Goal: Transaction & Acquisition: Book appointment/travel/reservation

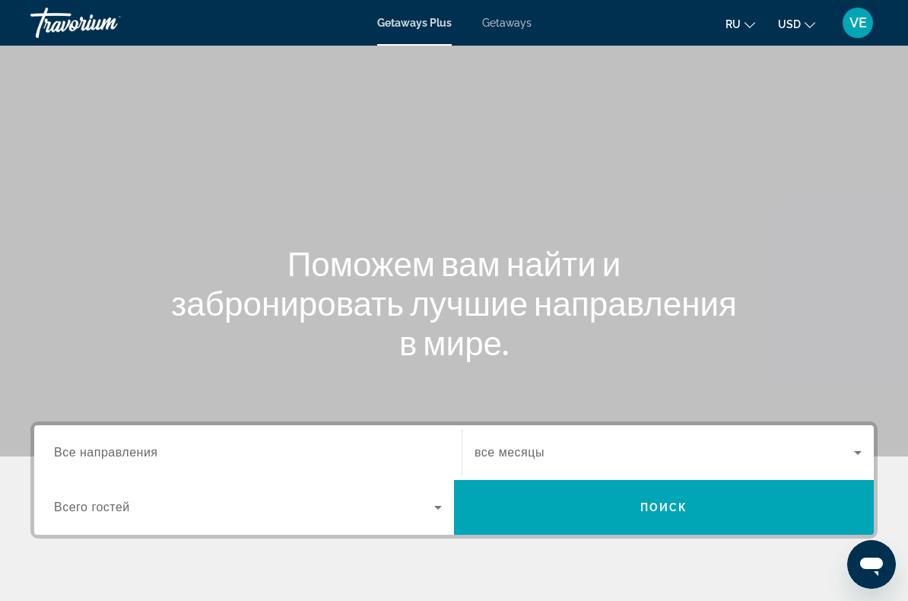
click at [513, 24] on span "Getaways" at bounding box center [506, 23] width 49 height 12
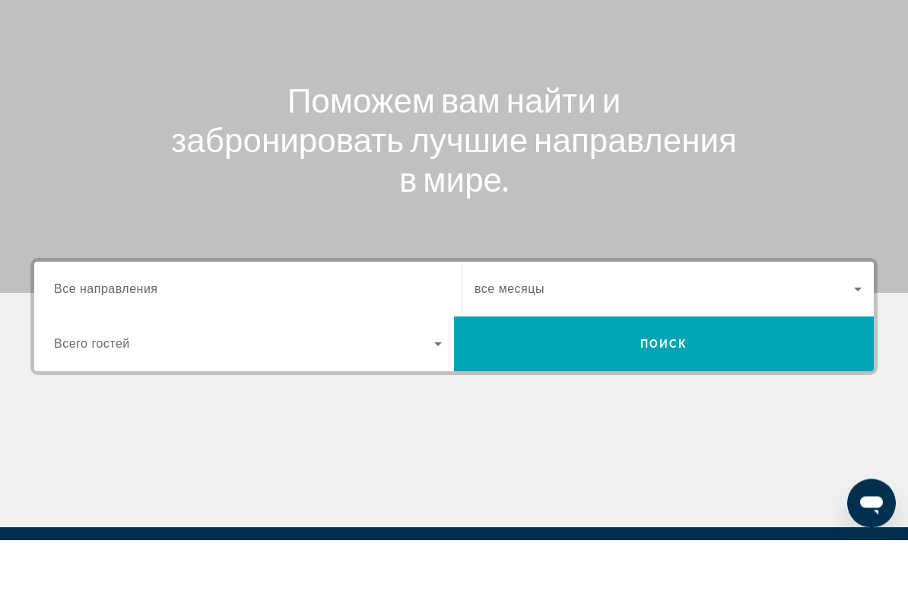
click at [383, 329] on div "Search widget" at bounding box center [248, 350] width 388 height 43
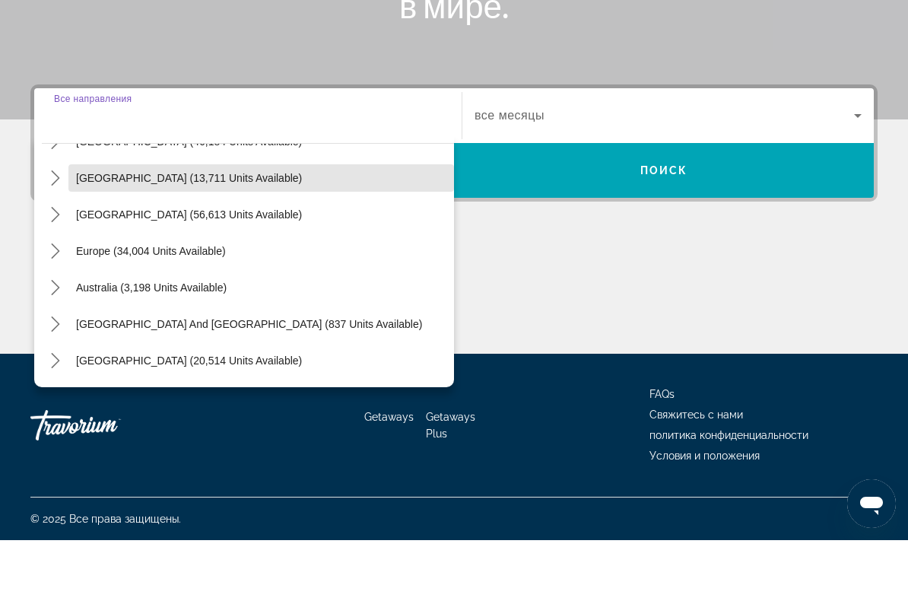
scroll to position [105, 0]
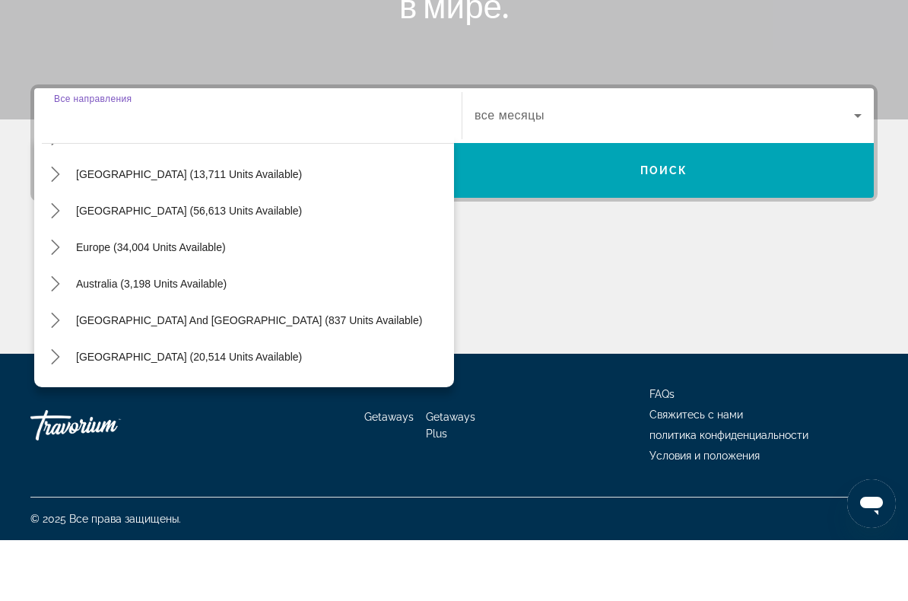
click at [84, 290] on span "Select destination: Europe (34,004 units available)" at bounding box center [260, 308] width 385 height 36
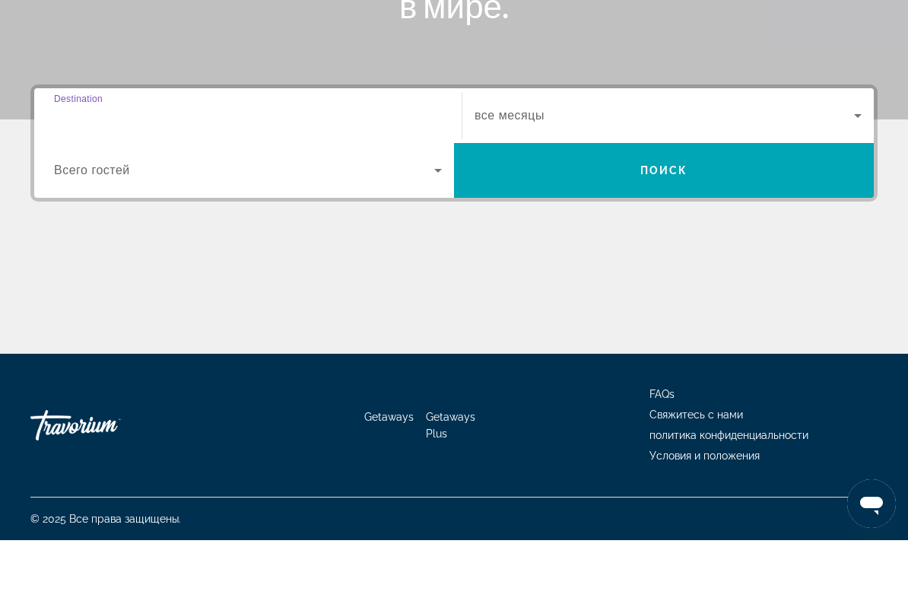
type input "**********"
click at [680, 213] on span "Search" at bounding box center [664, 231] width 420 height 36
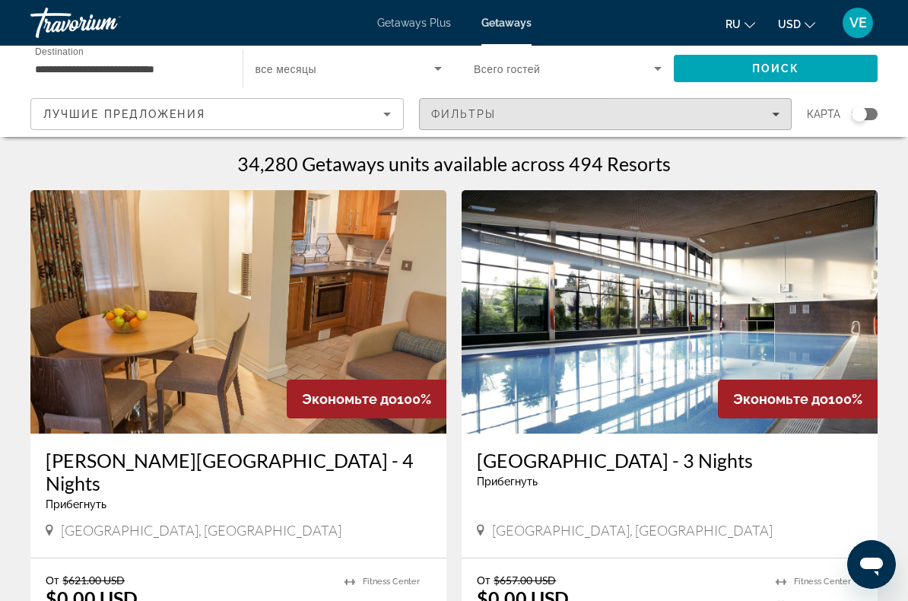
click at [779, 122] on span "Filters" at bounding box center [606, 114] width 372 height 36
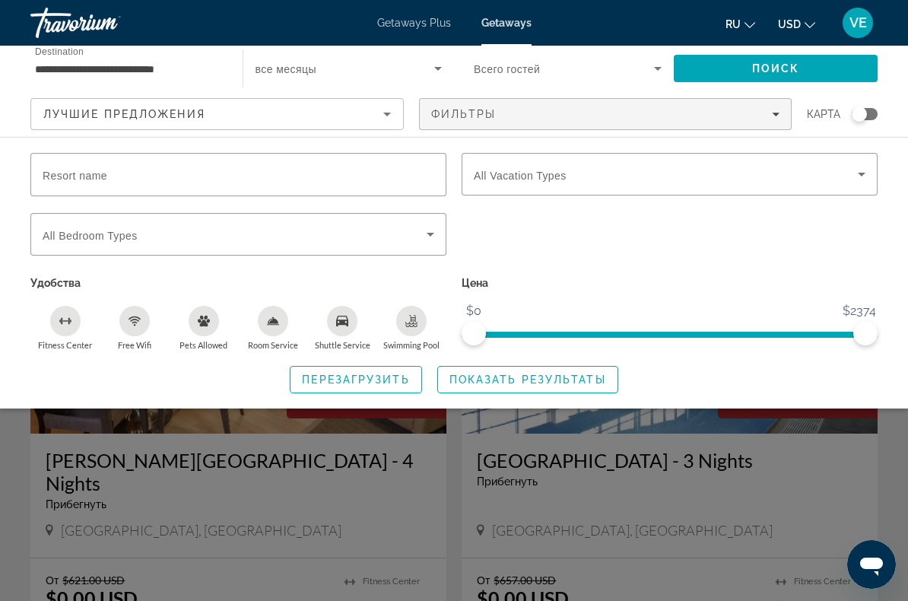
click at [857, 191] on div "Search widget" at bounding box center [670, 174] width 392 height 43
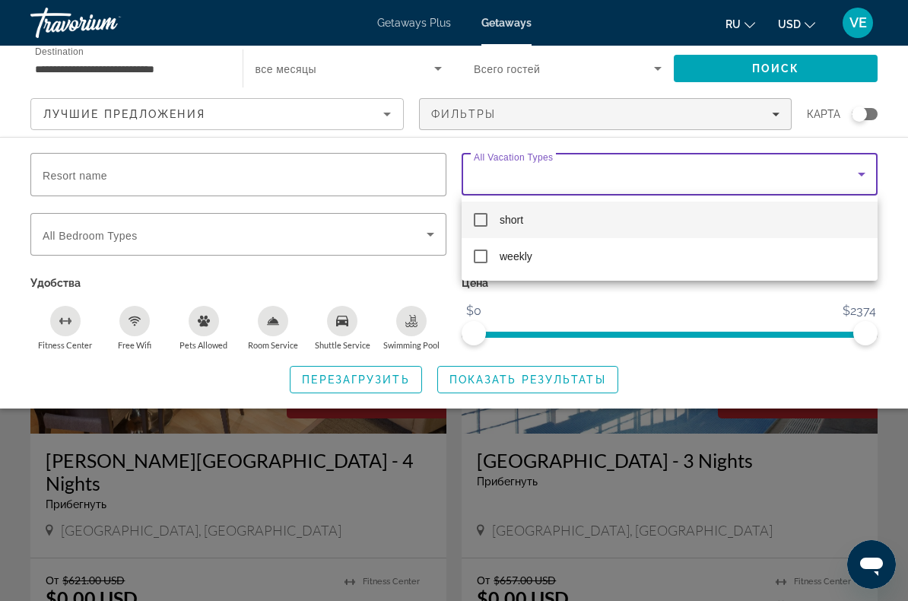
click at [858, 181] on div at bounding box center [454, 300] width 908 height 601
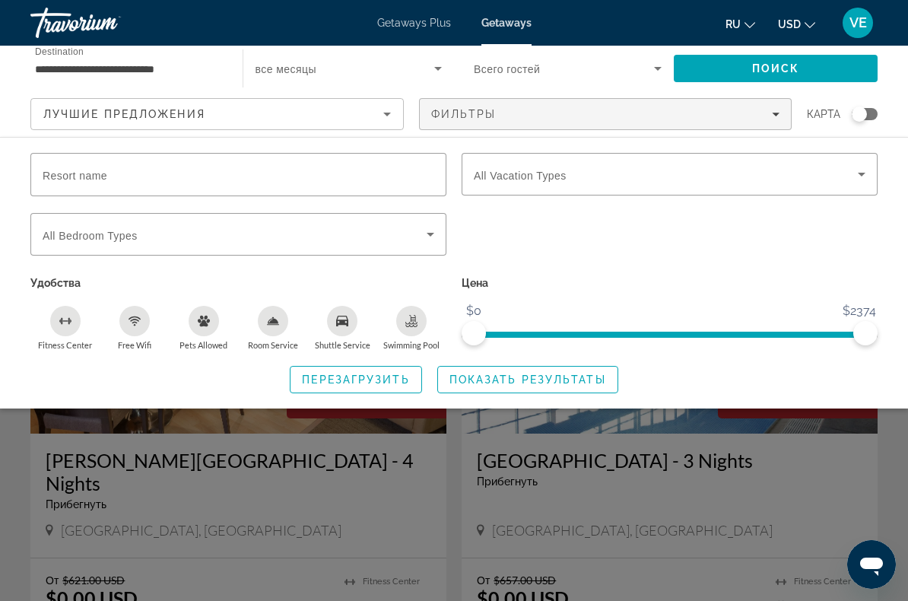
click at [424, 239] on icon "Search widget" at bounding box center [430, 234] width 18 height 18
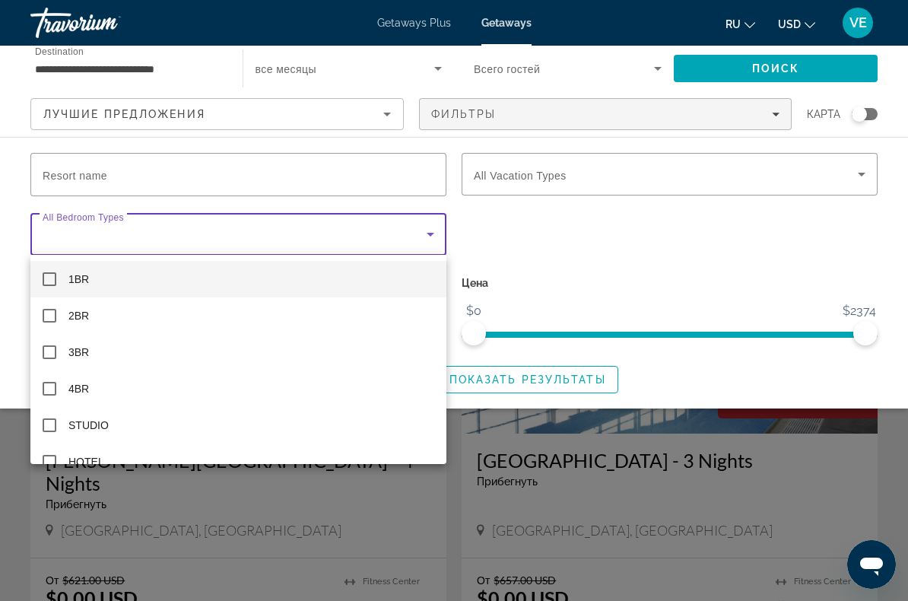
click at [436, 238] on div at bounding box center [454, 300] width 908 height 601
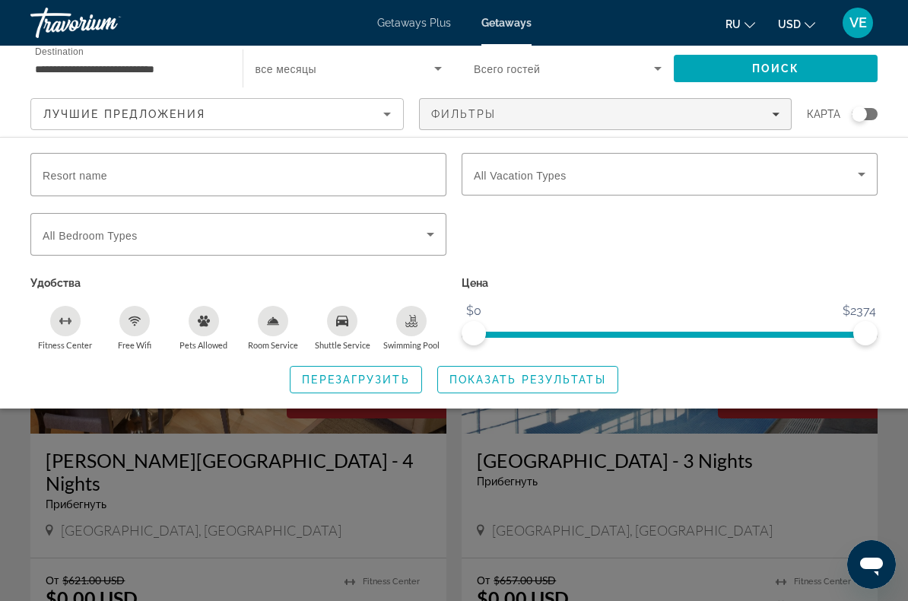
click at [679, 453] on div "Search widget" at bounding box center [454, 414] width 908 height 373
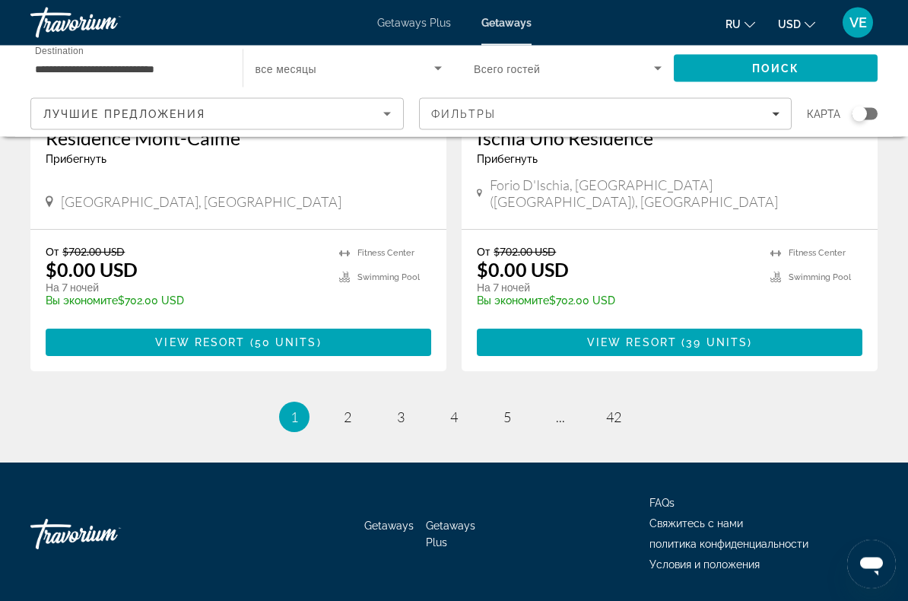
scroll to position [2930, 0]
click at [357, 404] on link "page 2" at bounding box center [347, 417] width 27 height 27
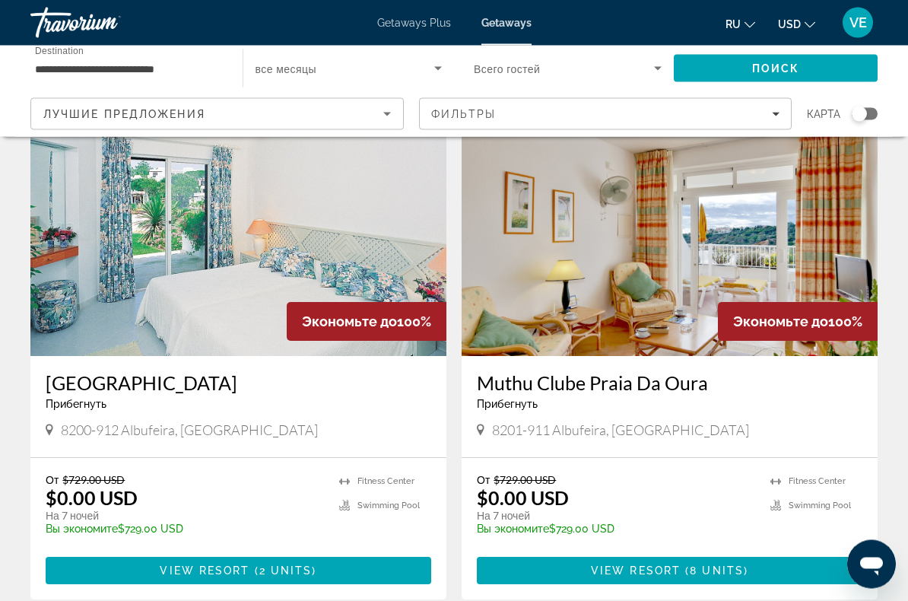
scroll to position [596, 0]
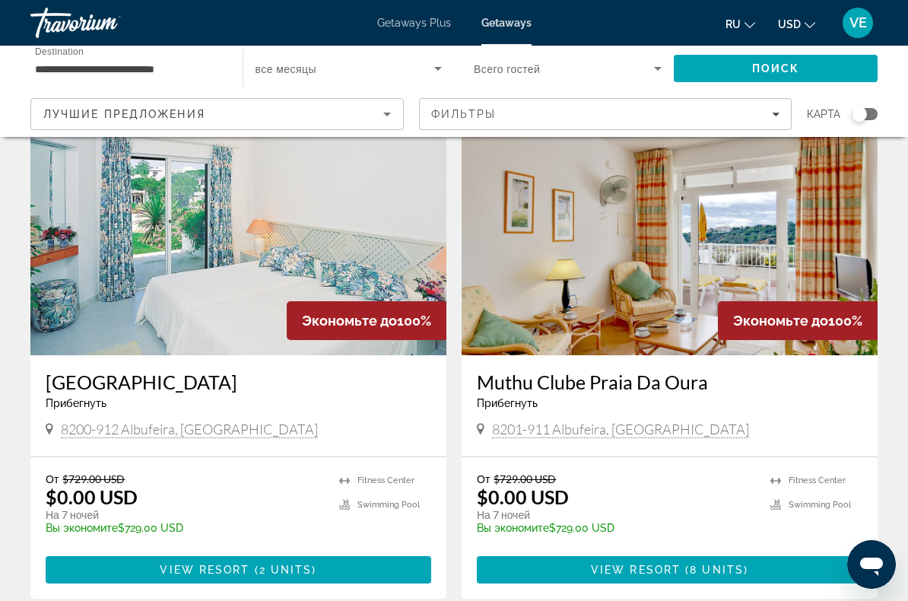
click at [699, 570] on span "8 units" at bounding box center [717, 569] width 54 height 12
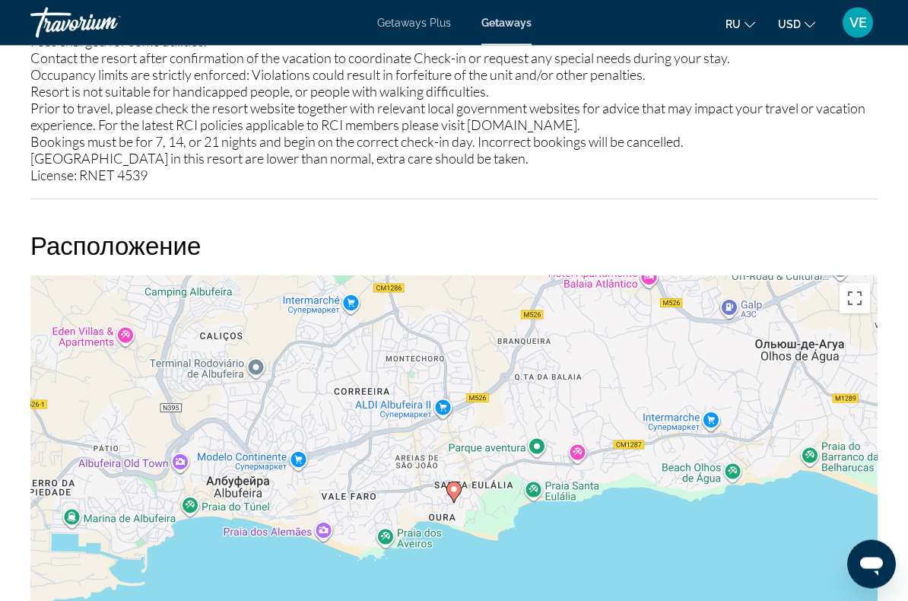
scroll to position [2307, 0]
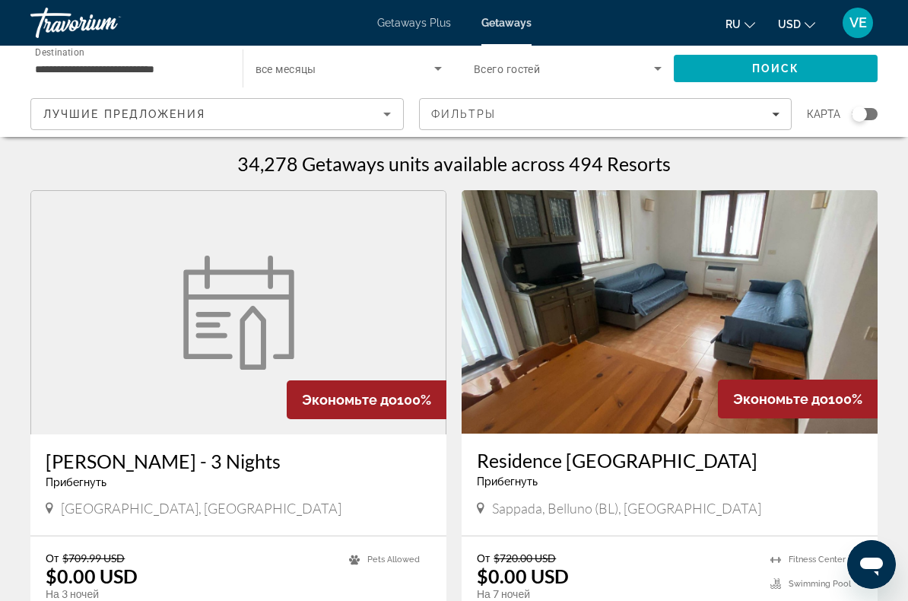
click at [442, 70] on icon "Search widget" at bounding box center [438, 68] width 18 height 18
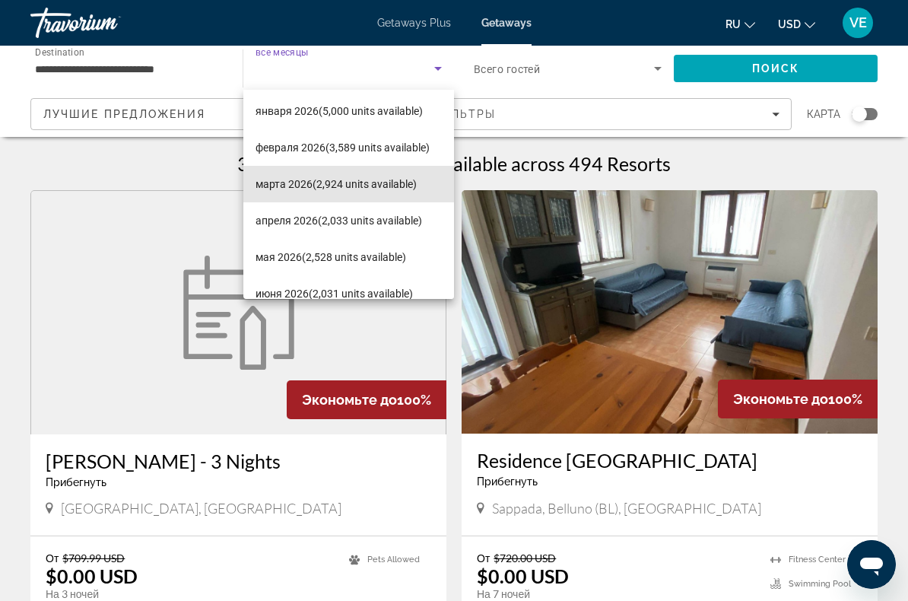
scroll to position [150, 0]
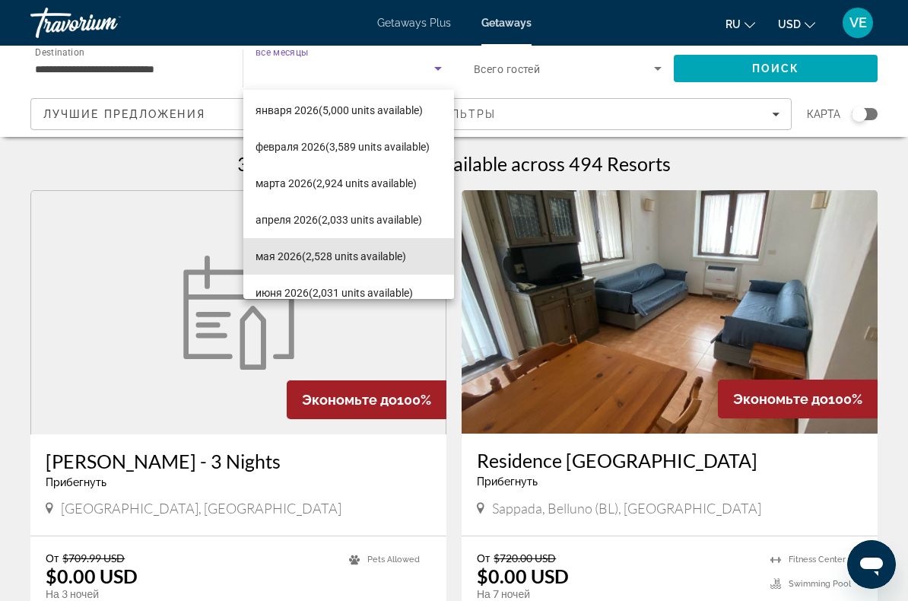
click at [390, 259] on span "[DATE] (2,528 units available)" at bounding box center [330, 256] width 151 height 18
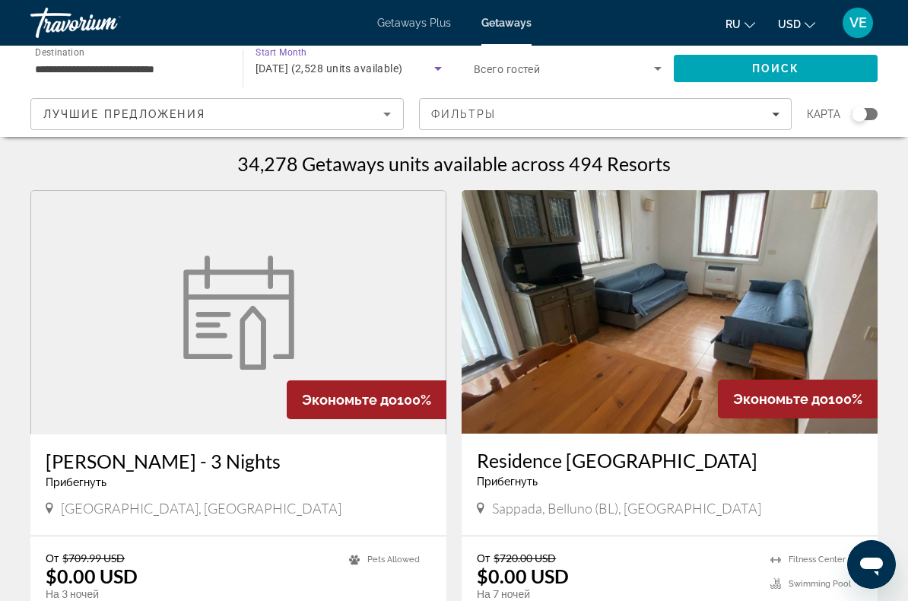
click at [661, 69] on icon "Search widget" at bounding box center [657, 68] width 18 height 18
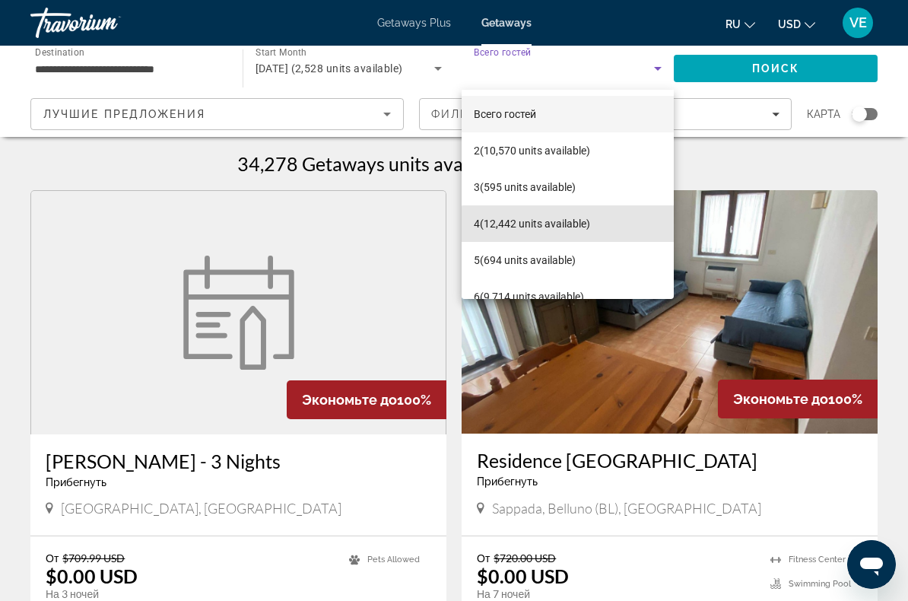
click at [579, 225] on span "4 (12,442 units available)" at bounding box center [532, 223] width 116 height 18
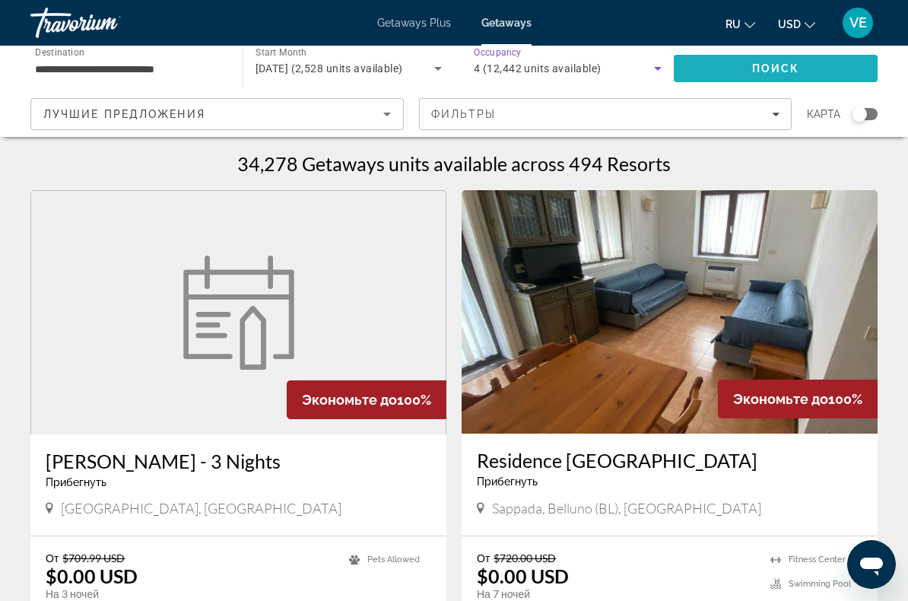
click at [759, 69] on span "Поиск" at bounding box center [776, 68] width 48 height 12
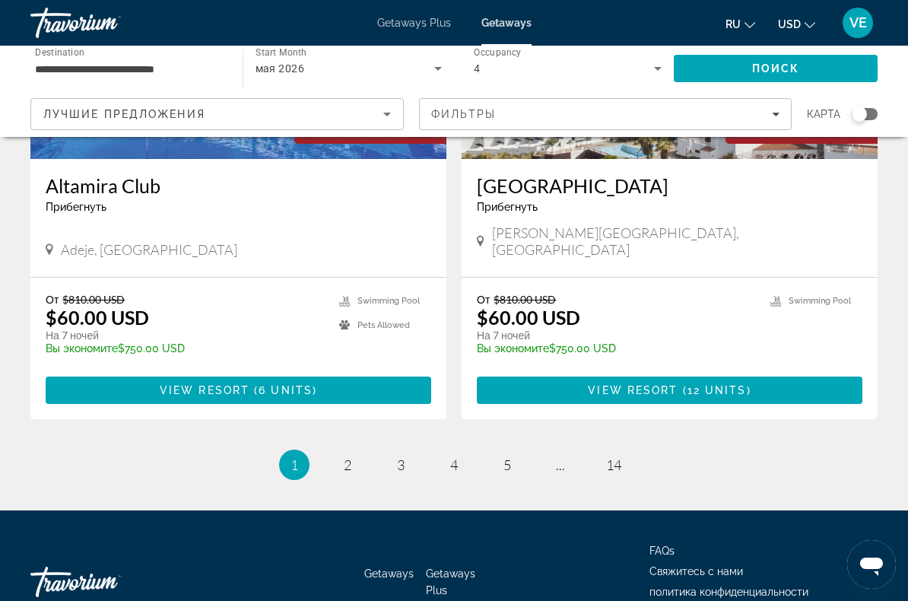
scroll to position [2939, 0]
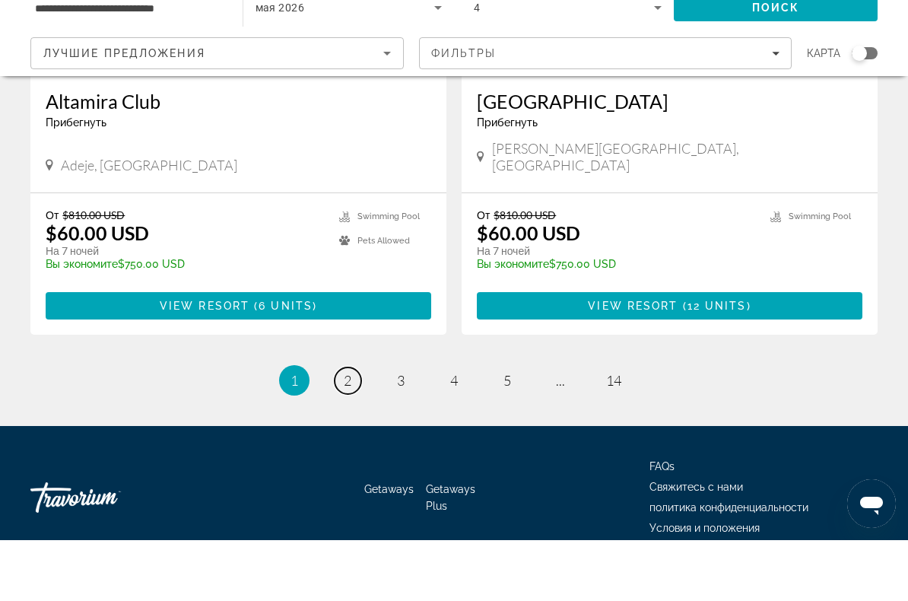
click at [349, 433] on span "2" at bounding box center [348, 441] width 8 height 17
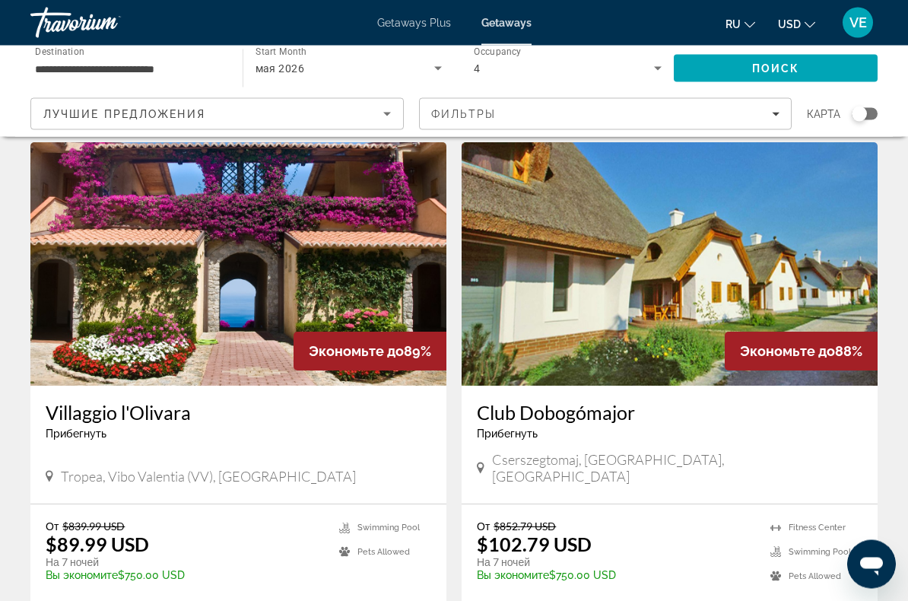
scroll to position [1615, 0]
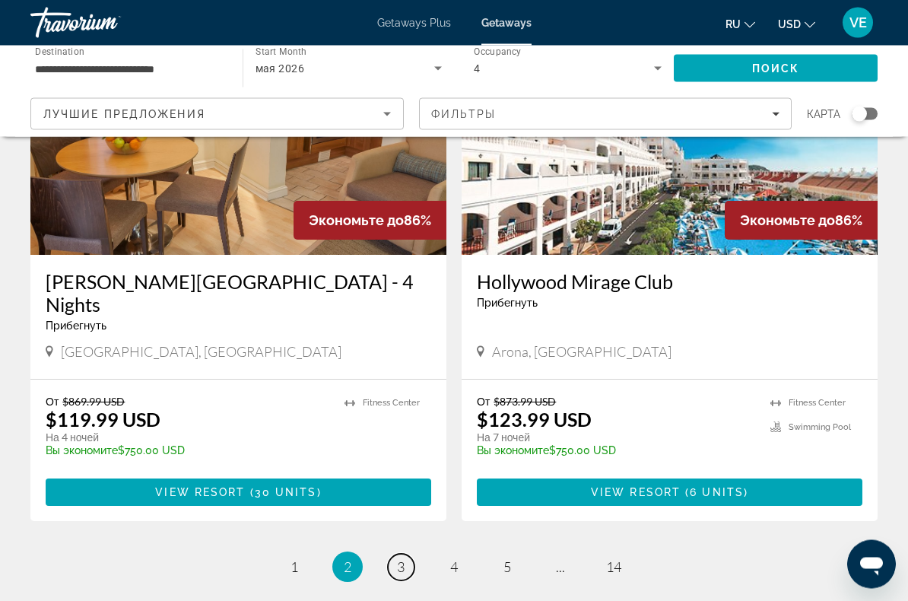
click at [407, 554] on link "page 3" at bounding box center [401, 567] width 27 height 27
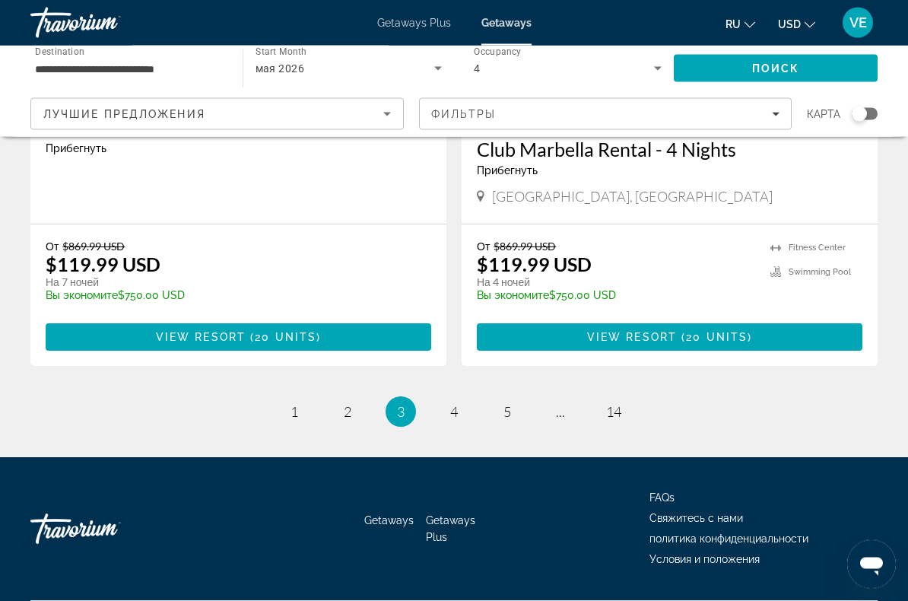
scroll to position [2939, 0]
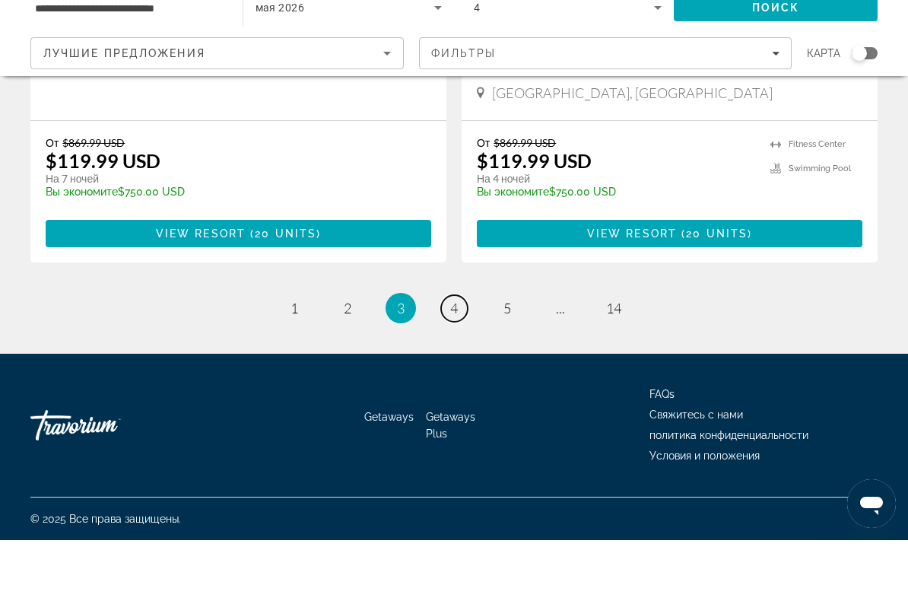
click at [452, 360] on span "4" at bounding box center [454, 368] width 8 height 17
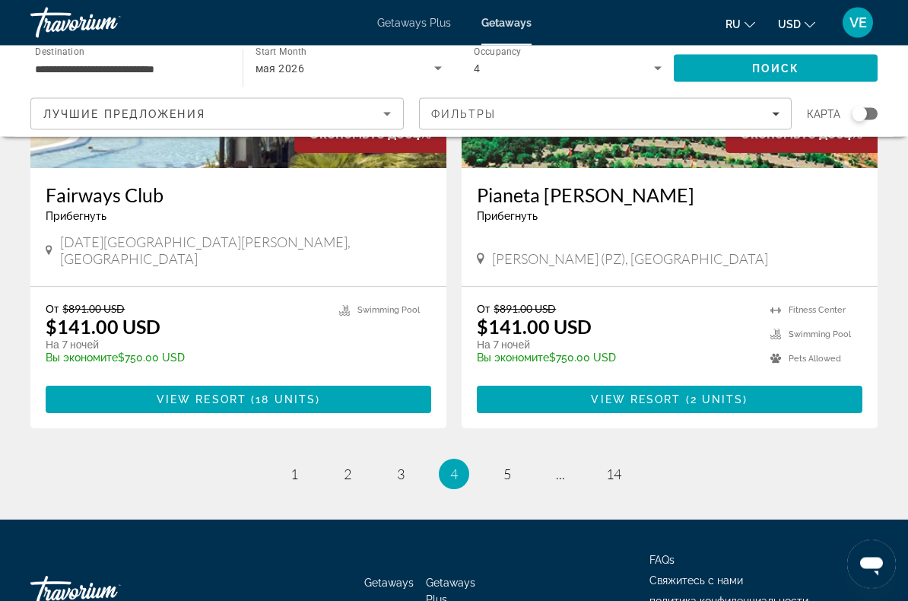
scroll to position [2886, 0]
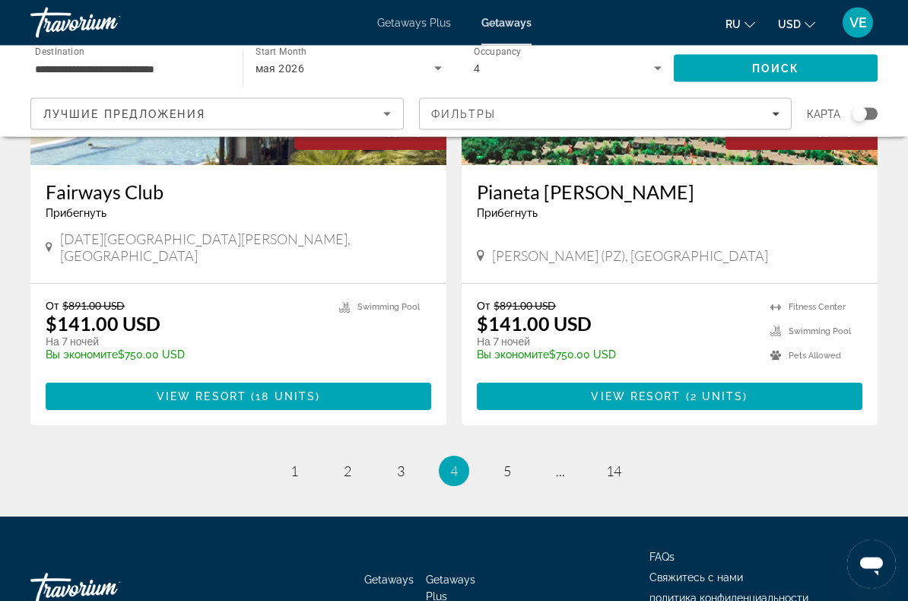
click at [534, 517] on div "Getaways Getaways Plus FAQs Свяжитесь с нами политика конфиденциальности Услови…" at bounding box center [453, 588] width 847 height 143
click at [505, 458] on link "page 5" at bounding box center [507, 471] width 27 height 27
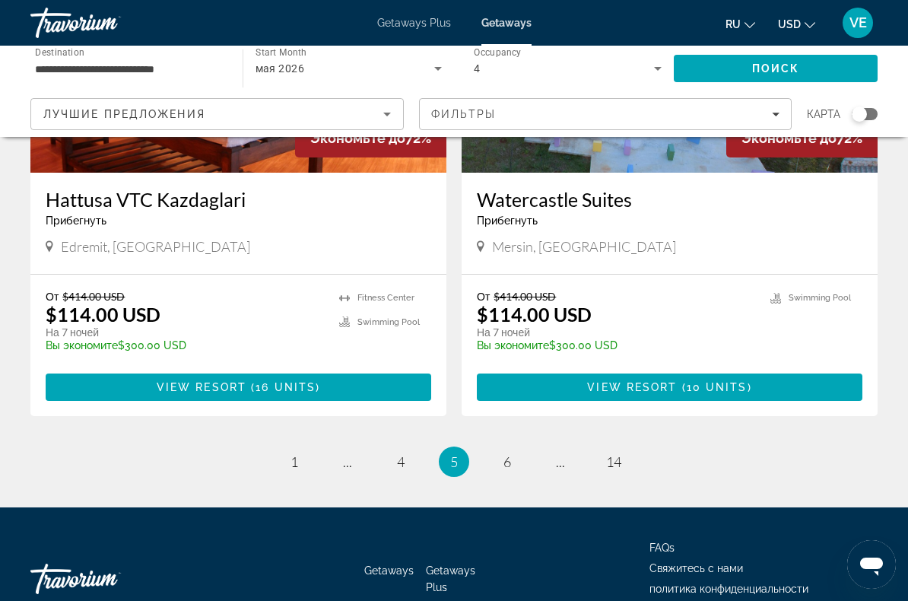
scroll to position [2910, 0]
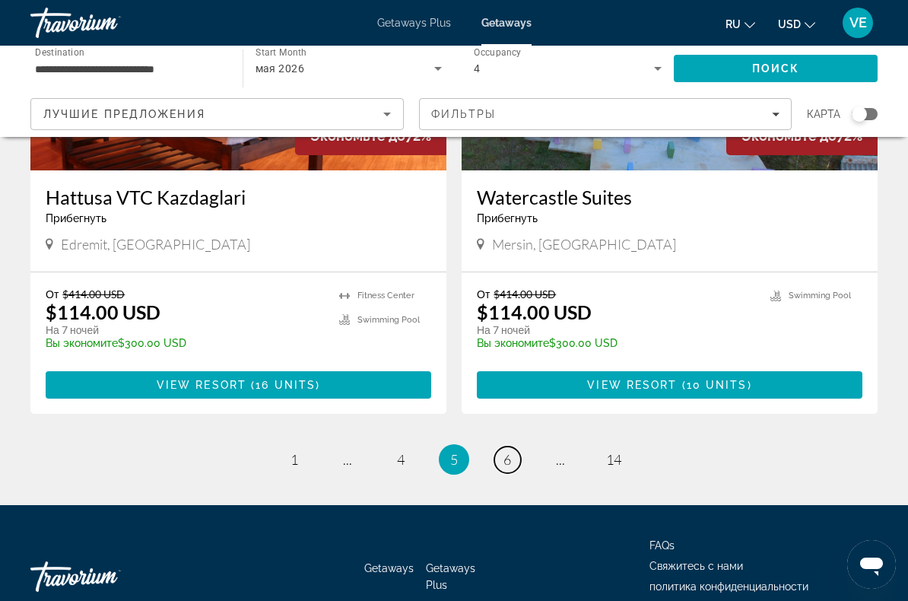
click at [504, 446] on link "page 6" at bounding box center [507, 459] width 27 height 27
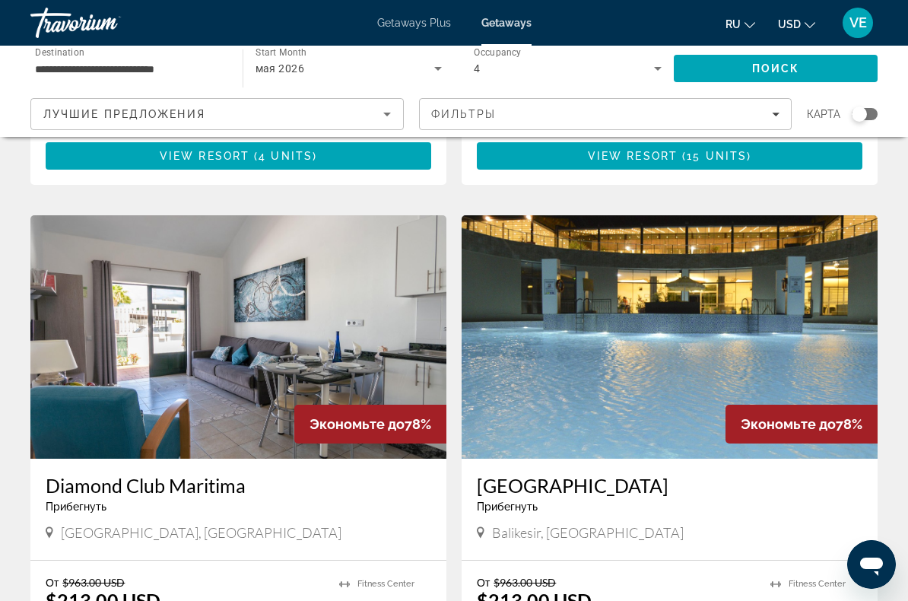
scroll to position [2636, 0]
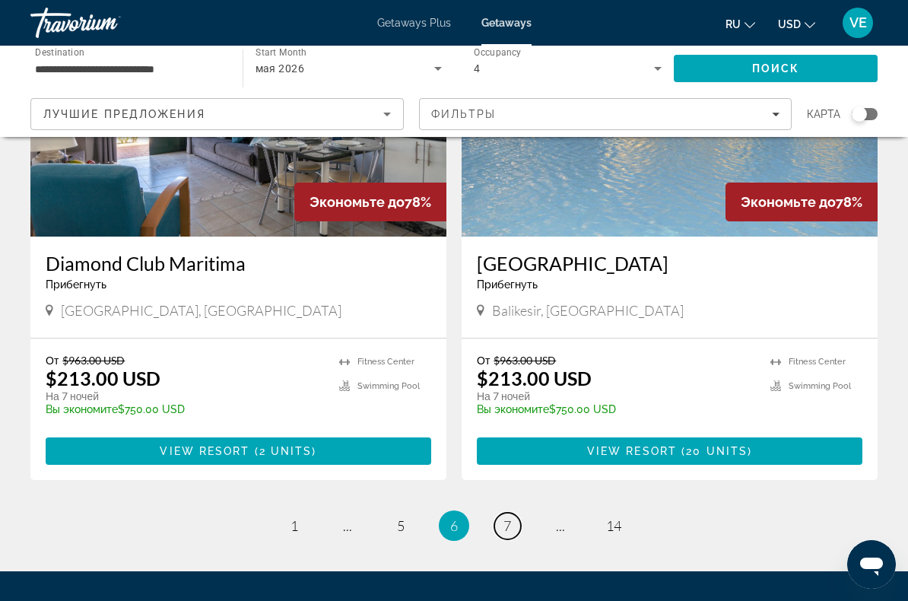
click at [508, 517] on span "7" at bounding box center [507, 525] width 8 height 17
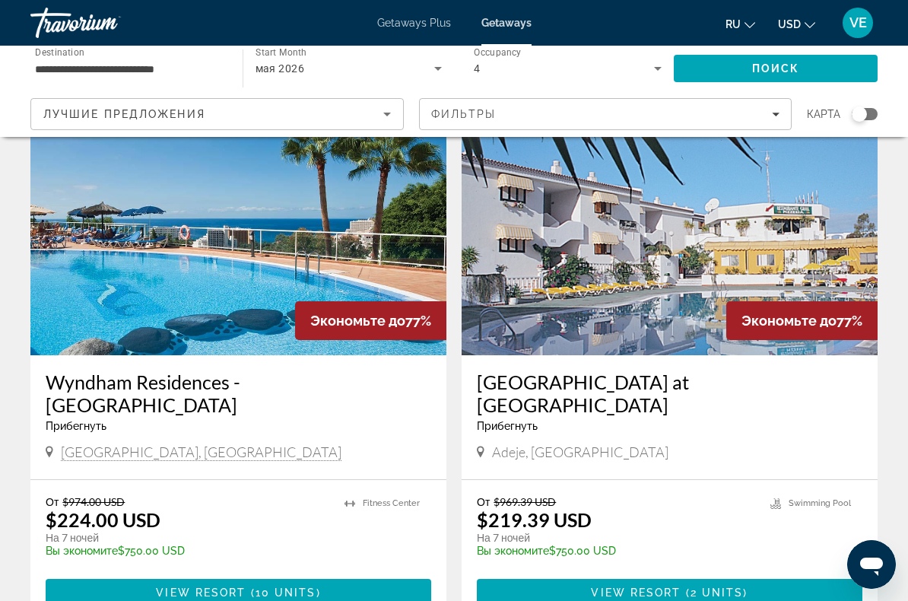
scroll to position [1668, 0]
click at [438, 73] on icon "Search widget" at bounding box center [438, 68] width 18 height 18
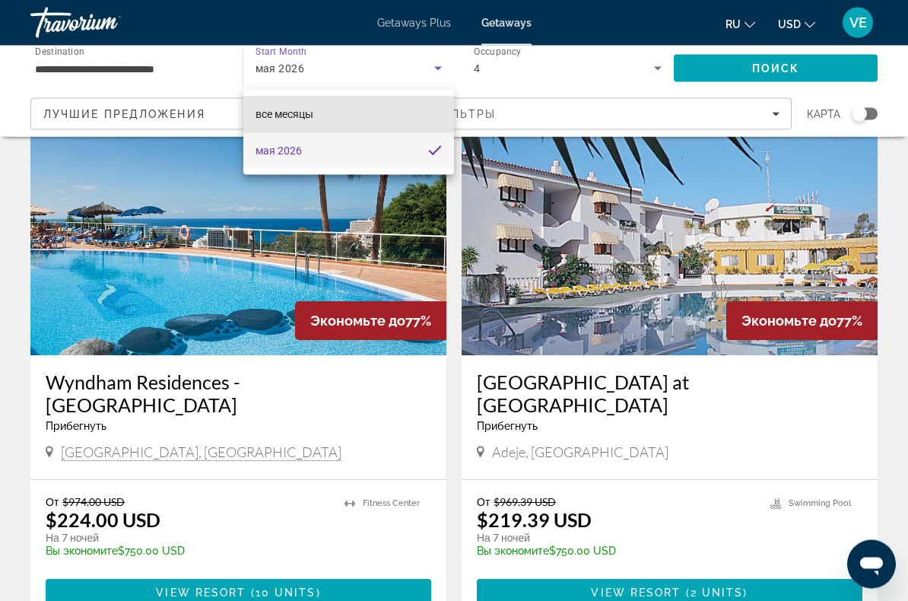
click at [386, 119] on mat-option "все месяцы" at bounding box center [348, 114] width 211 height 36
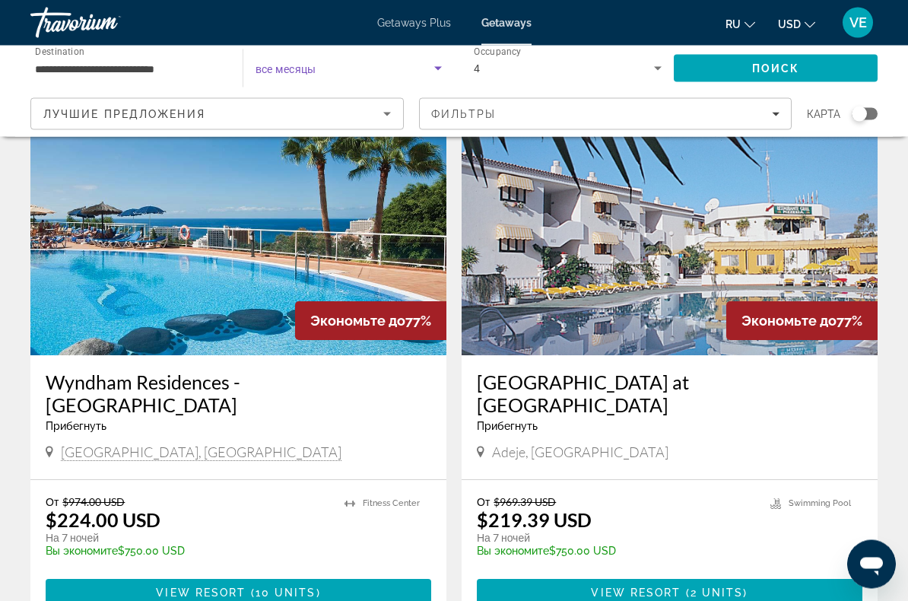
click at [656, 73] on icon "Search widget" at bounding box center [657, 68] width 18 height 18
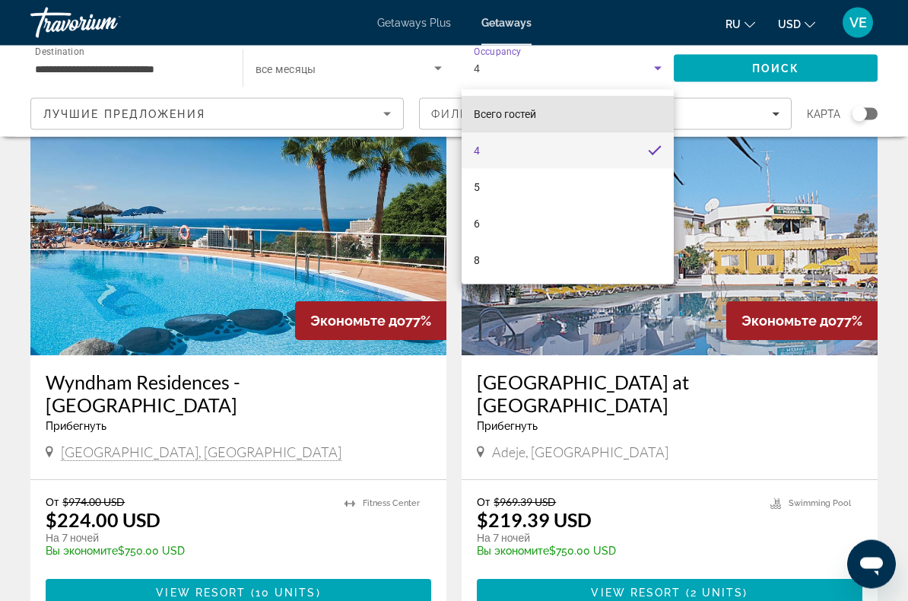
click at [582, 117] on mat-option "Всего гостей" at bounding box center [567, 114] width 212 height 36
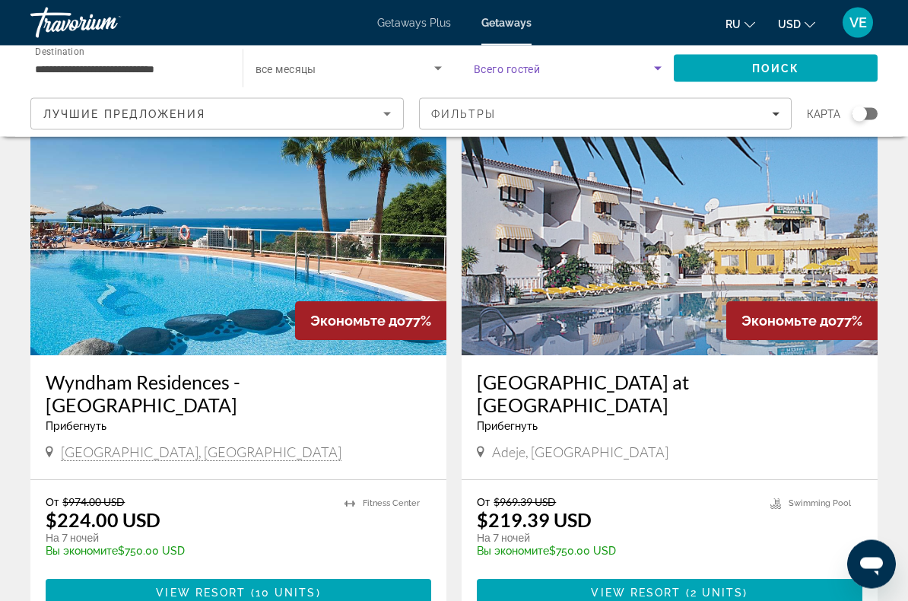
click at [737, 78] on span "Search" at bounding box center [776, 68] width 204 height 36
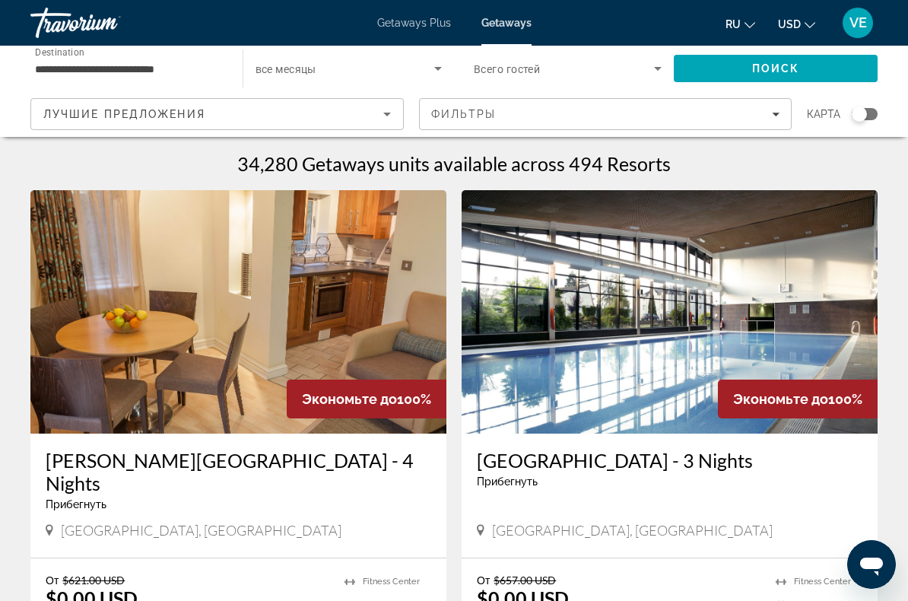
click at [438, 70] on icon "Search widget" at bounding box center [438, 69] width 8 height 4
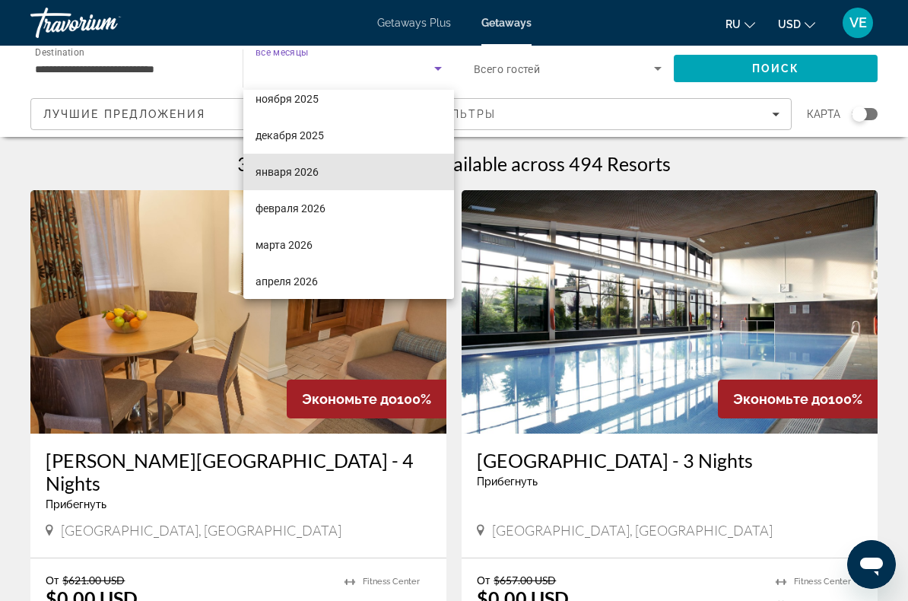
scroll to position [103, 0]
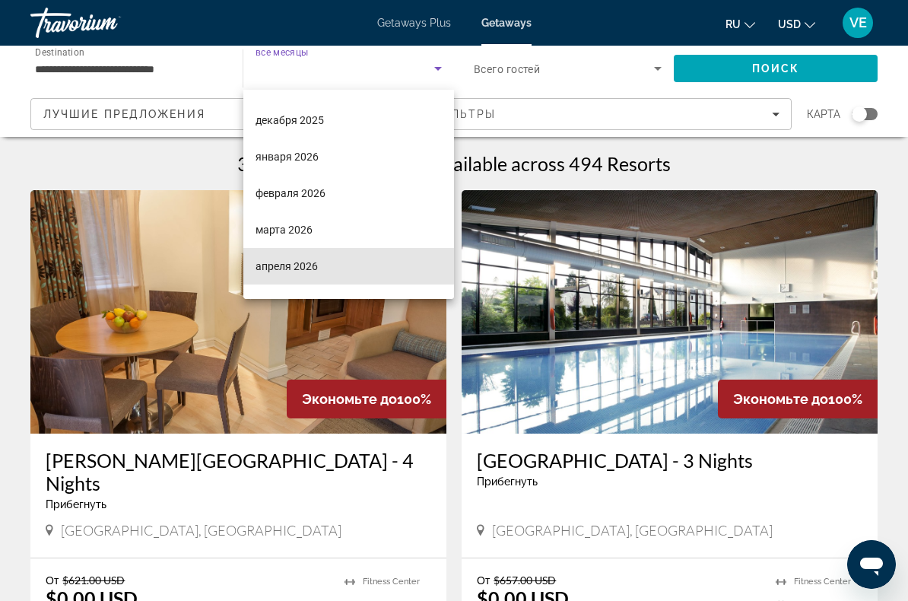
click at [350, 263] on mat-option "апреля 2026" at bounding box center [348, 266] width 211 height 36
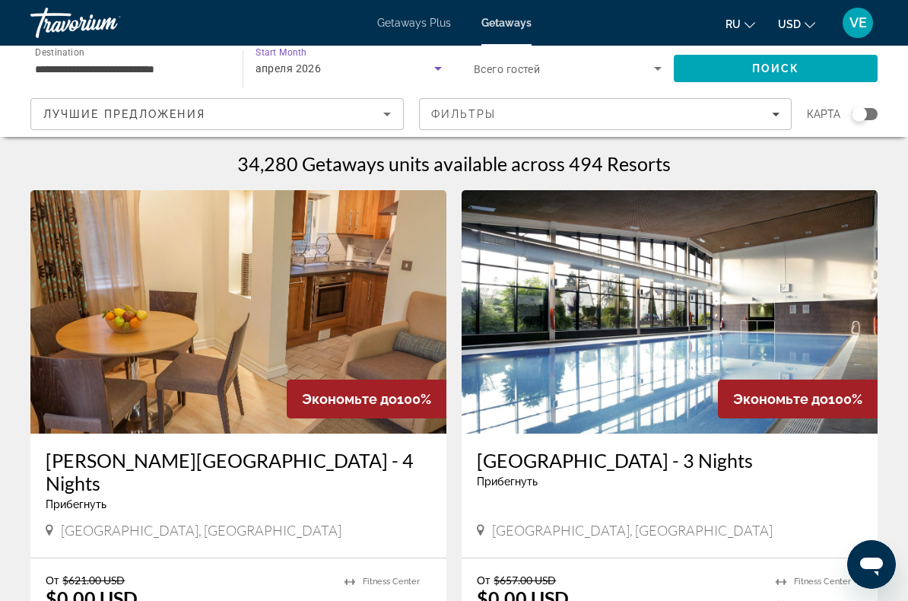
click at [766, 68] on span "Поиск" at bounding box center [776, 68] width 48 height 12
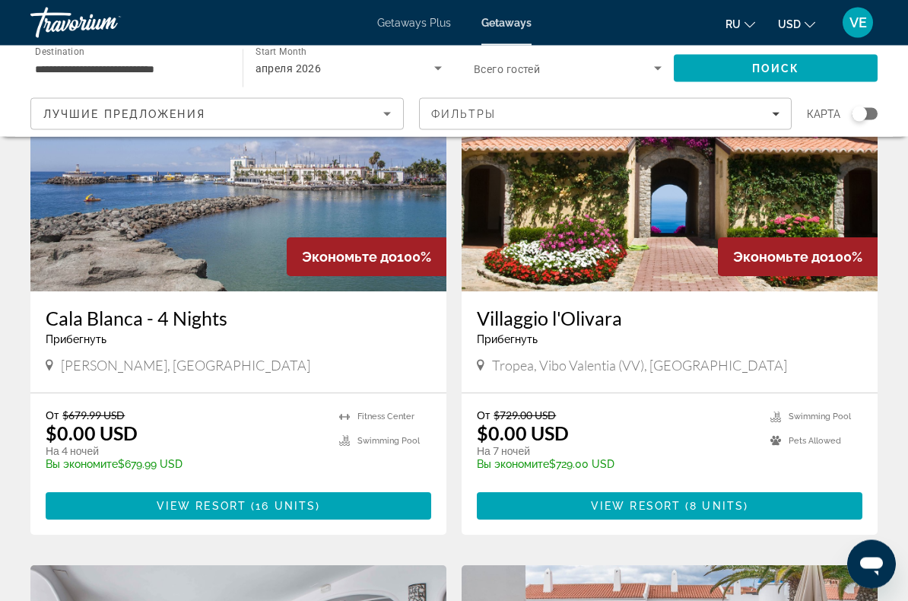
scroll to position [142, 0]
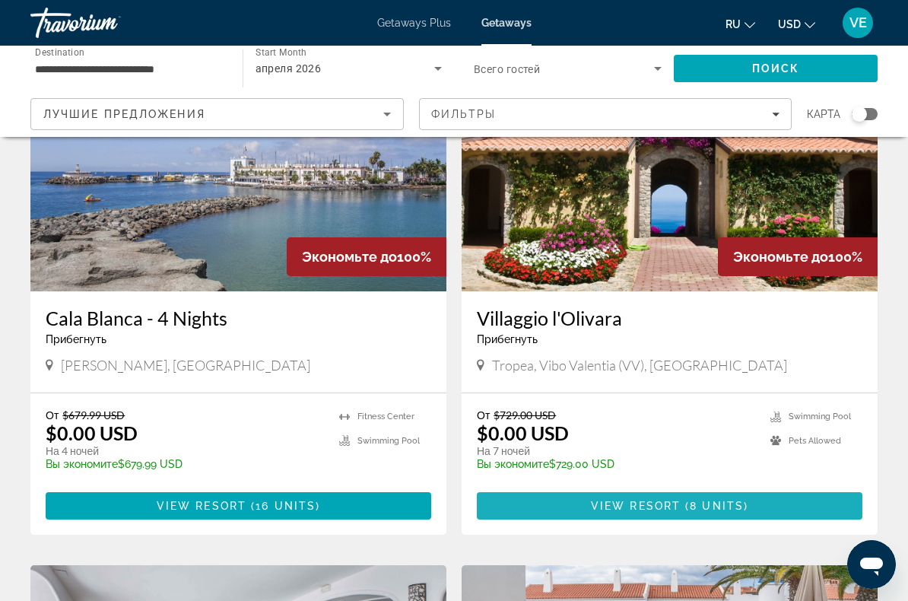
click at [731, 513] on span "Main content" at bounding box center [669, 505] width 385 height 36
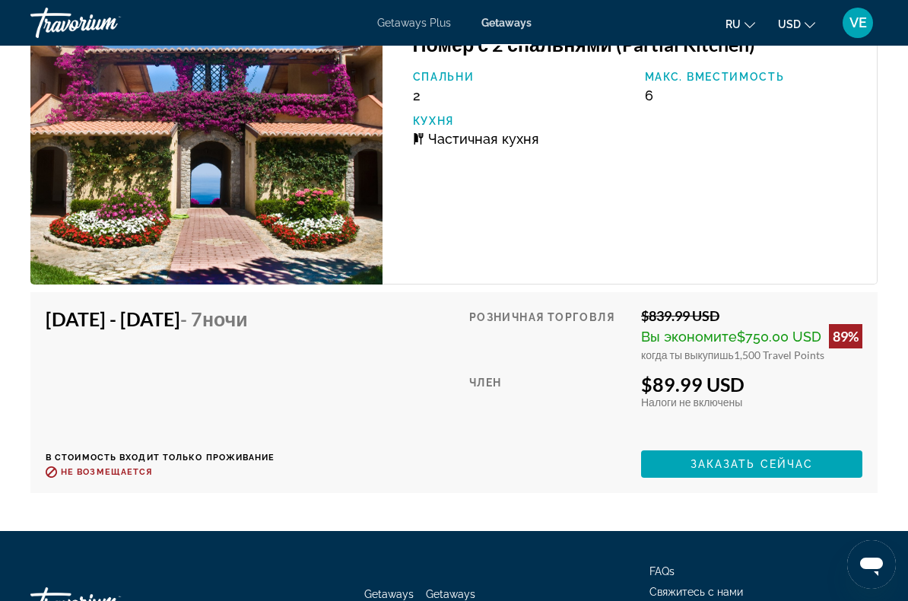
scroll to position [3822, 0]
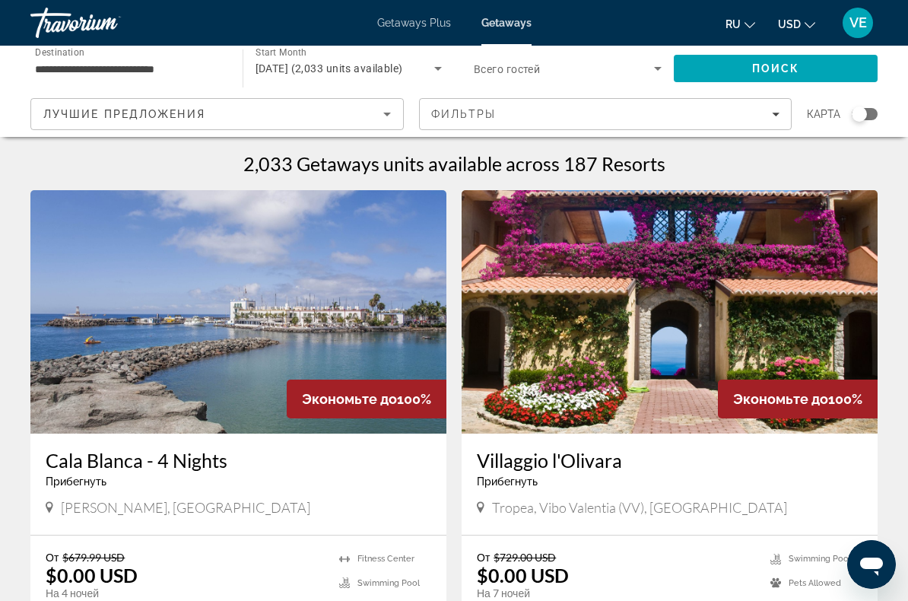
click at [58, 68] on input "**********" at bounding box center [129, 69] width 188 height 18
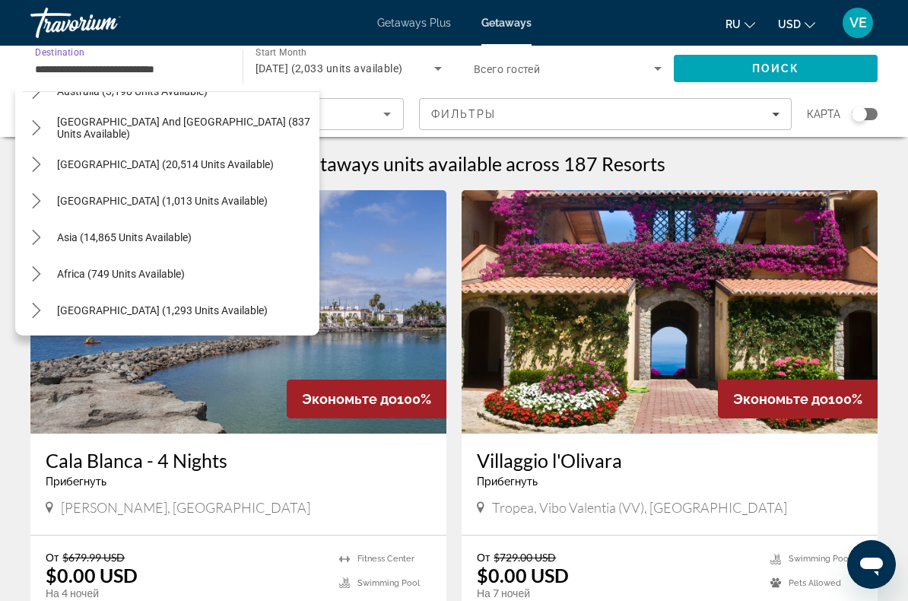
scroll to position [1122, 0]
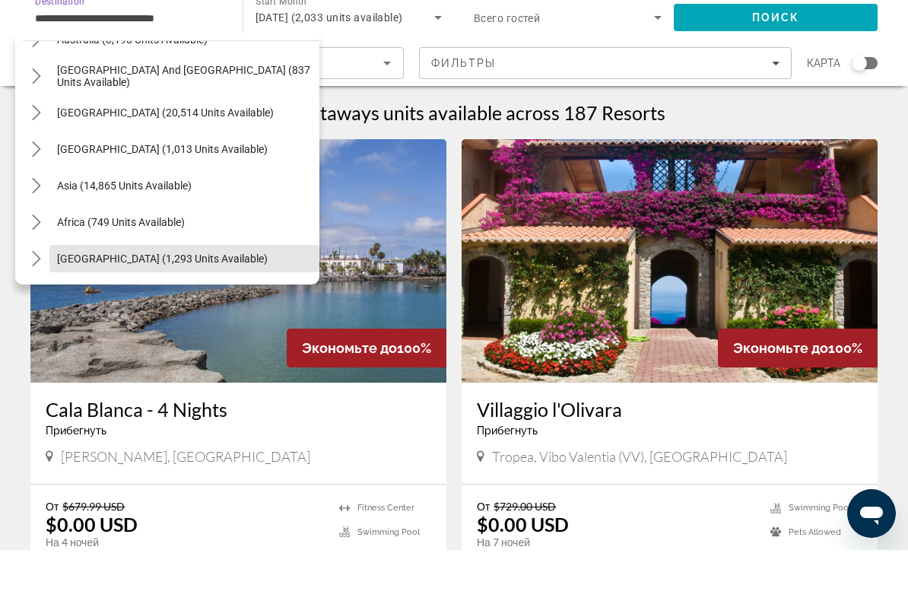
click at [52, 291] on span "Select destination: Middle East (1,293 units available)" at bounding box center [184, 309] width 270 height 36
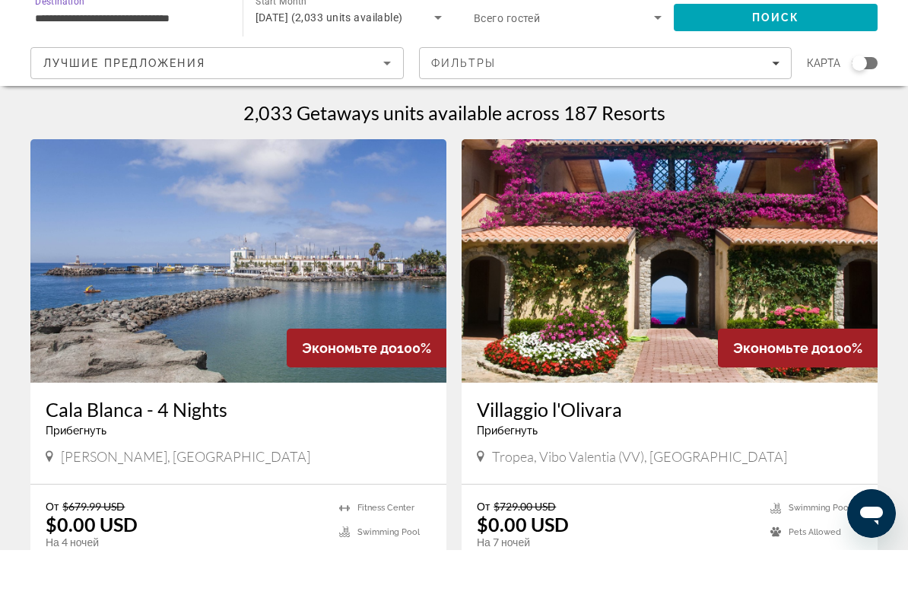
click at [52, 60] on input "**********" at bounding box center [129, 69] width 188 height 18
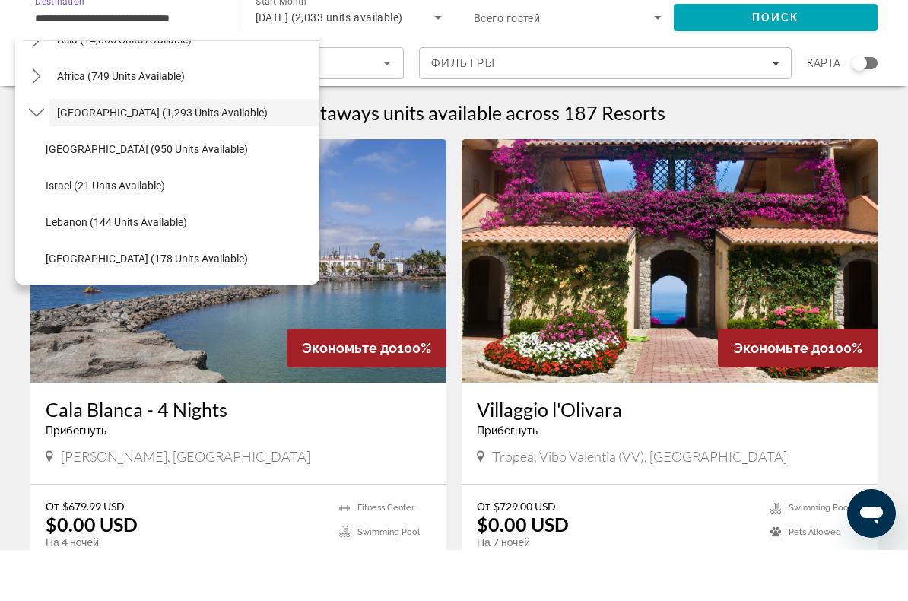
scroll to position [1268, 0]
click at [71, 303] on span "[GEOGRAPHIC_DATA] (178 units available)" at bounding box center [147, 309] width 202 height 12
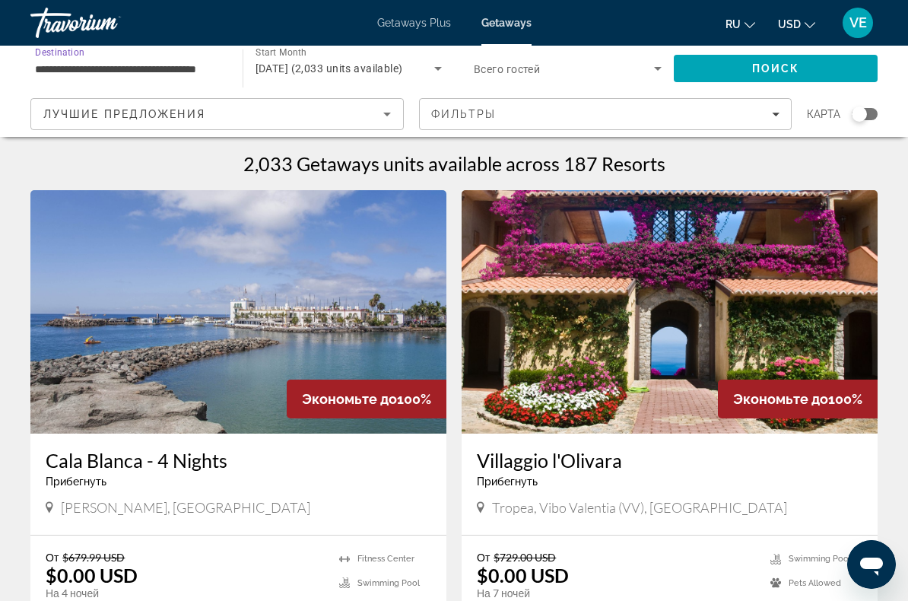
click at [759, 73] on span "Поиск" at bounding box center [776, 68] width 48 height 12
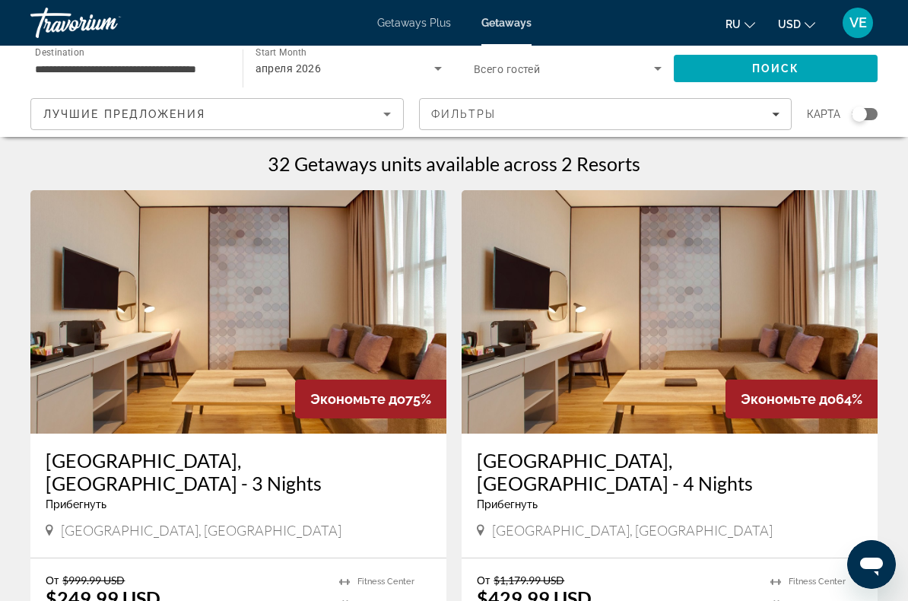
click at [445, 69] on icon "Search widget" at bounding box center [438, 68] width 18 height 18
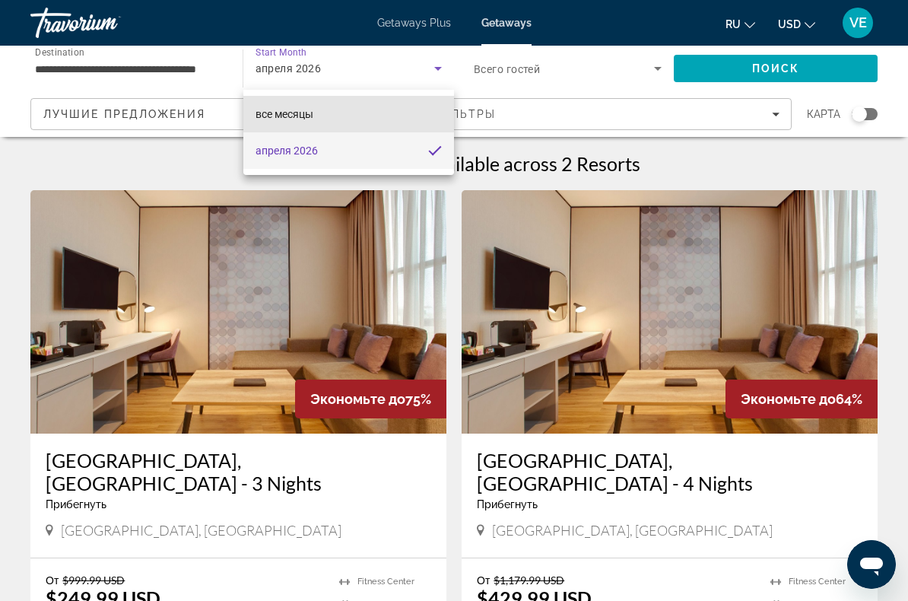
click at [394, 118] on mat-option "все месяцы" at bounding box center [348, 114] width 211 height 36
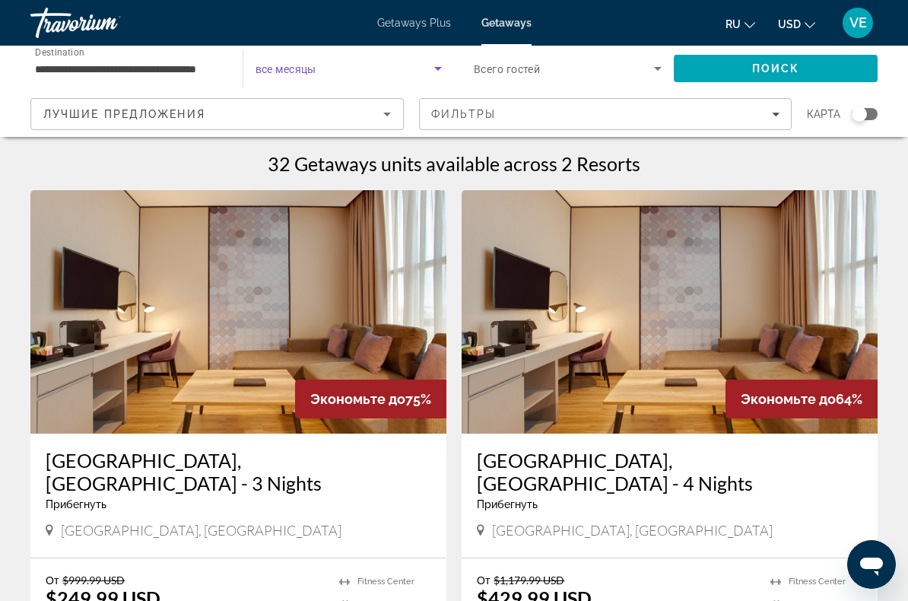
click at [778, 72] on span "Поиск" at bounding box center [776, 68] width 48 height 12
click at [53, 68] on input "**********" at bounding box center [129, 69] width 188 height 18
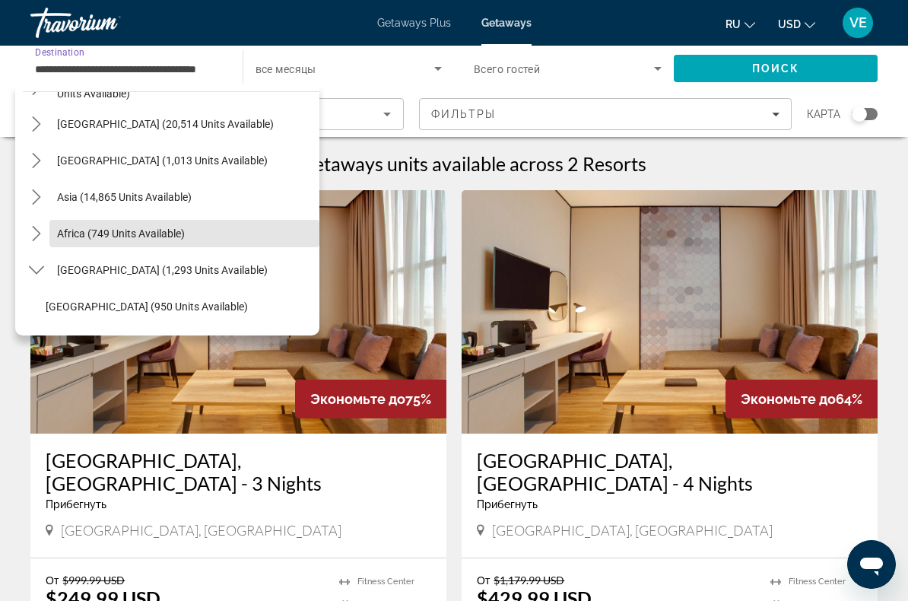
scroll to position [283, 0]
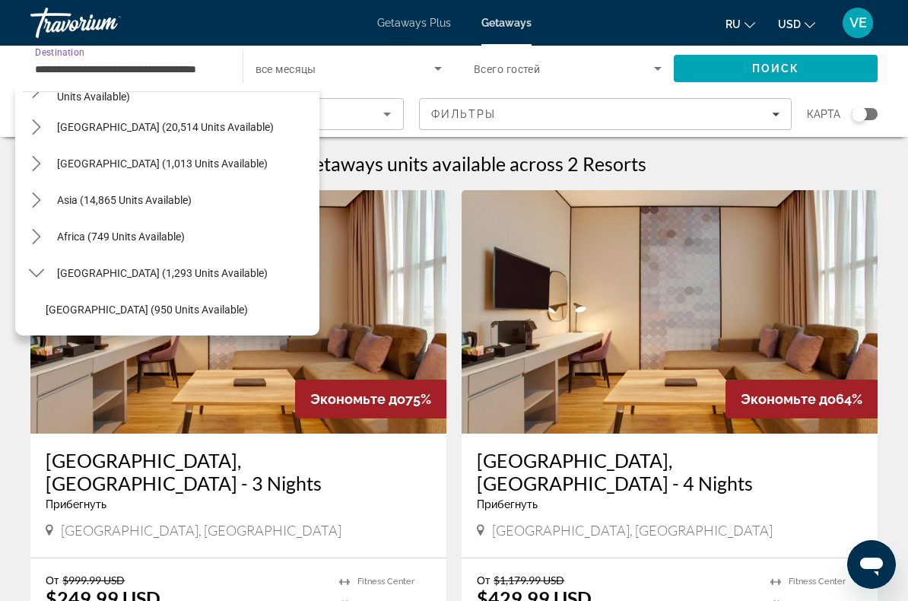
click at [62, 204] on span "Asia (14,865 units available)" at bounding box center [124, 200] width 135 height 12
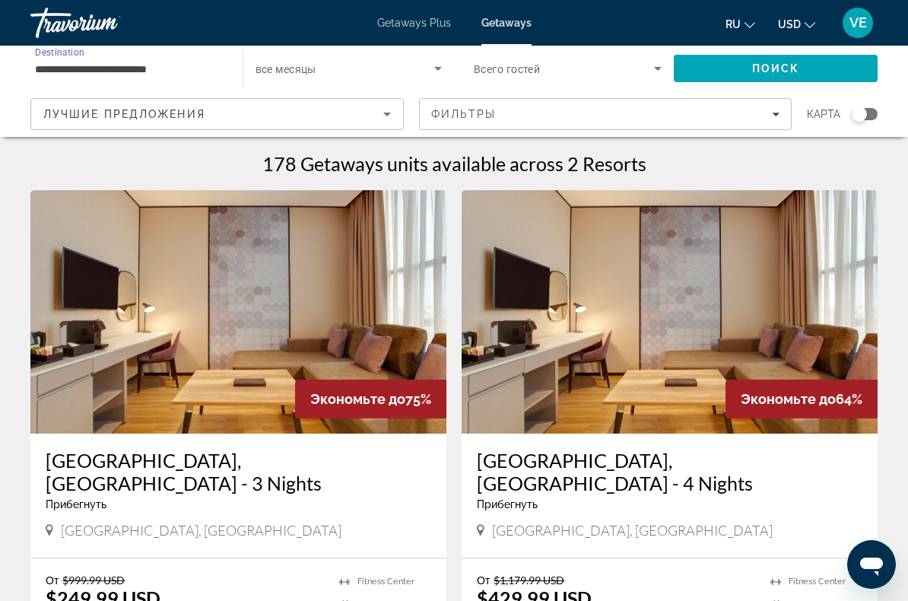
click at [54, 62] on input "**********" at bounding box center [129, 69] width 188 height 18
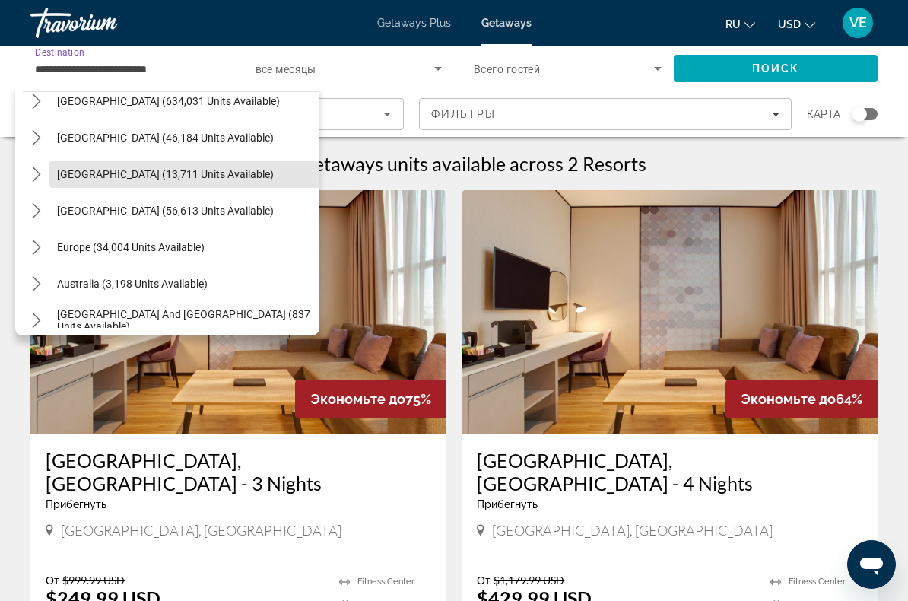
scroll to position [55, 0]
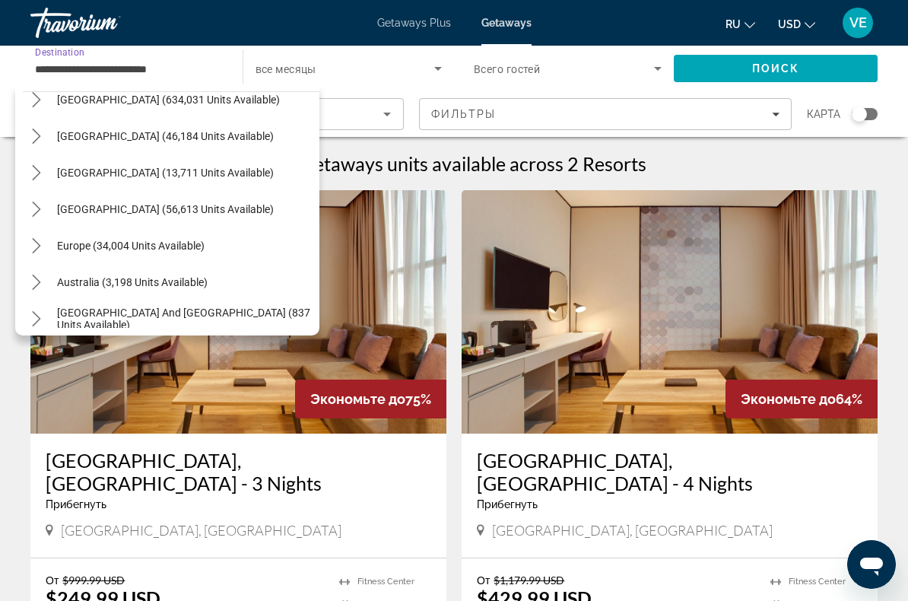
click at [66, 242] on span "Europe (34,004 units available)" at bounding box center [130, 245] width 147 height 12
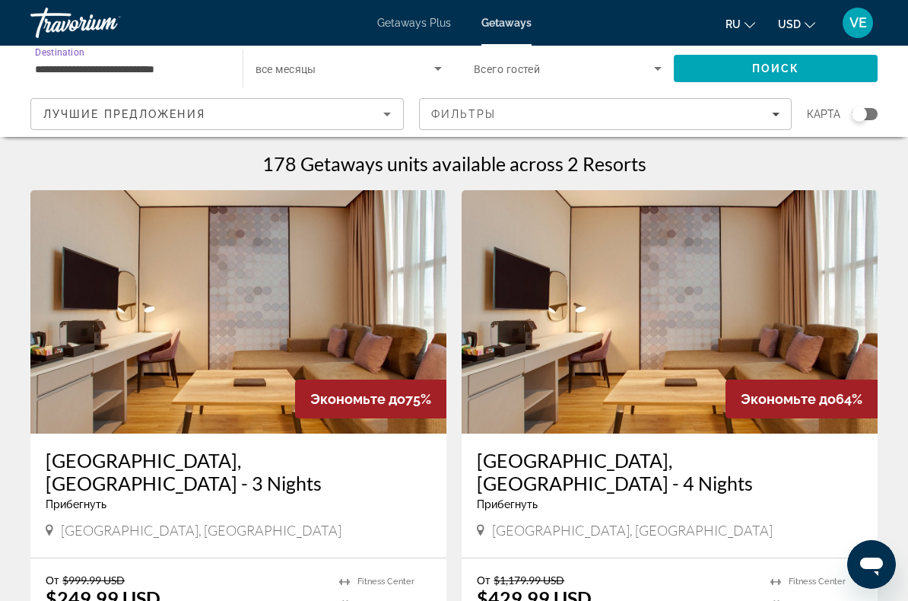
click at [52, 60] on input "**********" at bounding box center [129, 69] width 188 height 18
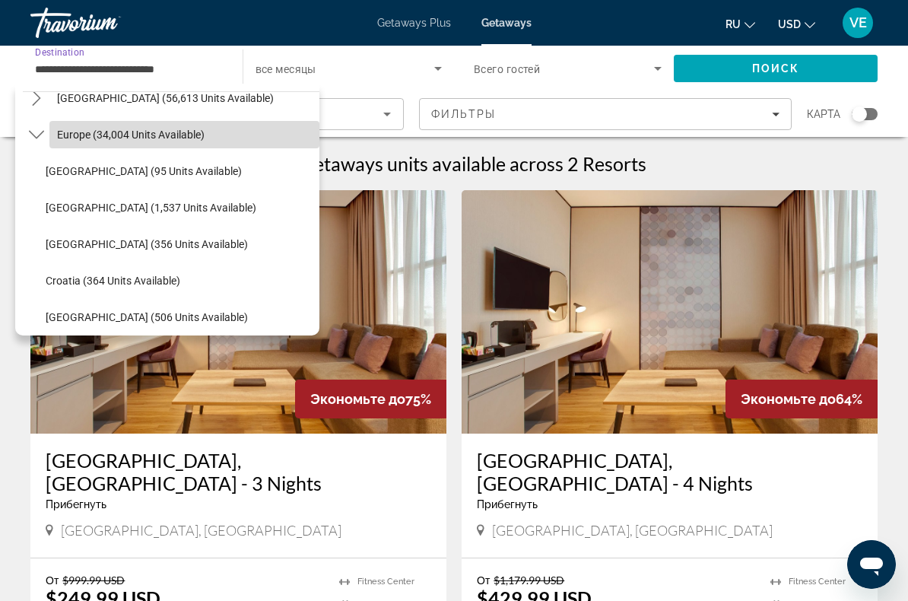
scroll to position [167, 0]
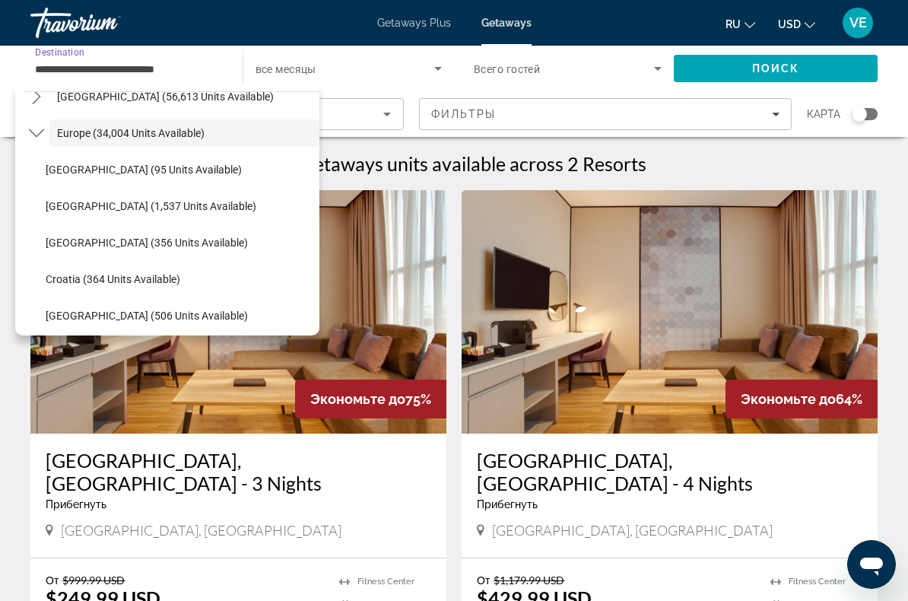
click at [60, 209] on span "[GEOGRAPHIC_DATA] (1,537 units available)" at bounding box center [151, 206] width 211 height 12
type input "**********"
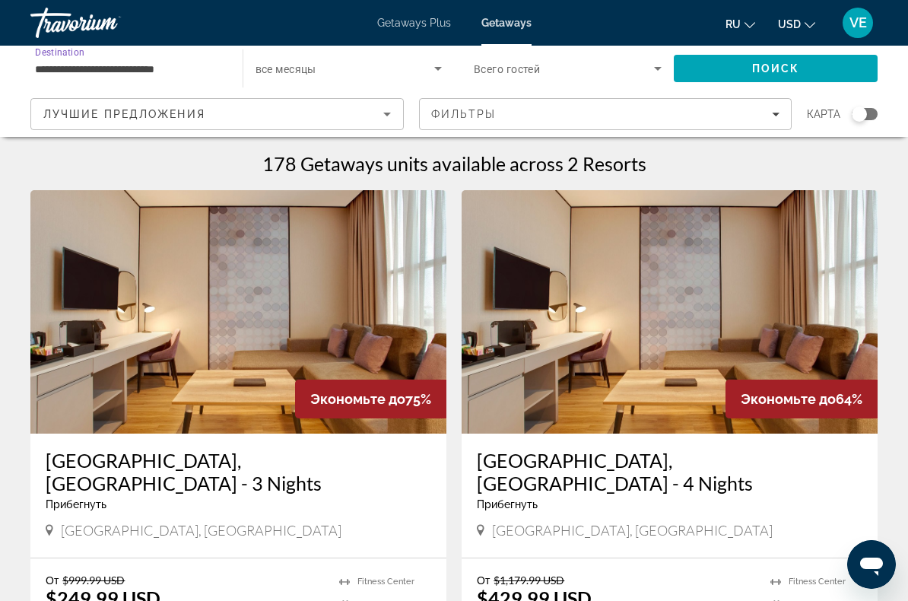
click at [774, 70] on span "Поиск" at bounding box center [776, 68] width 48 height 12
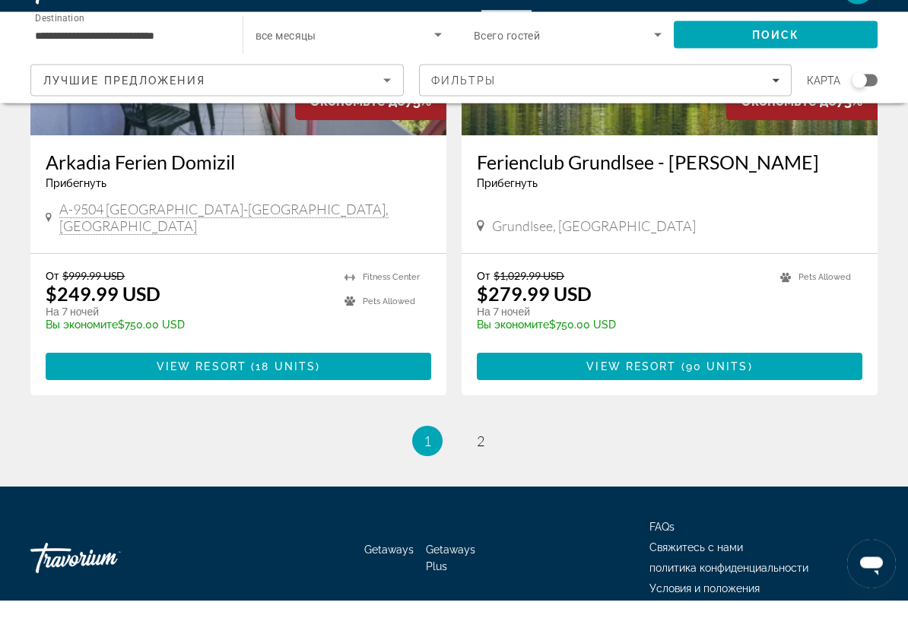
scroll to position [2906, 0]
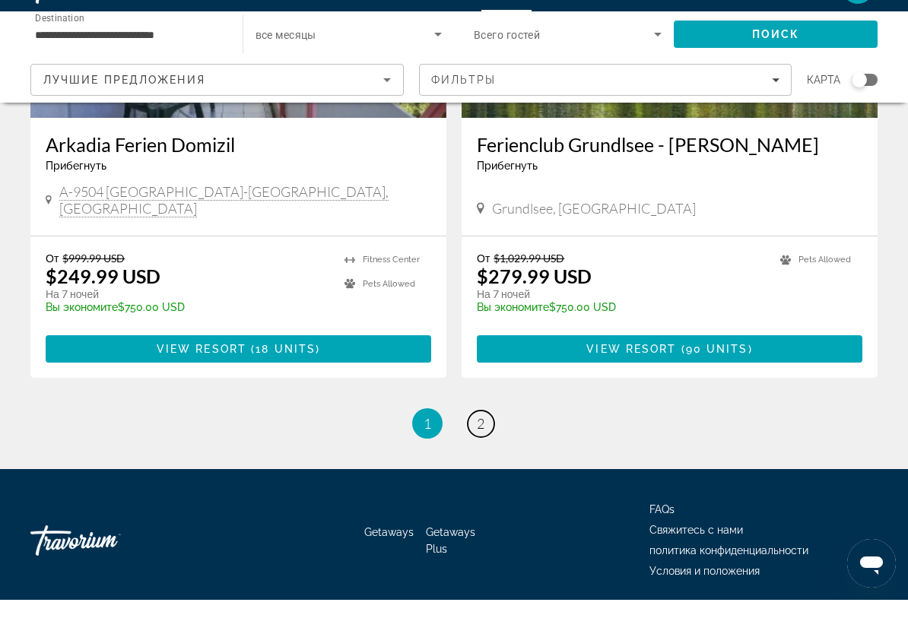
click at [484, 449] on span "2" at bounding box center [481, 457] width 8 height 17
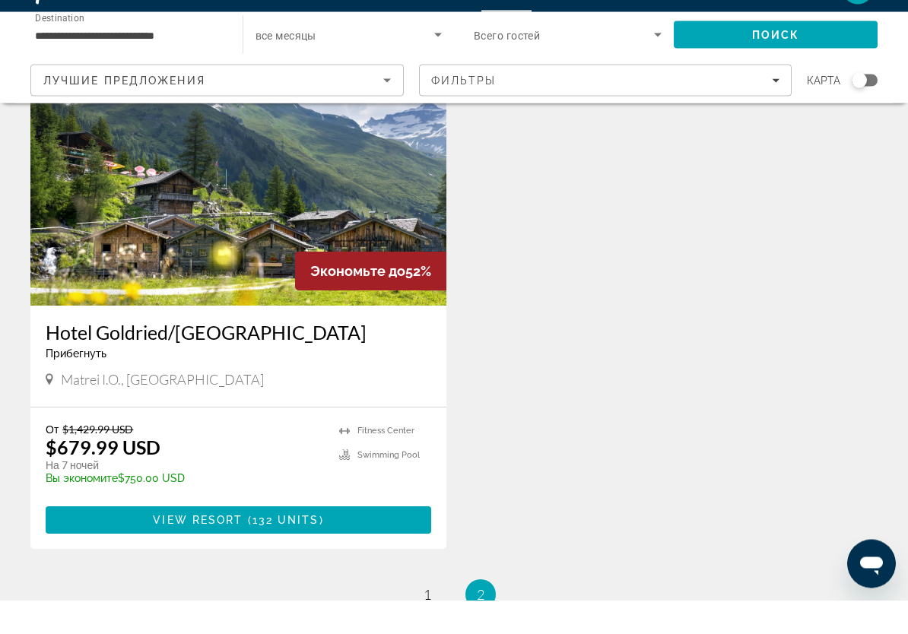
scroll to position [1128, 0]
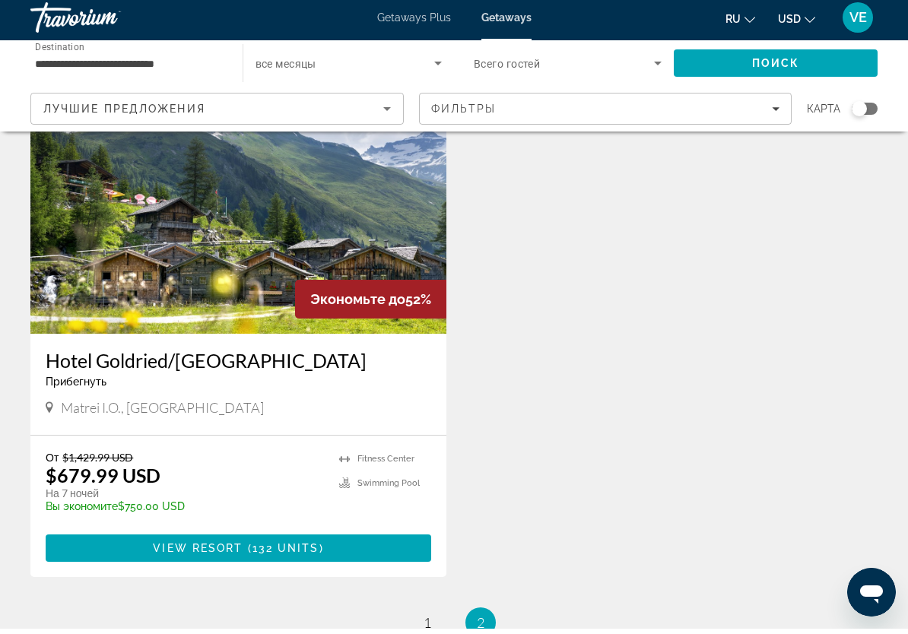
click at [366, 545] on span "Main content" at bounding box center [238, 553] width 385 height 36
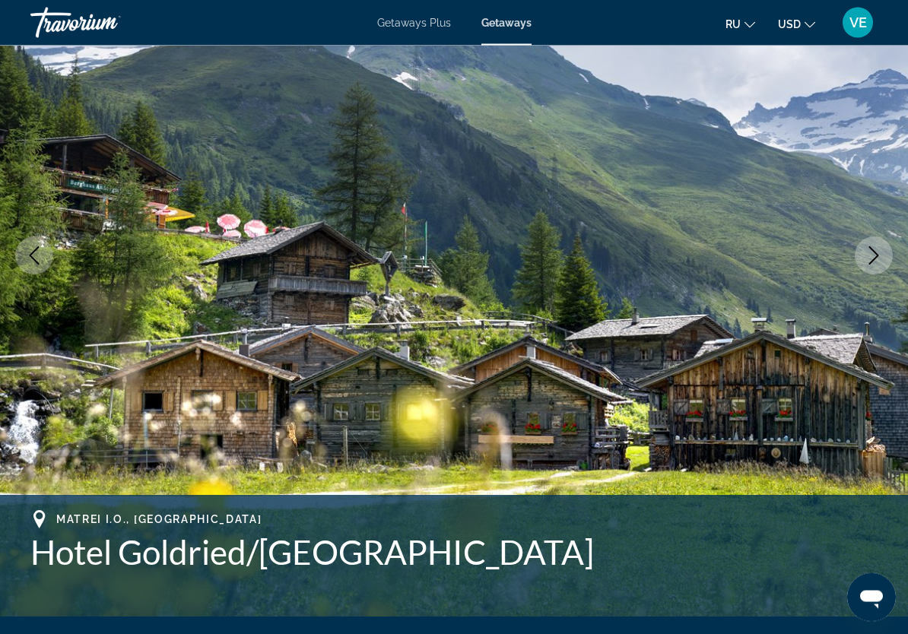
scroll to position [71, 0]
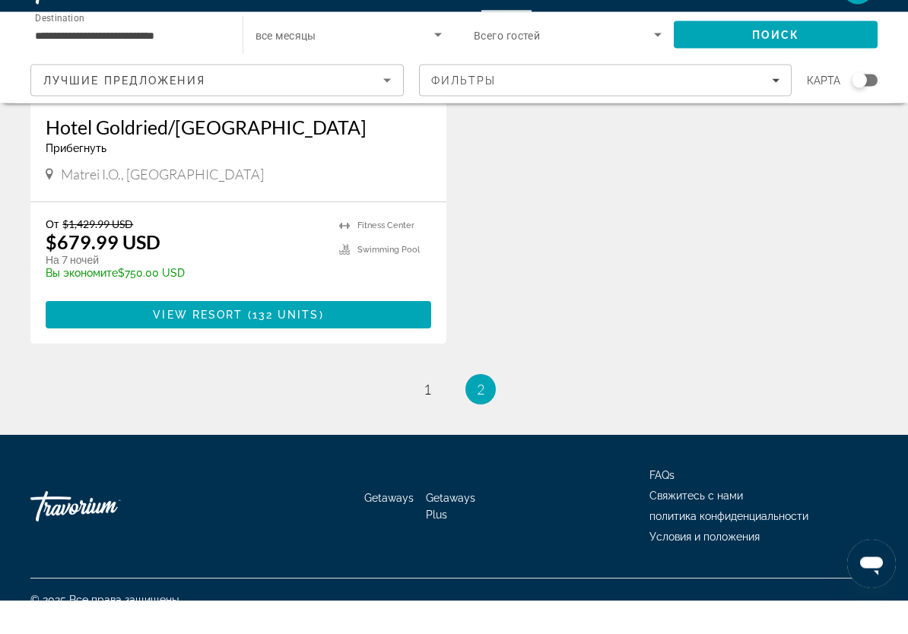
scroll to position [1333, 0]
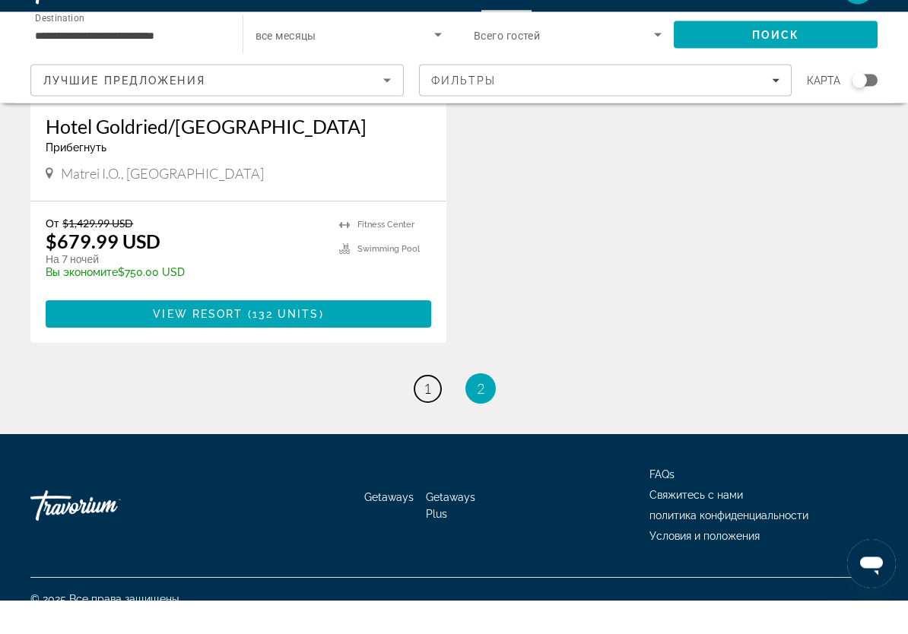
click at [430, 414] on span "1" at bounding box center [427, 422] width 8 height 17
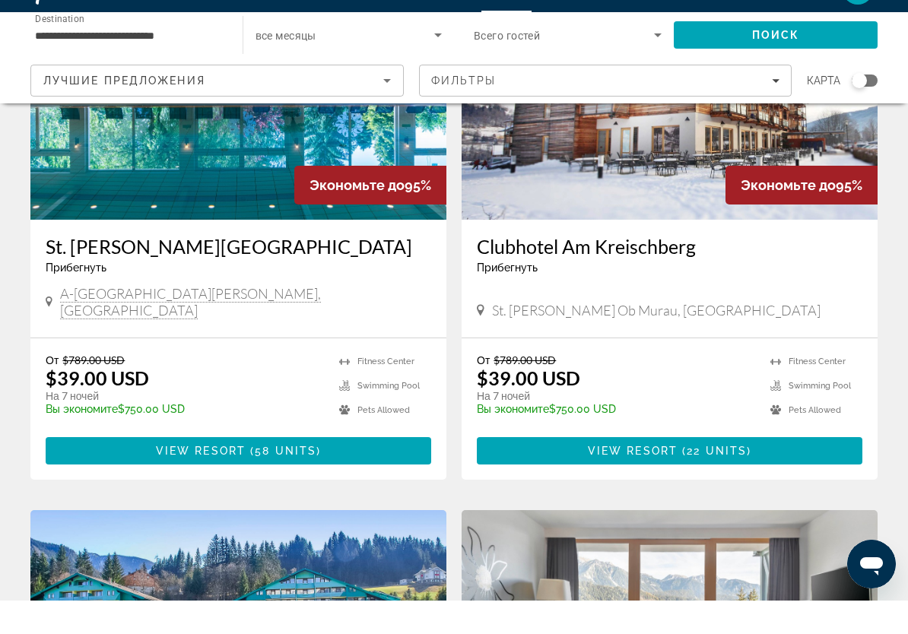
scroll to position [185, 0]
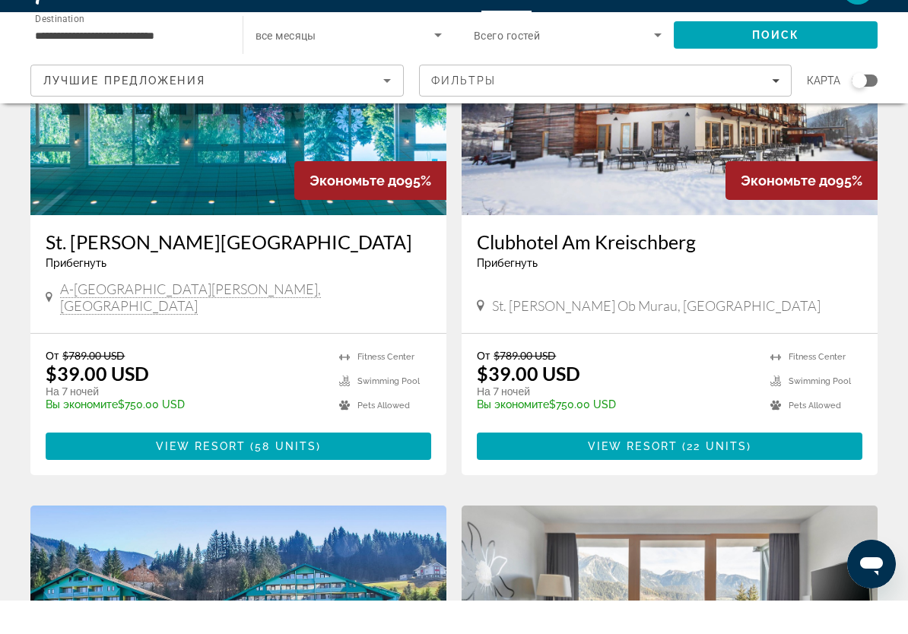
click at [371, 461] on span "Main content" at bounding box center [238, 479] width 385 height 36
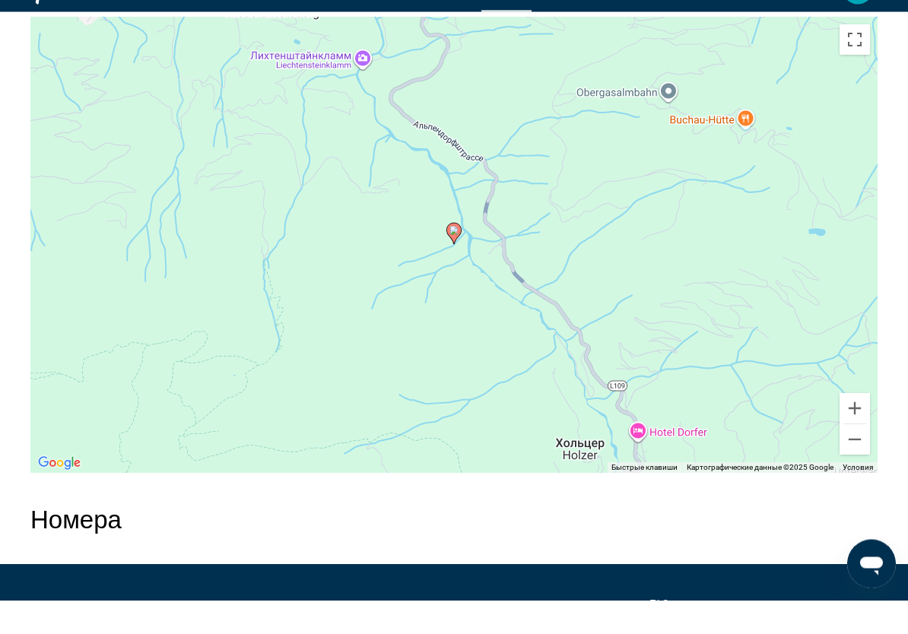
scroll to position [2488, 0]
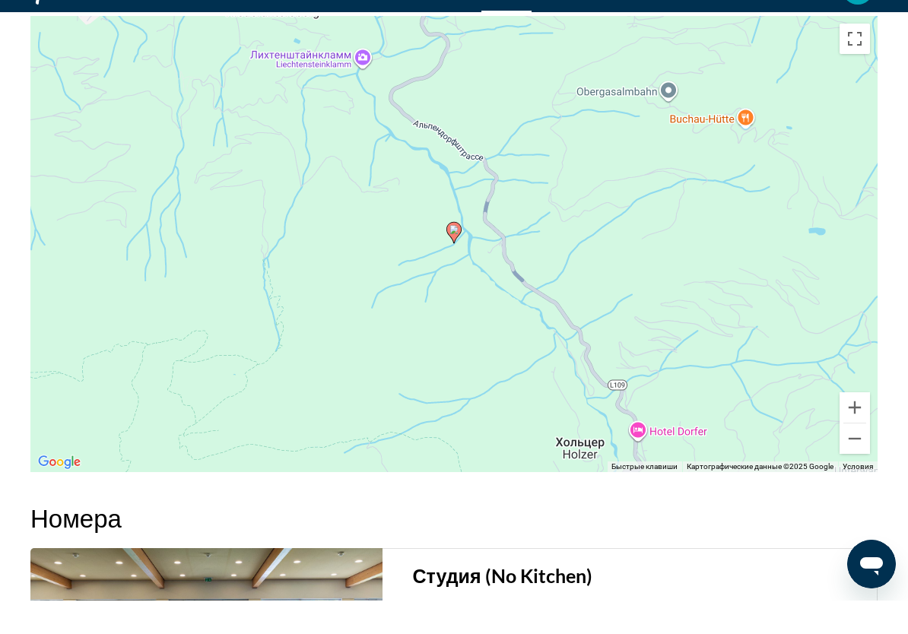
click at [861, 457] on button "Уменьшить" at bounding box center [854, 472] width 30 height 30
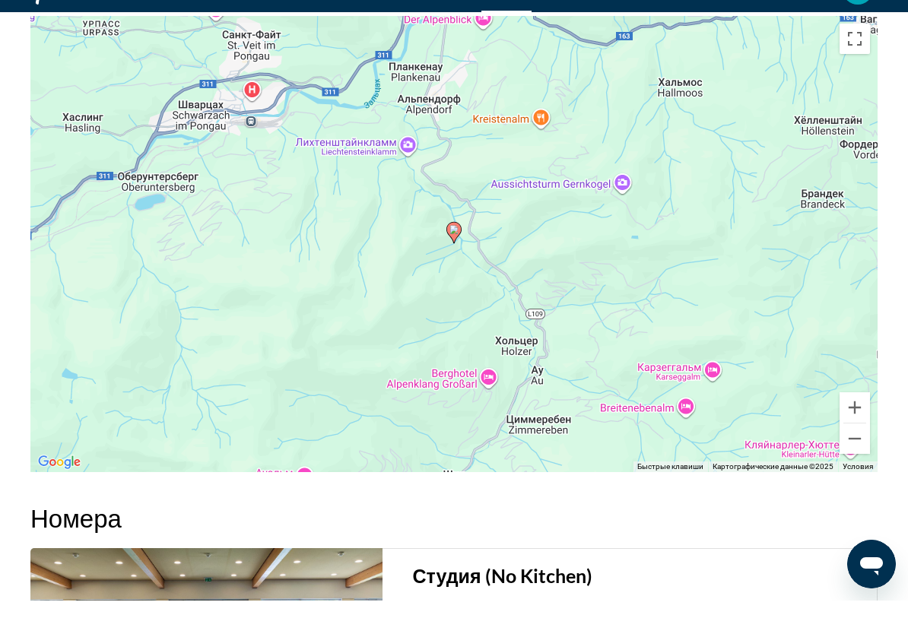
click at [852, 457] on button "Уменьшить" at bounding box center [854, 472] width 30 height 30
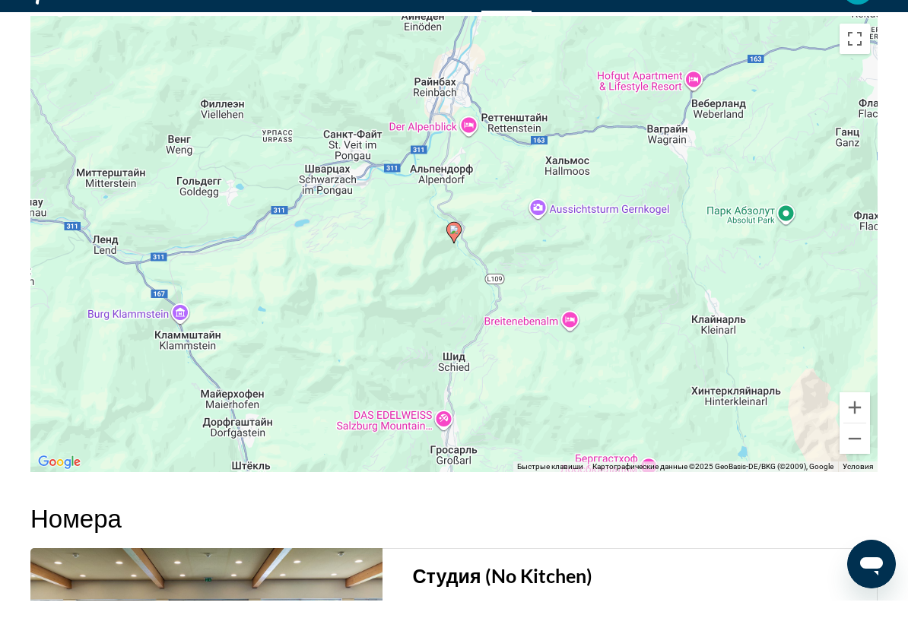
click at [855, 457] on button "Уменьшить" at bounding box center [854, 472] width 30 height 30
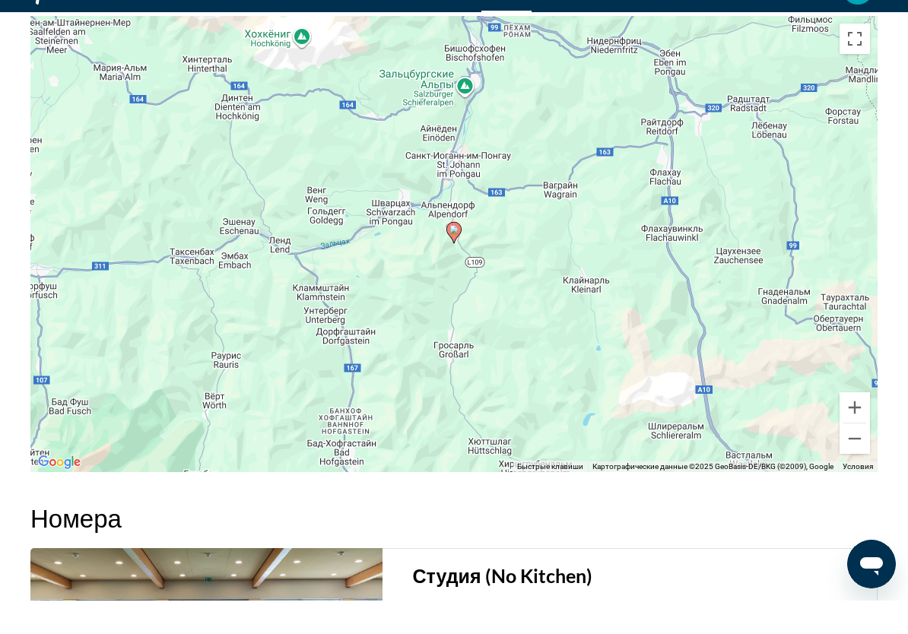
click at [858, 457] on button "Уменьшить" at bounding box center [854, 472] width 30 height 30
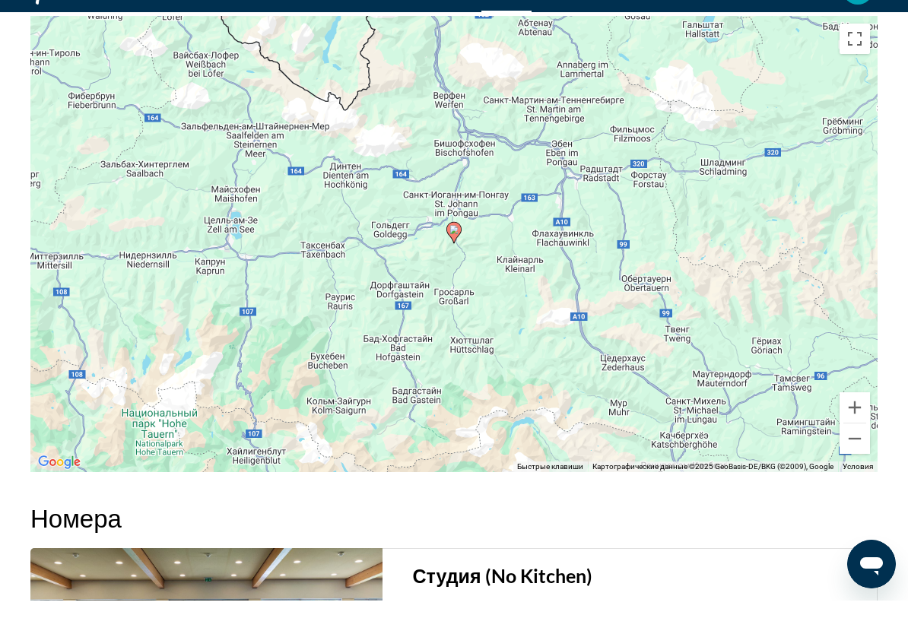
click at [853, 457] on button "Уменьшить" at bounding box center [854, 472] width 30 height 30
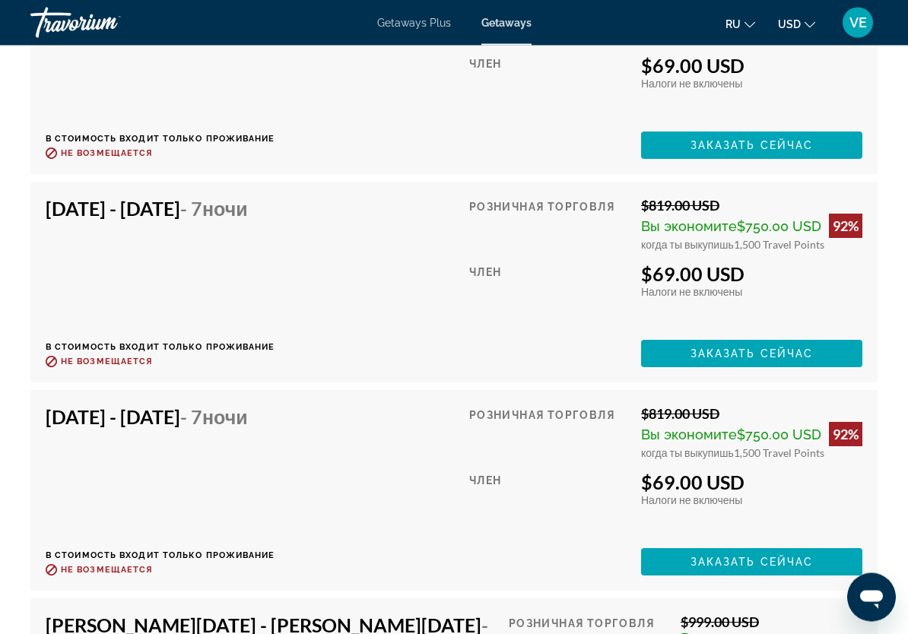
scroll to position [5425, 0]
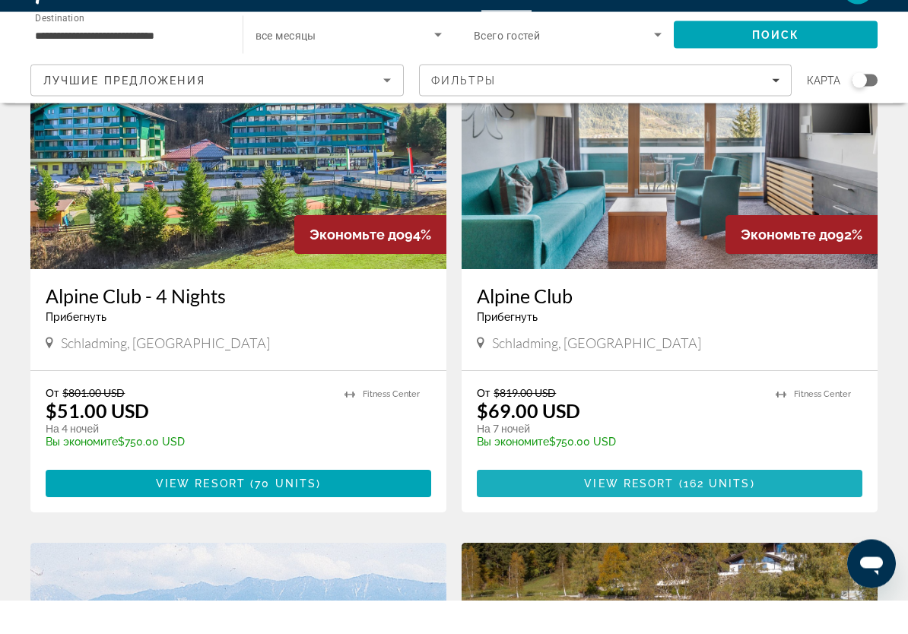
scroll to position [664, 0]
click at [712, 499] on span "Main content" at bounding box center [669, 517] width 385 height 36
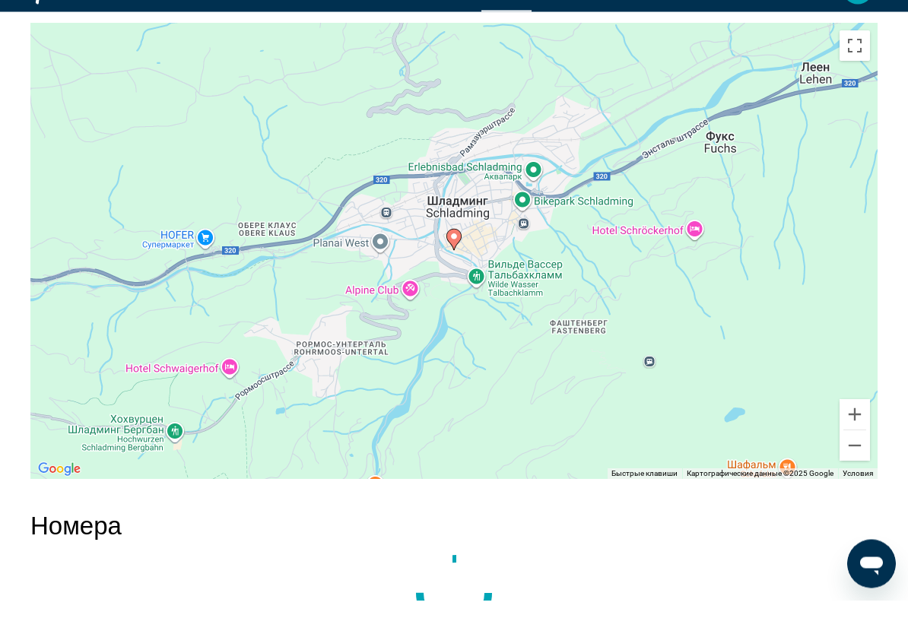
scroll to position [2533, 0]
click at [854, 464] on button "Уменьшить" at bounding box center [854, 479] width 30 height 30
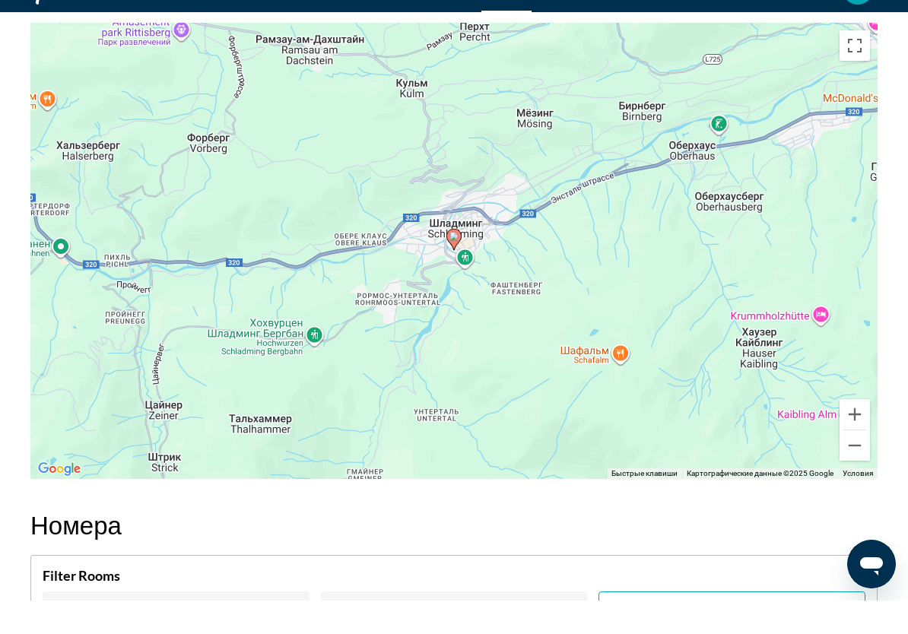
click at [859, 464] on button "Уменьшить" at bounding box center [854, 479] width 30 height 30
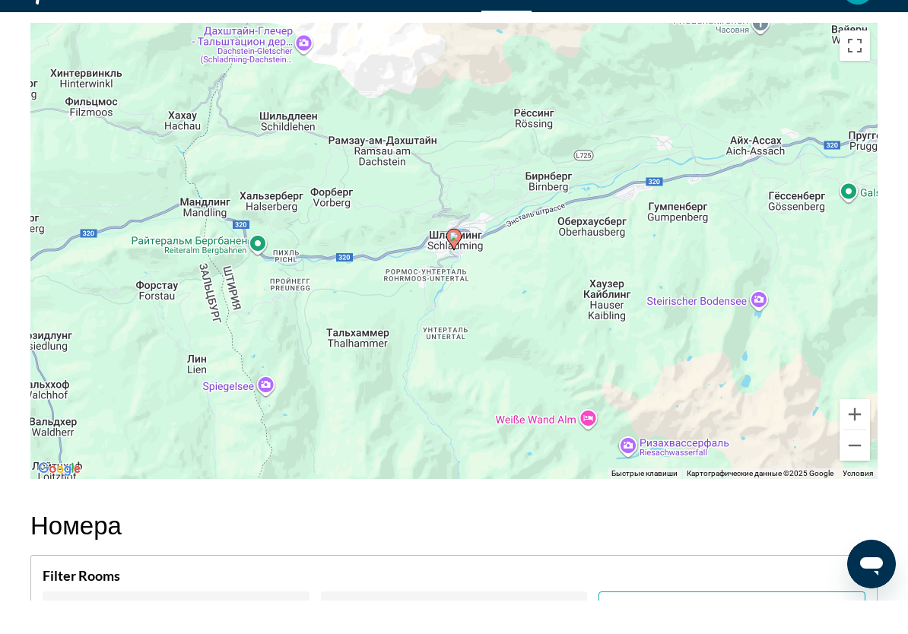
click at [855, 464] on button "Уменьшить" at bounding box center [854, 479] width 30 height 30
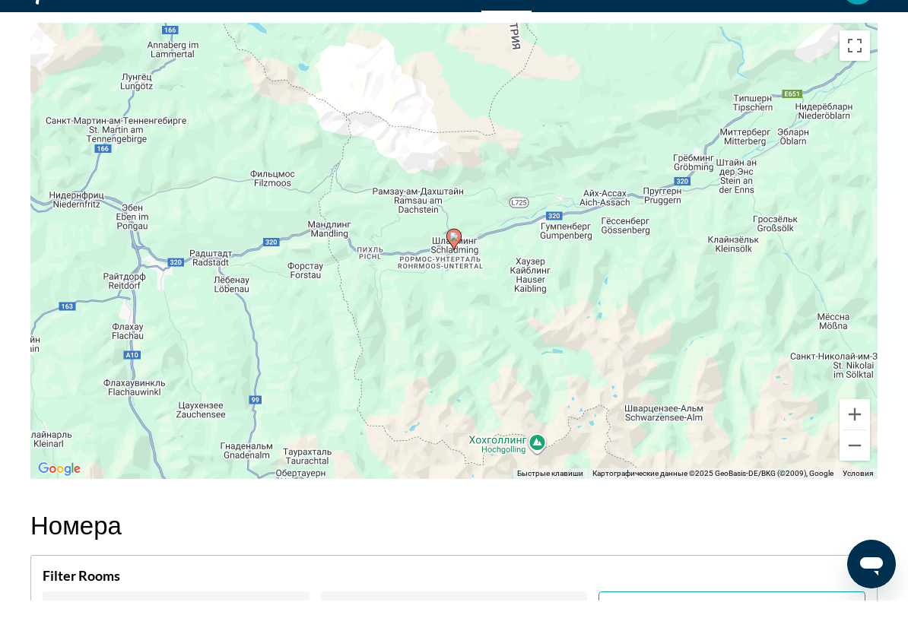
click at [859, 433] on button "Увеличить" at bounding box center [854, 448] width 30 height 30
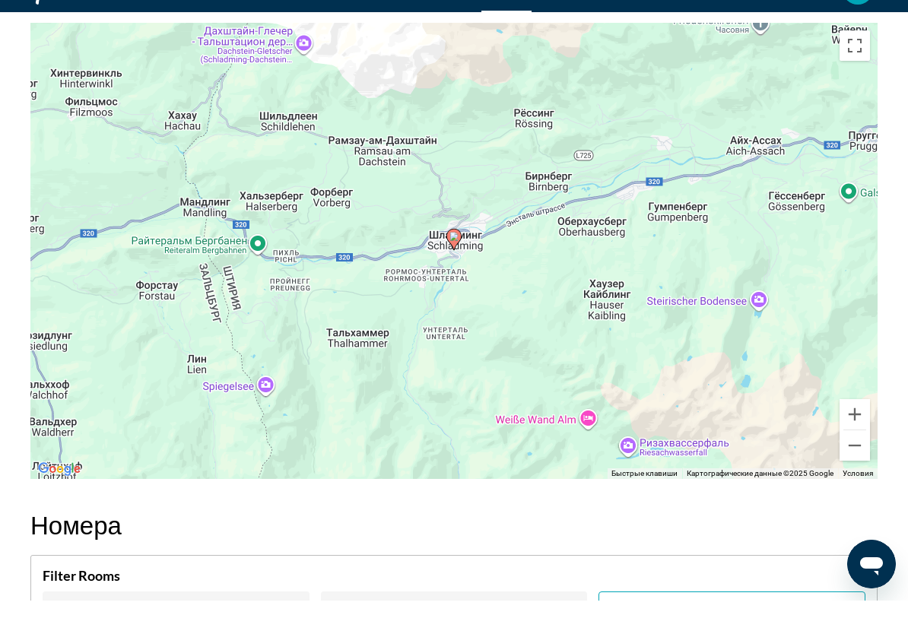
click at [858, 464] on button "Уменьшить" at bounding box center [854, 479] width 30 height 30
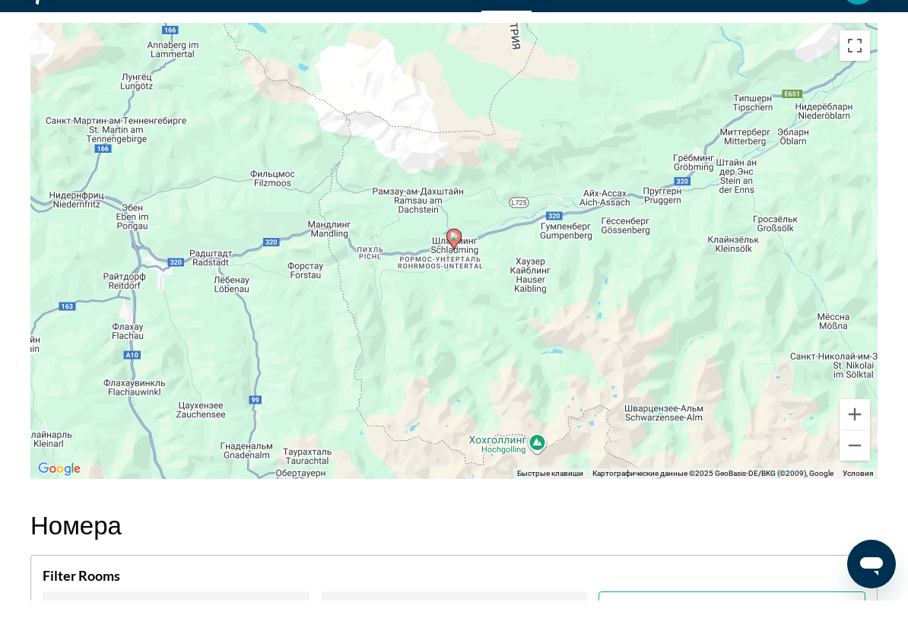
click at [864, 464] on button "Уменьшить" at bounding box center [854, 479] width 30 height 30
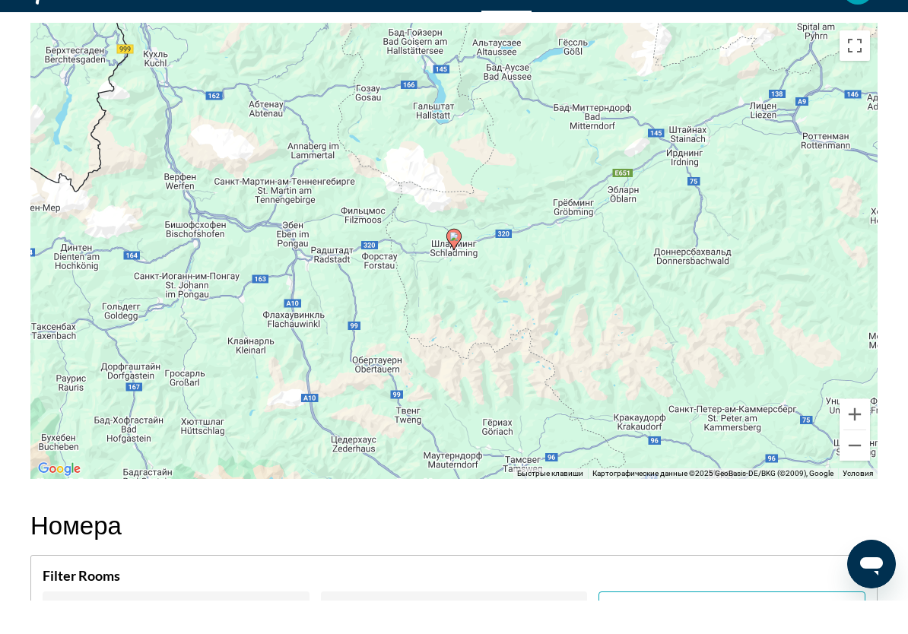
click at [860, 464] on button "Уменьшить" at bounding box center [854, 479] width 30 height 30
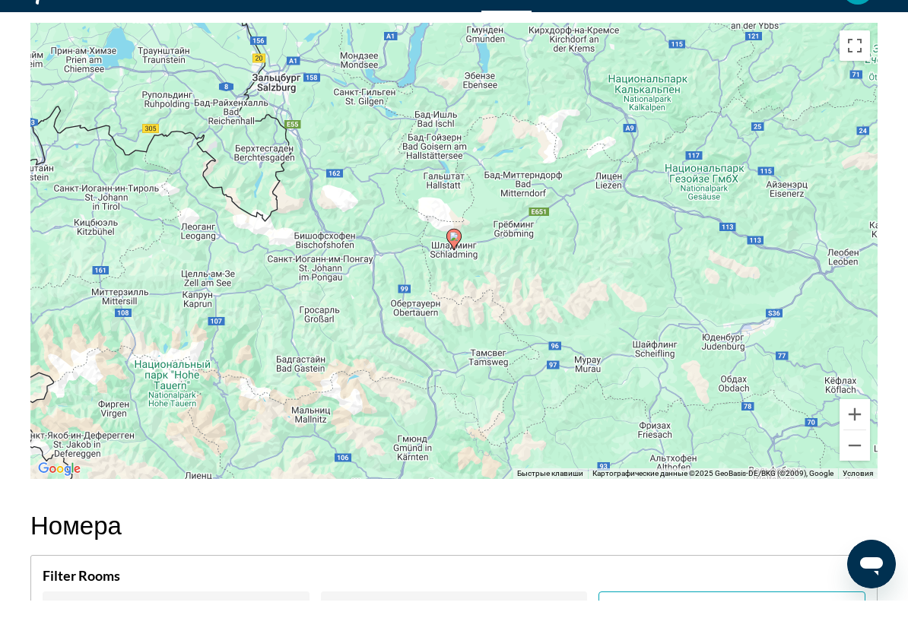
click at [861, 464] on button "Уменьшить" at bounding box center [854, 479] width 30 height 30
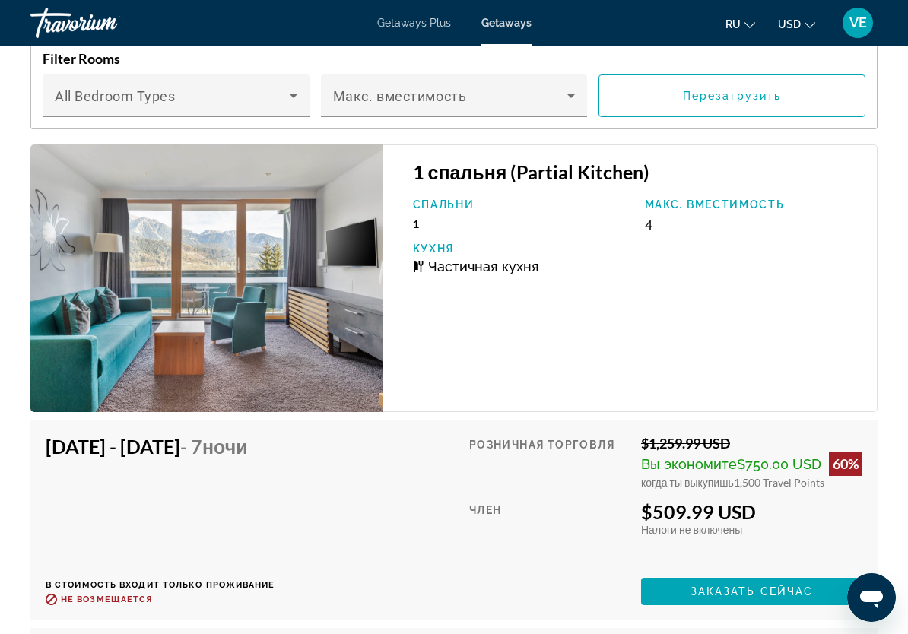
scroll to position [3074, 0]
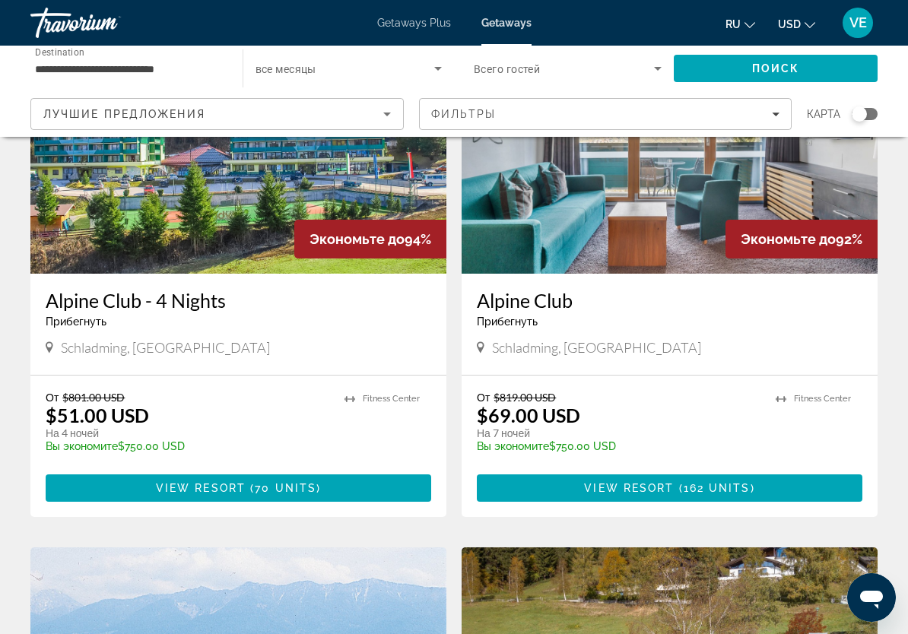
scroll to position [678, 0]
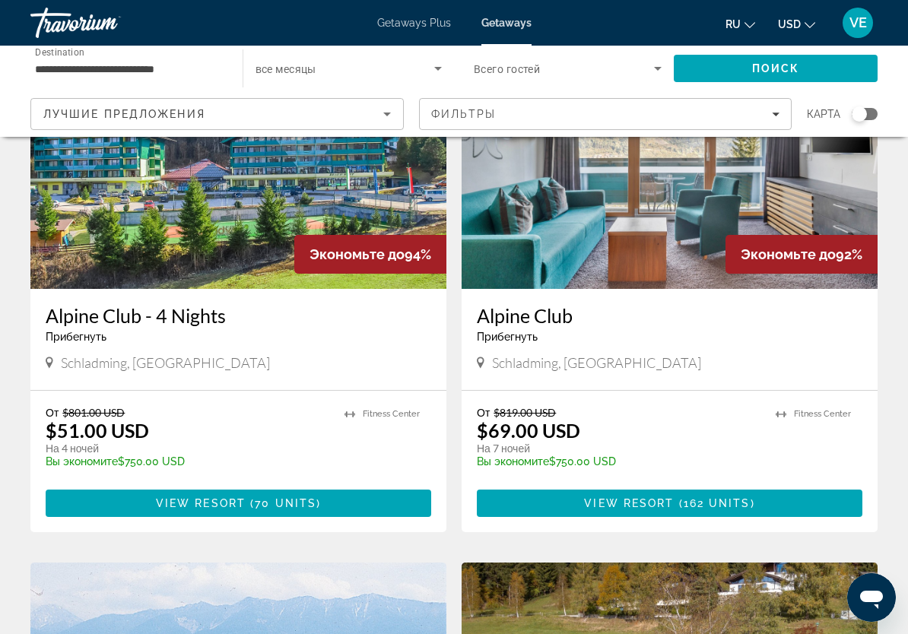
click at [56, 71] on input "**********" at bounding box center [129, 69] width 188 height 18
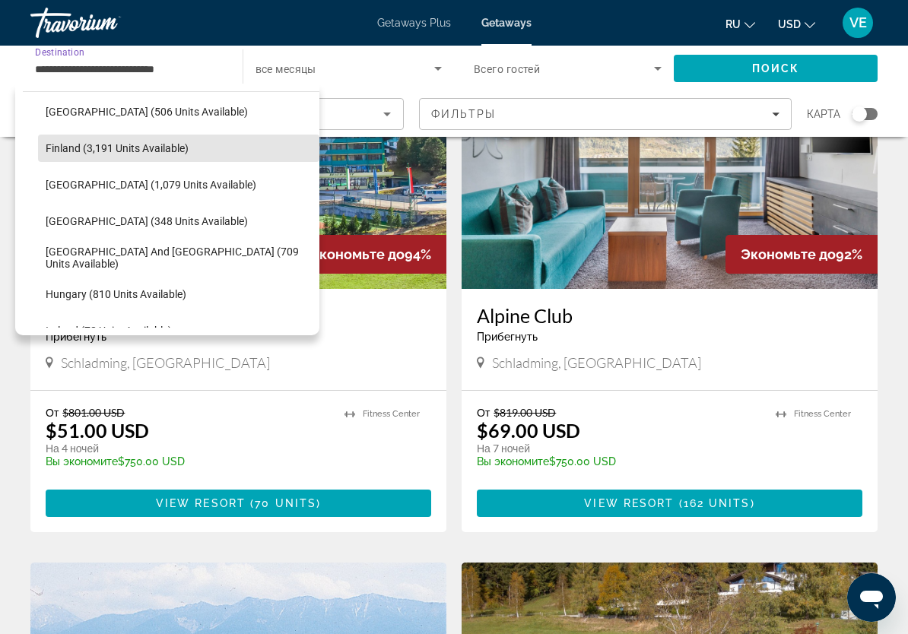
scroll to position [383, 0]
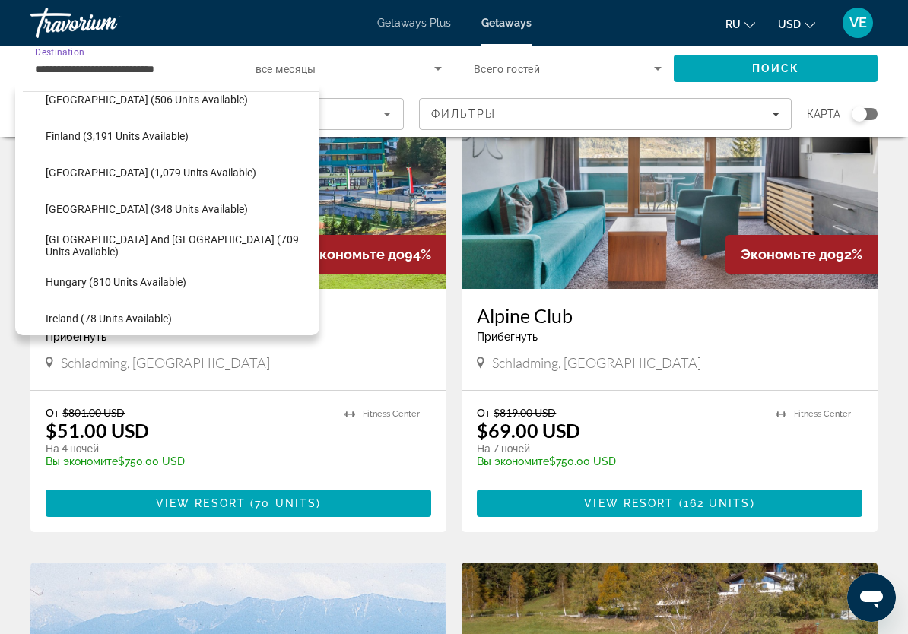
click at [70, 173] on span "[GEOGRAPHIC_DATA] (1,079 units available)" at bounding box center [151, 172] width 211 height 12
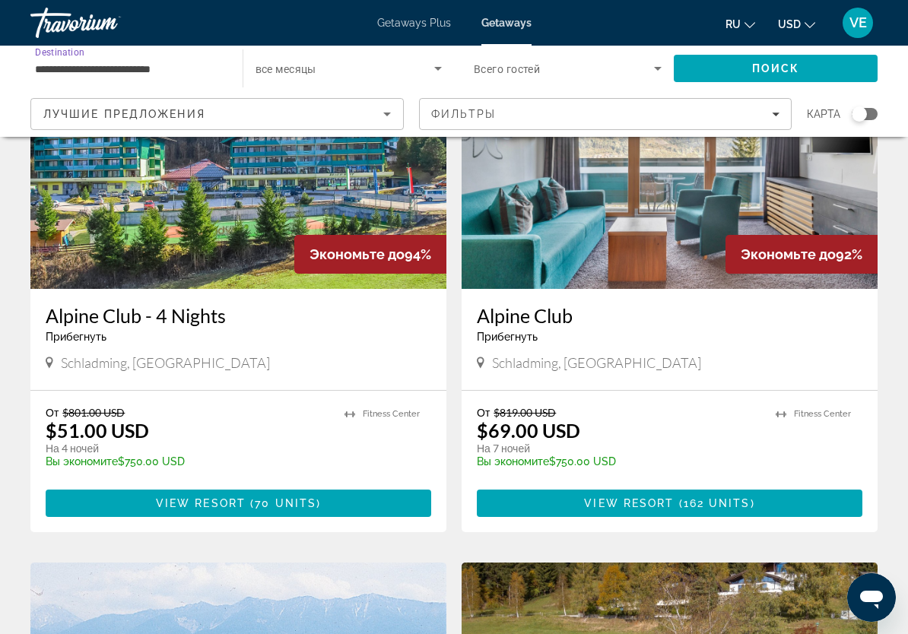
click at [763, 76] on span "Search" at bounding box center [776, 68] width 204 height 36
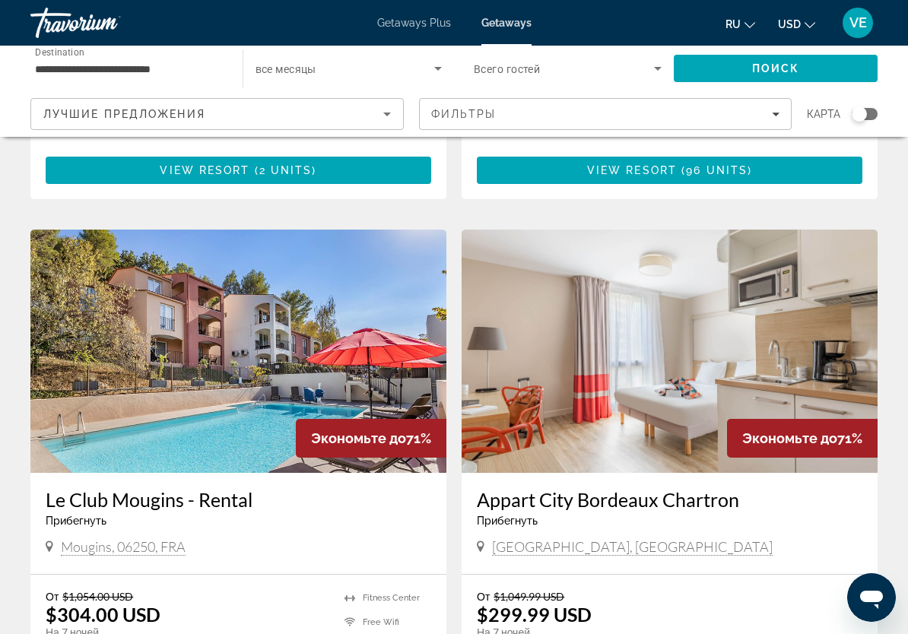
scroll to position [1484, 0]
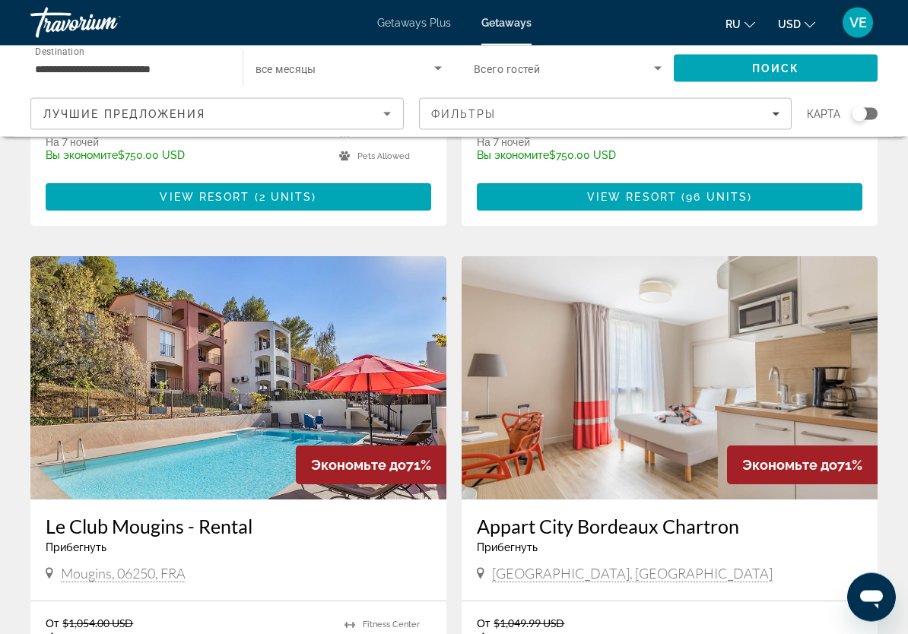
click at [54, 71] on input "**********" at bounding box center [129, 69] width 188 height 18
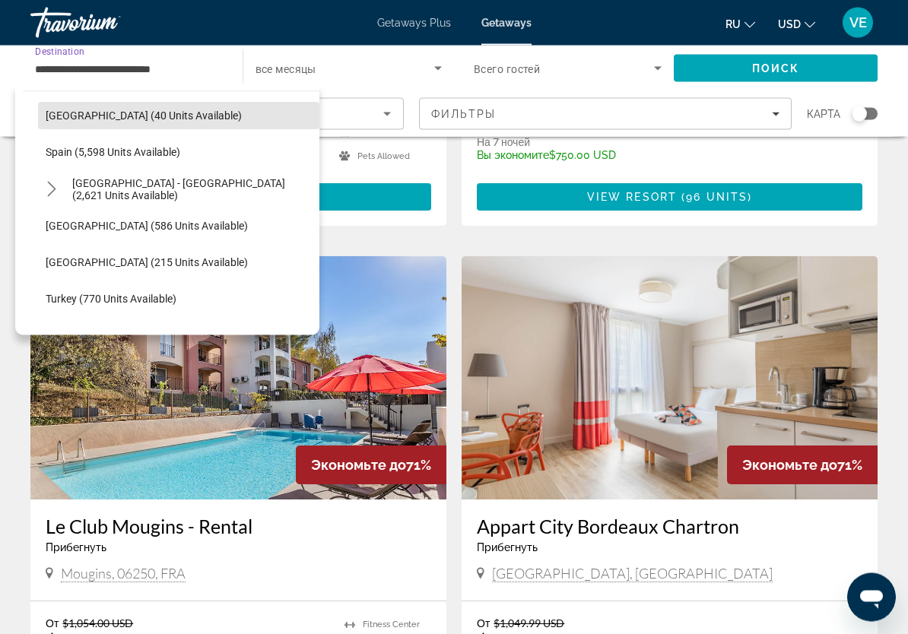
scroll to position [772, 0]
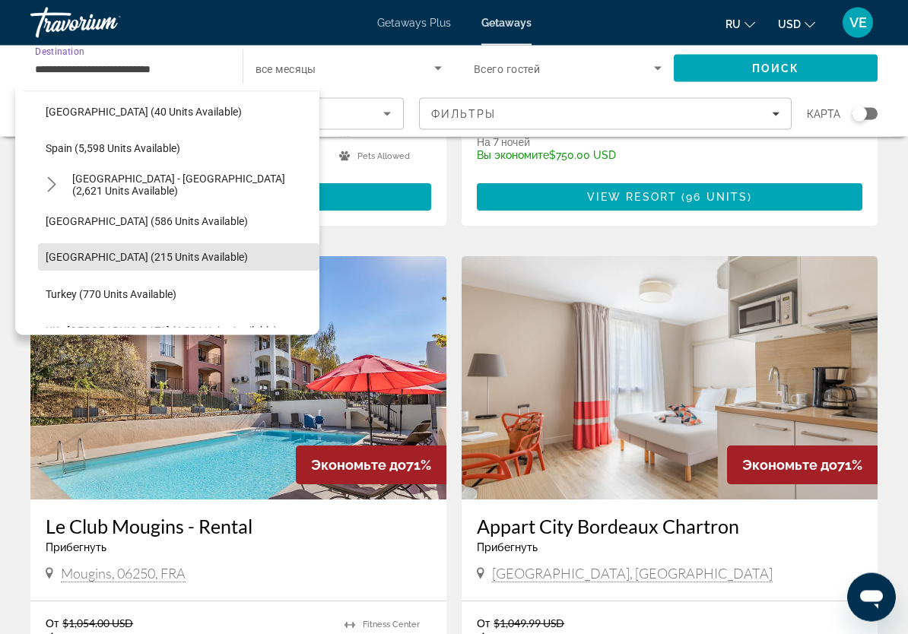
click at [68, 257] on span "[GEOGRAPHIC_DATA] (215 units available)" at bounding box center [147, 258] width 202 height 12
type input "**********"
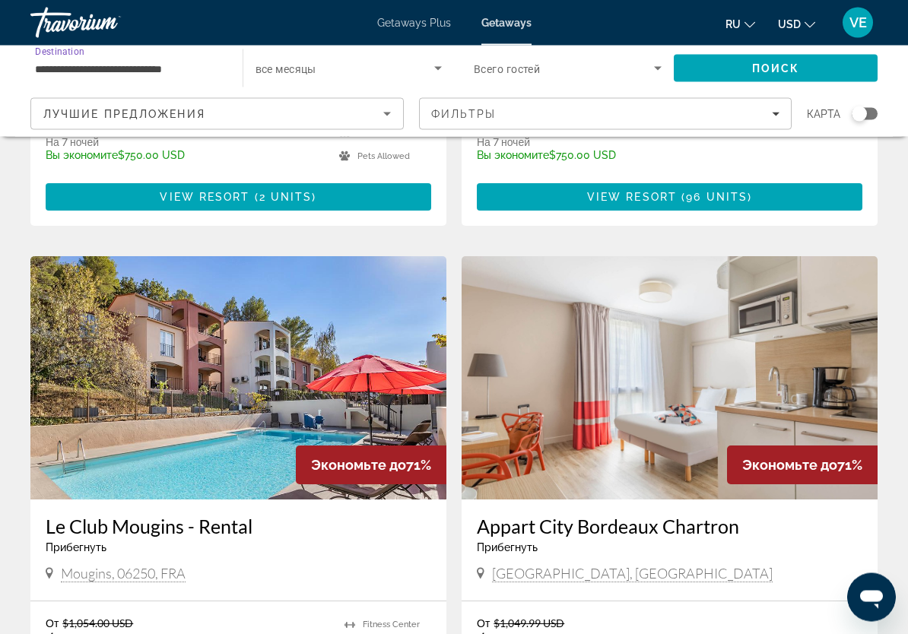
click at [773, 78] on span "Search" at bounding box center [776, 68] width 204 height 36
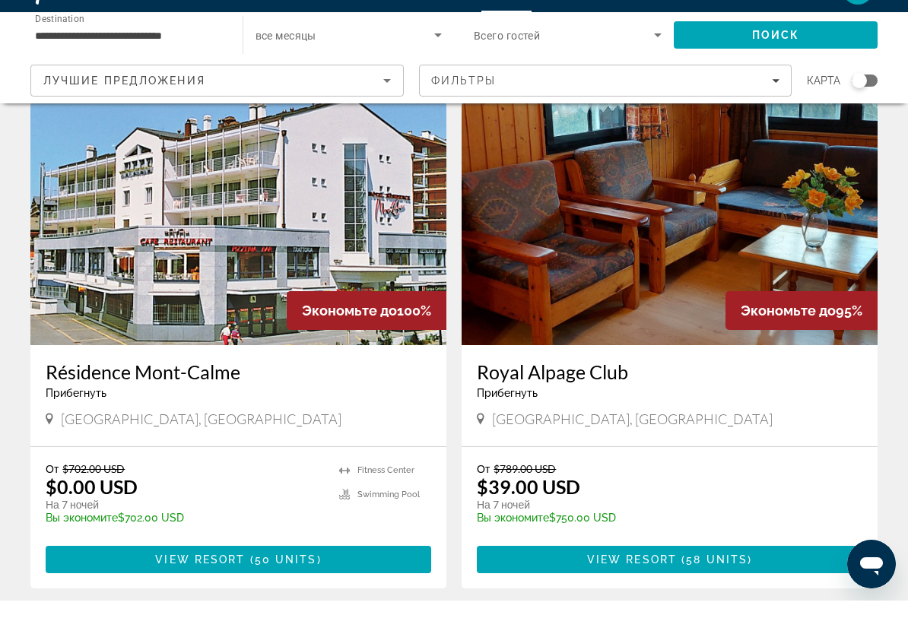
scroll to position [73, 0]
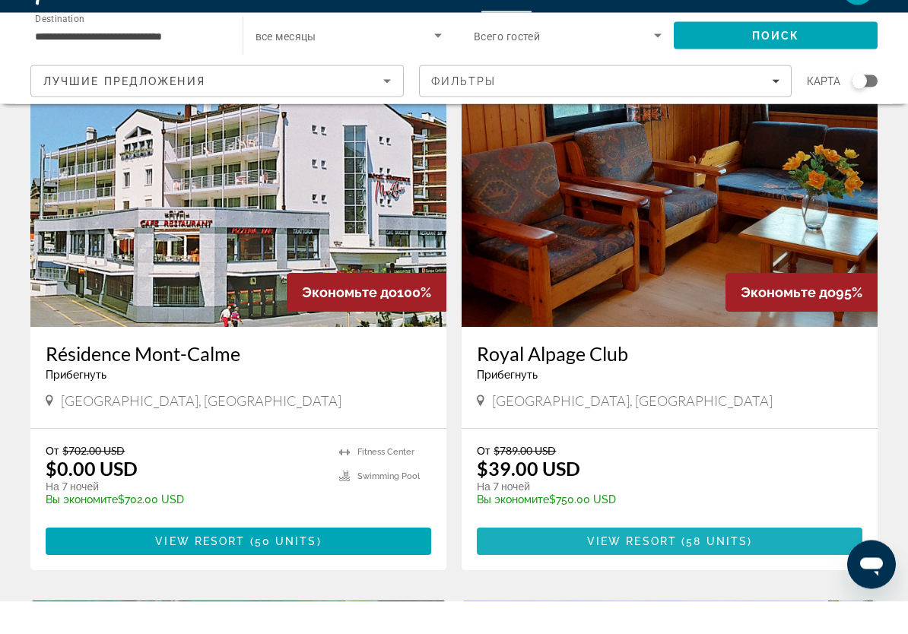
click at [692, 569] on span "58 units" at bounding box center [717, 575] width 62 height 12
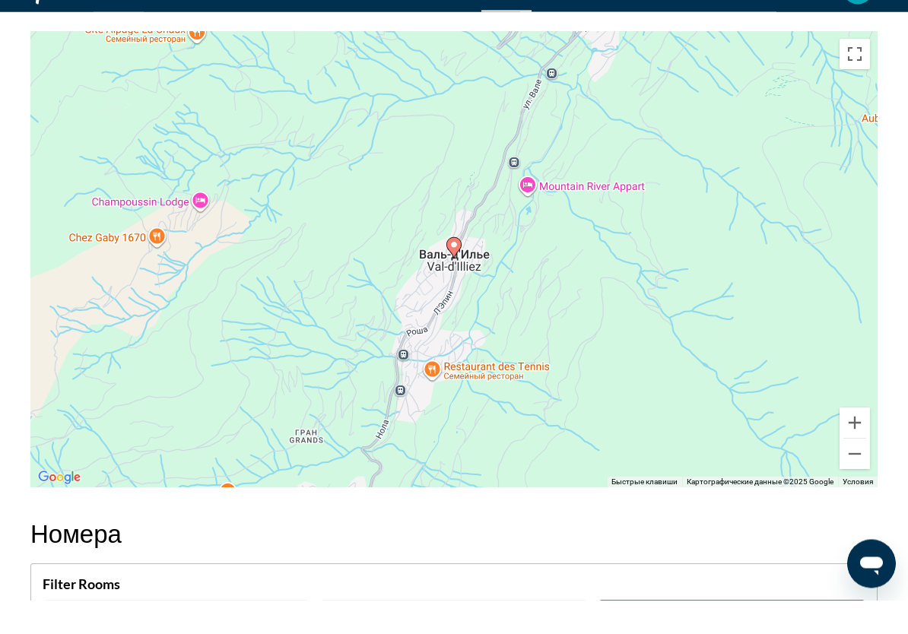
scroll to position [2294, 0]
click at [856, 472] on button "Уменьшить" at bounding box center [854, 487] width 30 height 30
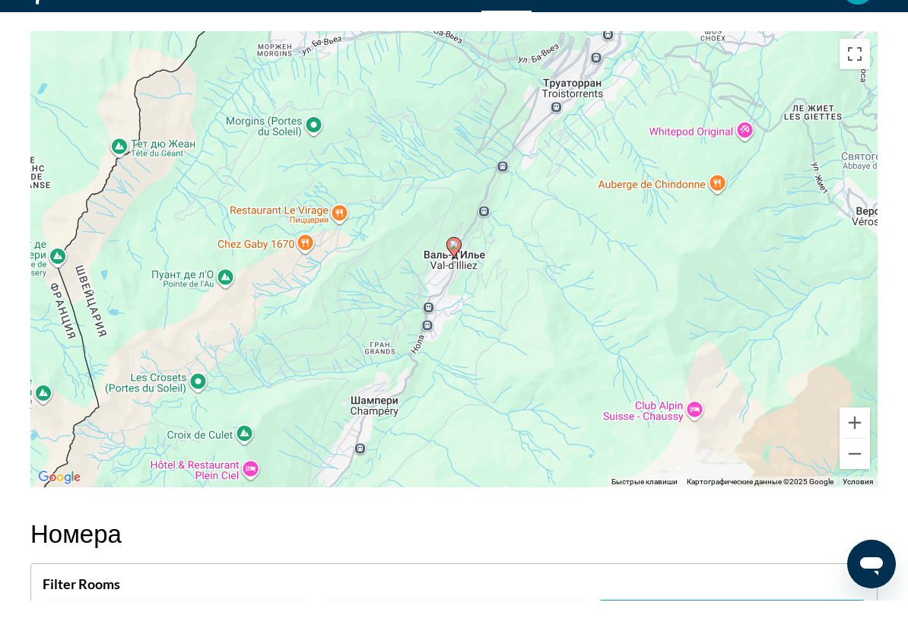
click at [855, 472] on button "Уменьшить" at bounding box center [854, 487] width 30 height 30
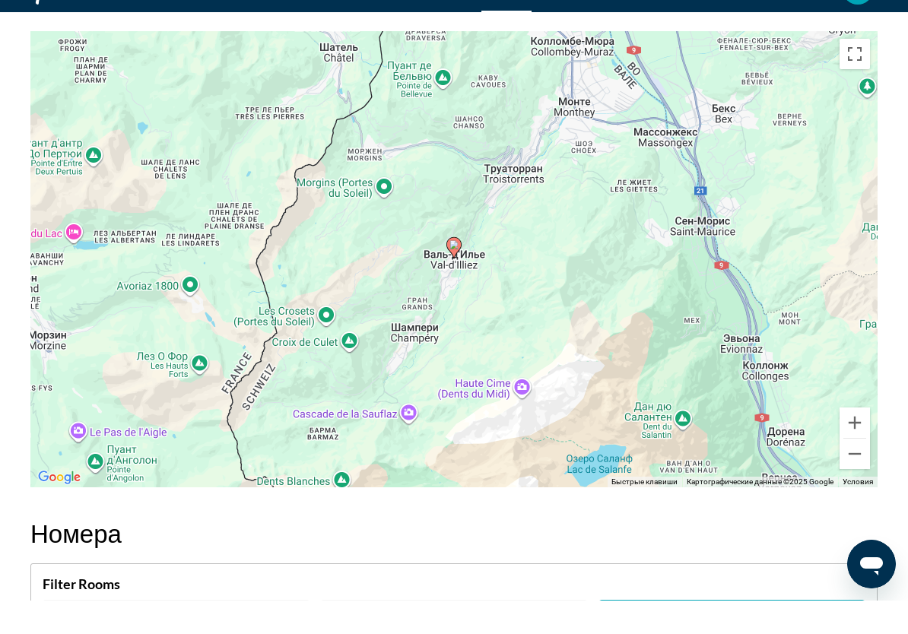
click at [858, 472] on button "Уменьшить" at bounding box center [854, 487] width 30 height 30
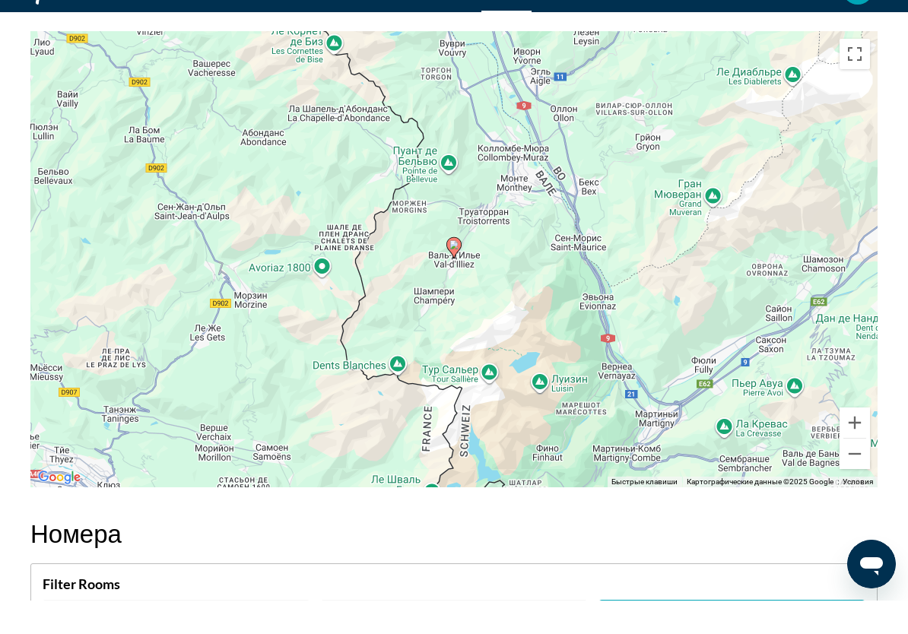
click at [864, 472] on button "Уменьшить" at bounding box center [854, 487] width 30 height 30
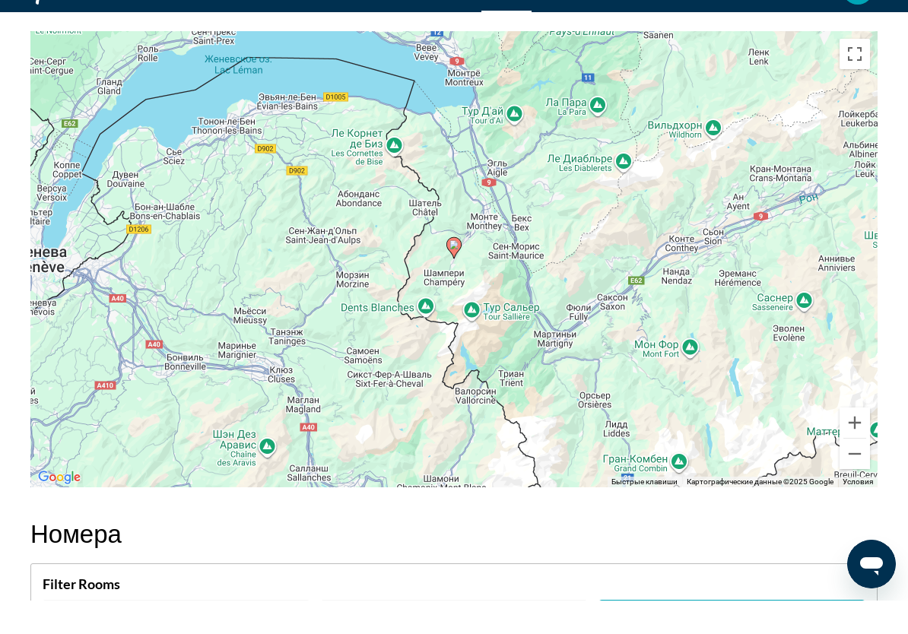
click at [859, 472] on button "Уменьшить" at bounding box center [854, 487] width 30 height 30
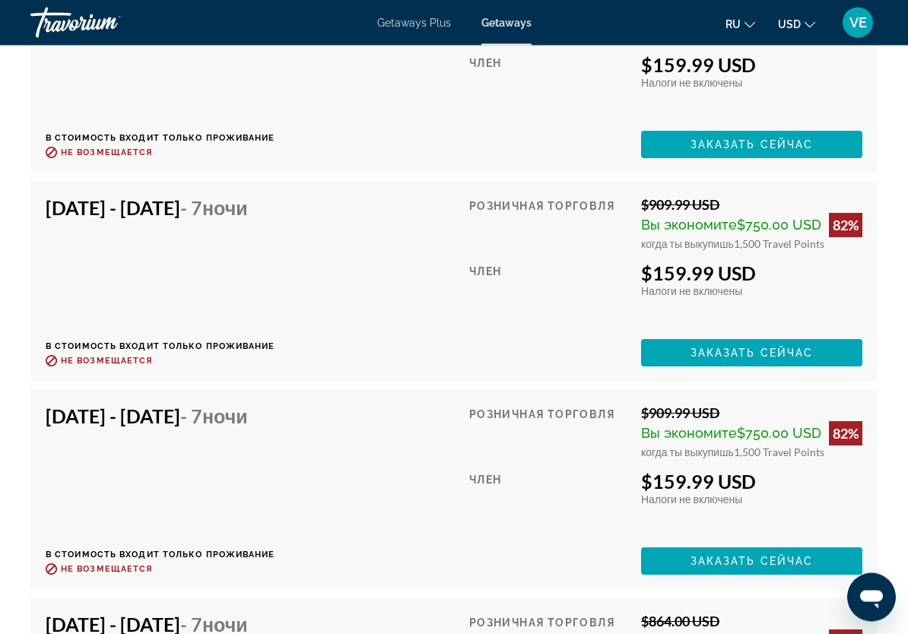
scroll to position [6162, 0]
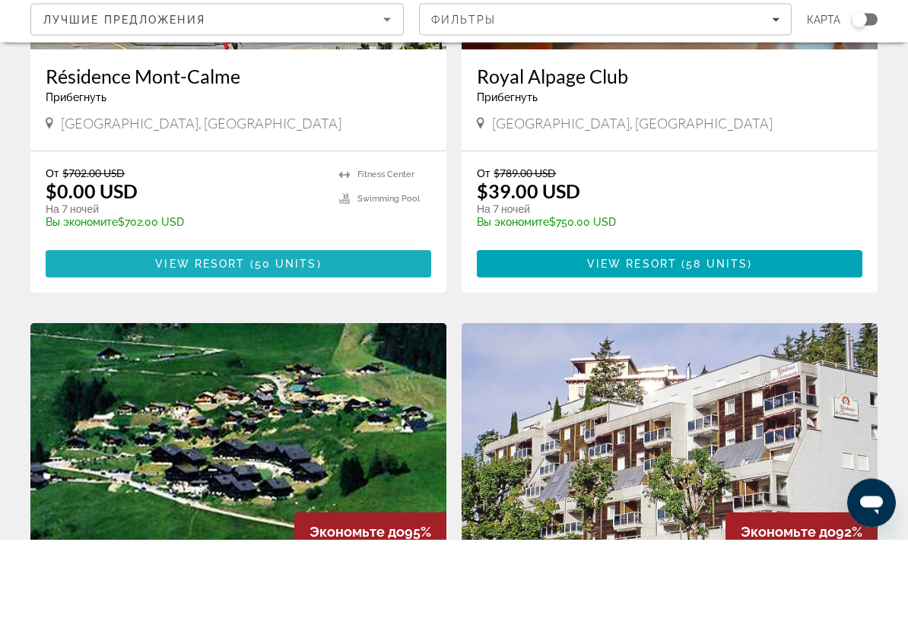
scroll to position [290, 0]
click at [71, 340] on span "Main content" at bounding box center [238, 358] width 385 height 36
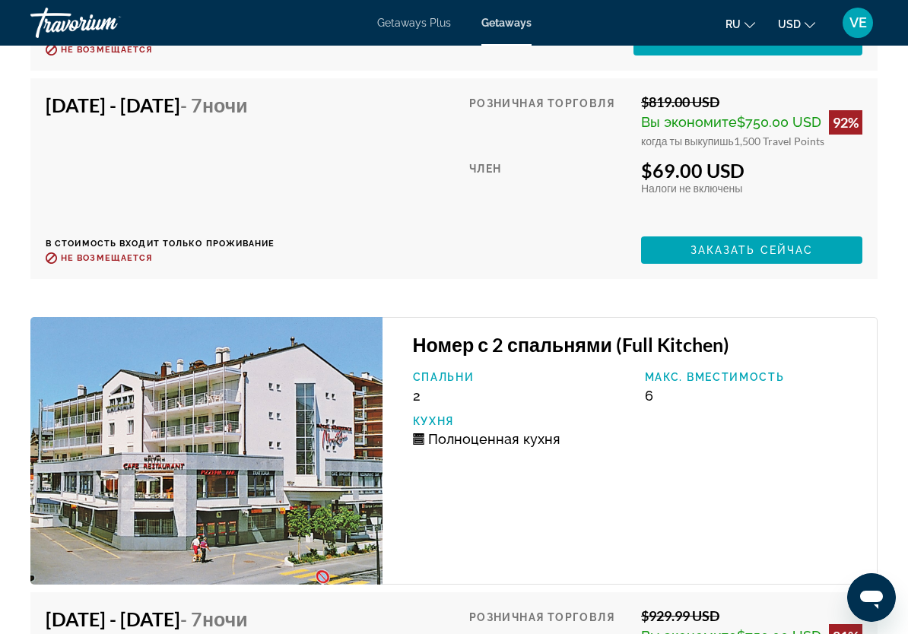
scroll to position [5688, 0]
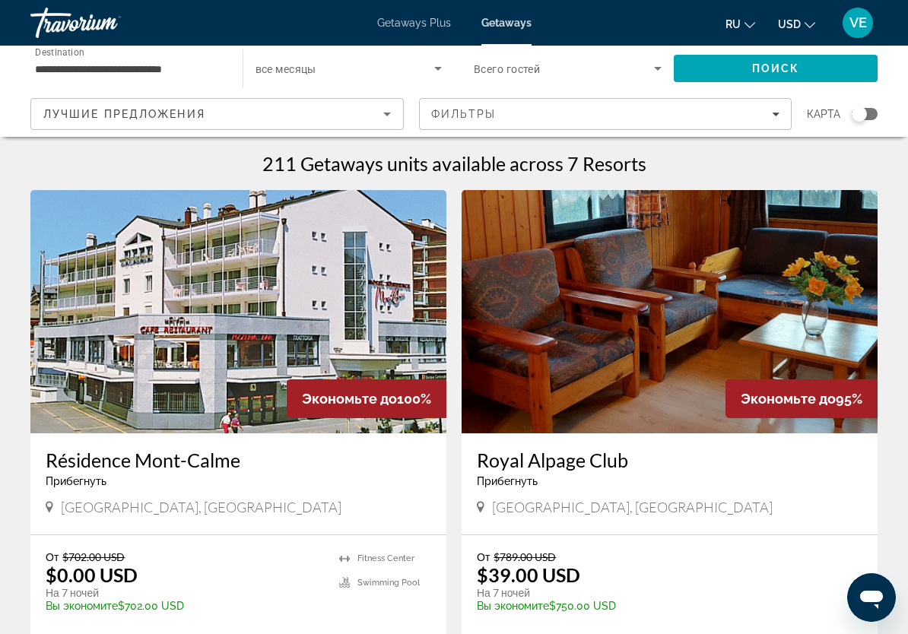
click at [49, 77] on input "**********" at bounding box center [129, 69] width 188 height 18
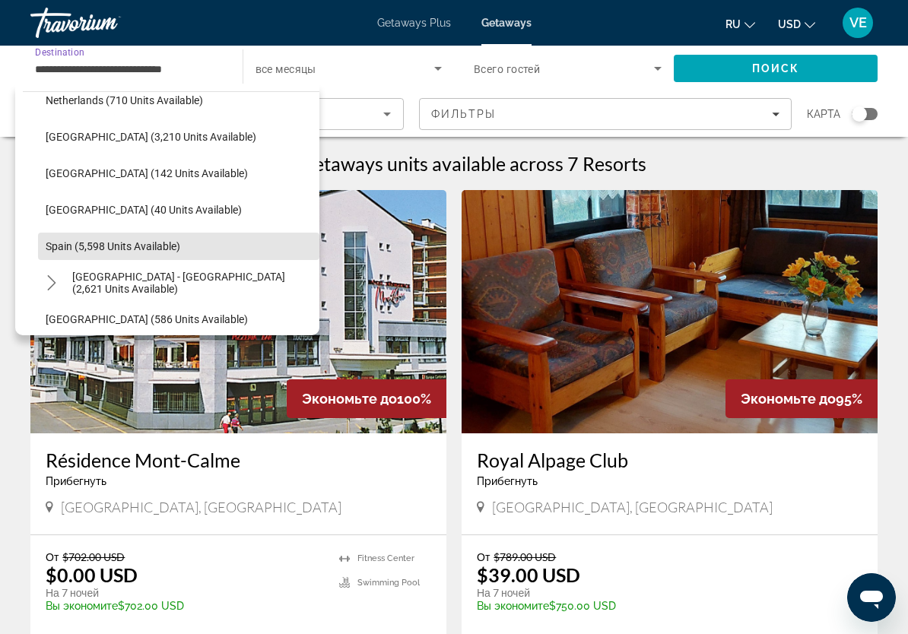
scroll to position [660, 0]
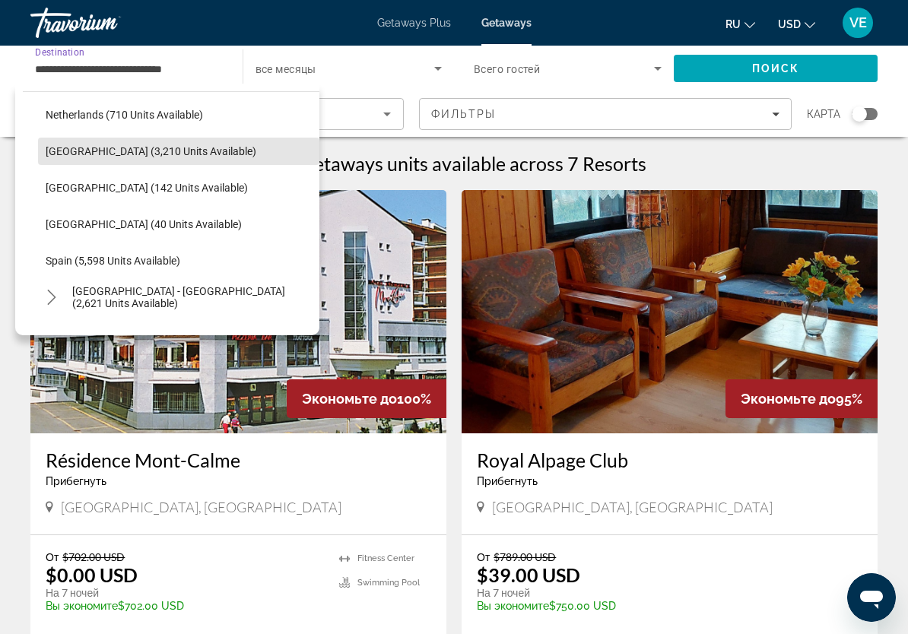
click at [68, 148] on span "[GEOGRAPHIC_DATA] (3,210 units available)" at bounding box center [151, 151] width 211 height 12
type input "**********"
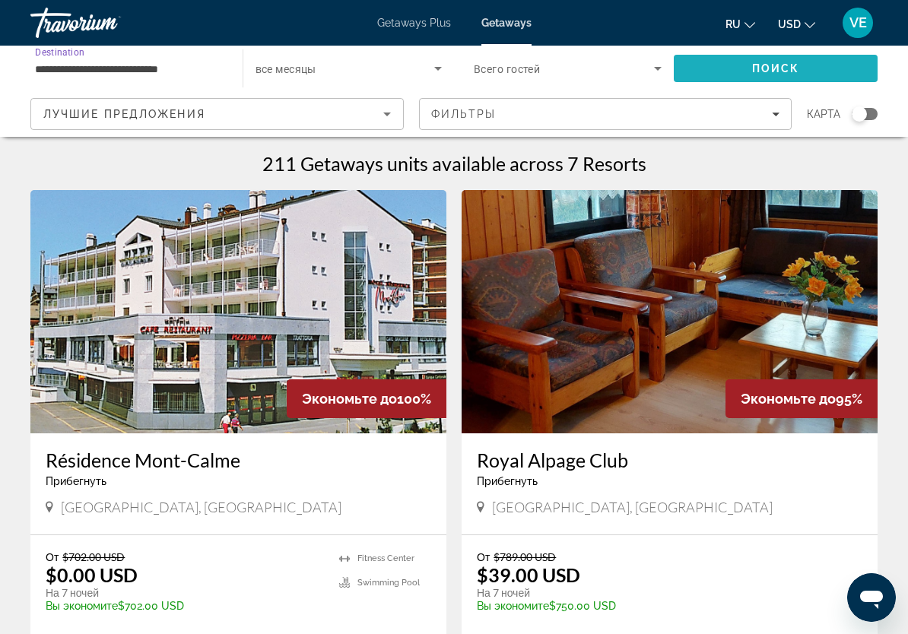
click at [783, 71] on span "Поиск" at bounding box center [776, 68] width 48 height 12
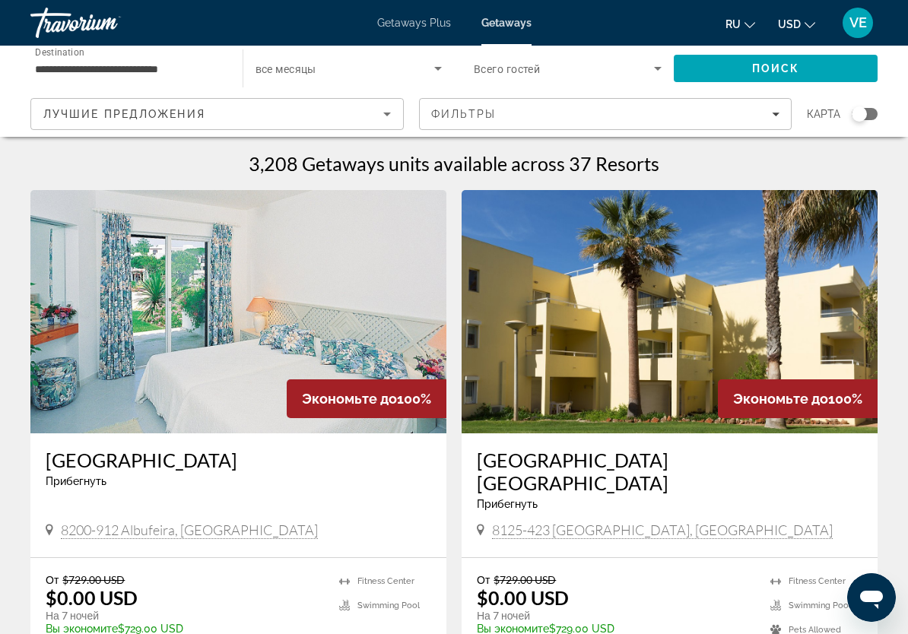
click at [436, 71] on icon "Search widget" at bounding box center [438, 68] width 18 height 18
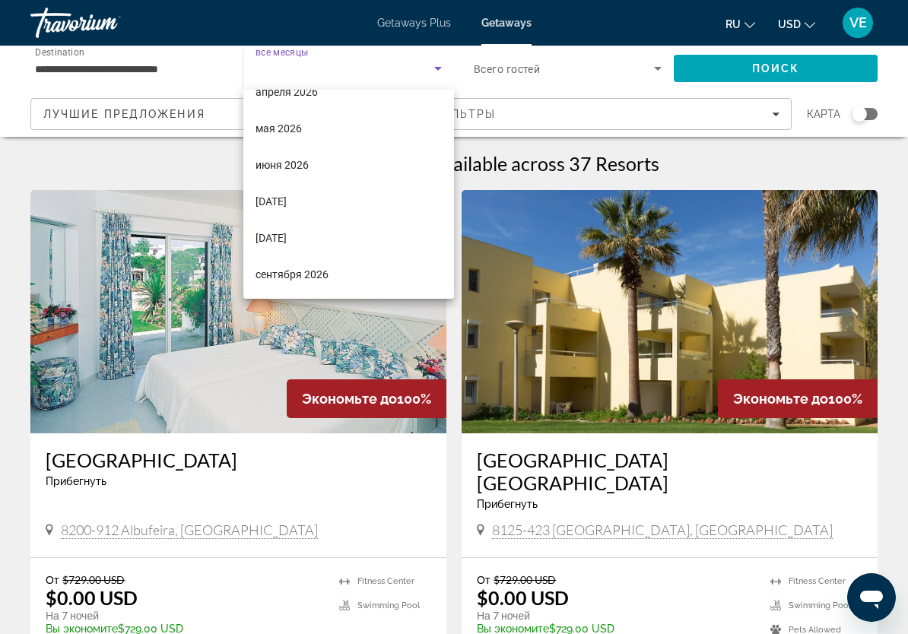
scroll to position [277, 0]
click at [287, 204] on span "[DATE]" at bounding box center [270, 201] width 31 height 18
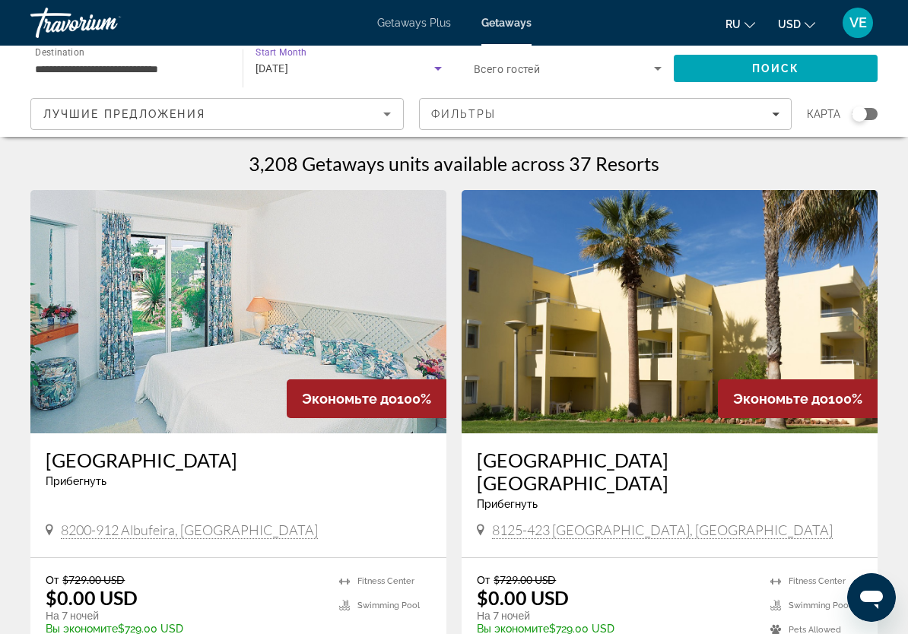
click at [771, 73] on span "Поиск" at bounding box center [776, 68] width 48 height 12
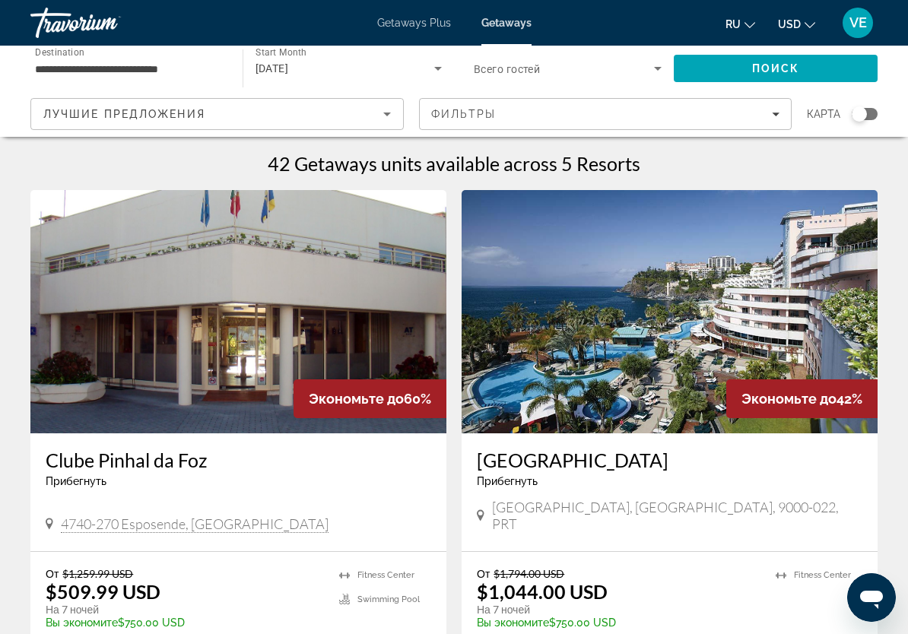
click at [433, 68] on icon "Search widget" at bounding box center [438, 68] width 18 height 18
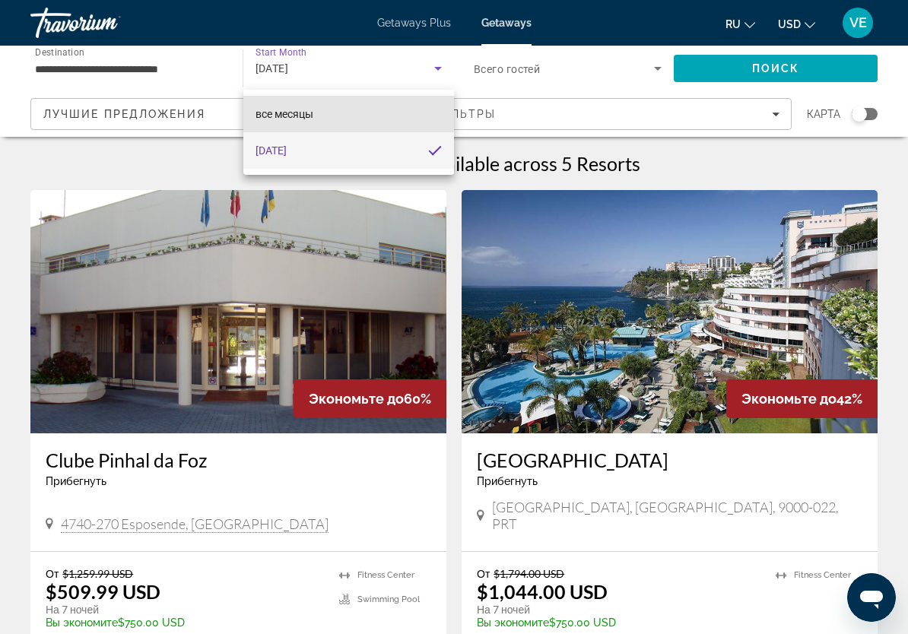
click at [362, 115] on mat-option "все месяцы" at bounding box center [348, 114] width 211 height 36
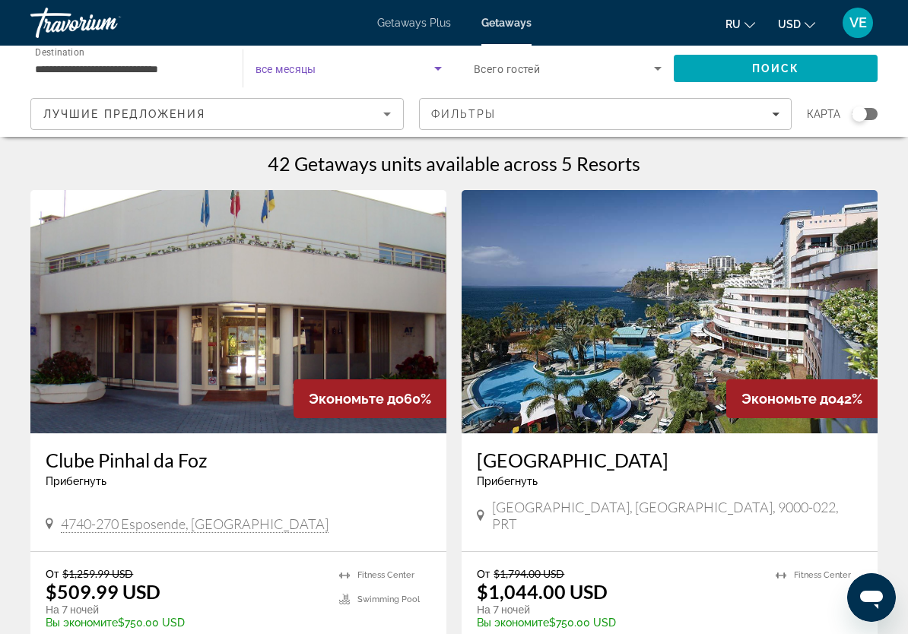
click at [750, 75] on span "Search" at bounding box center [776, 68] width 204 height 36
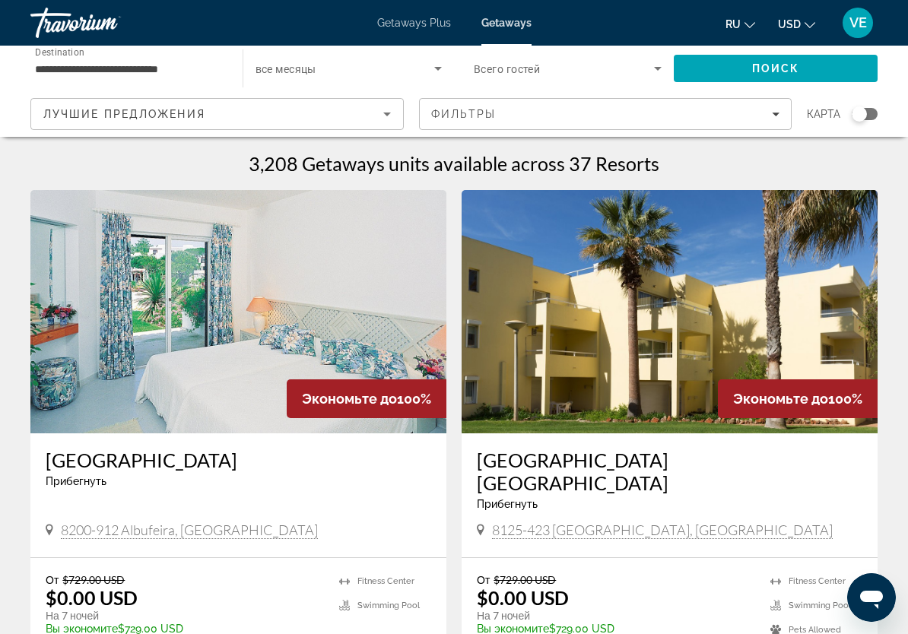
click at [433, 71] on icon "Search widget" at bounding box center [438, 68] width 18 height 18
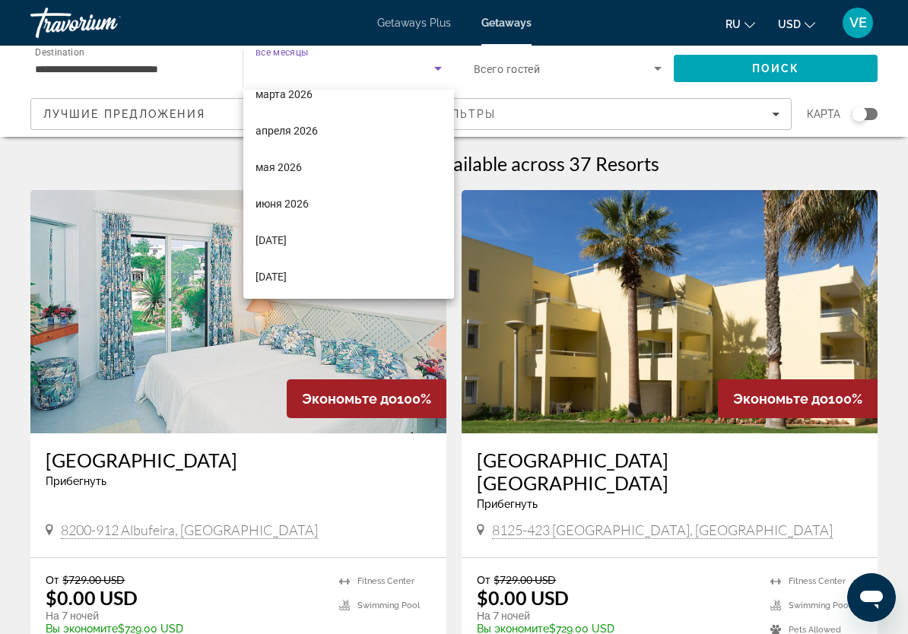
scroll to position [245, 0]
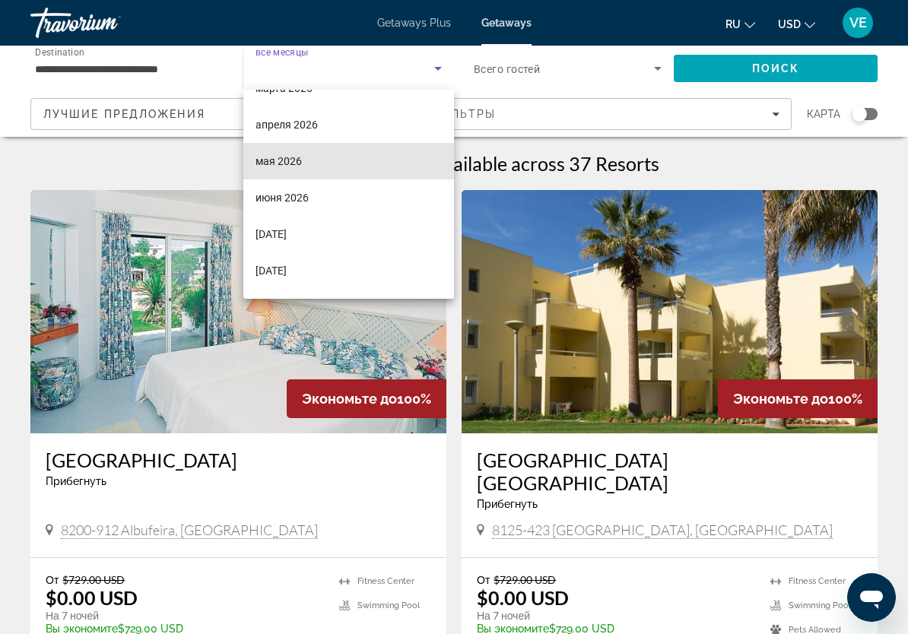
click at [339, 157] on mat-option "мая 2026" at bounding box center [348, 161] width 211 height 36
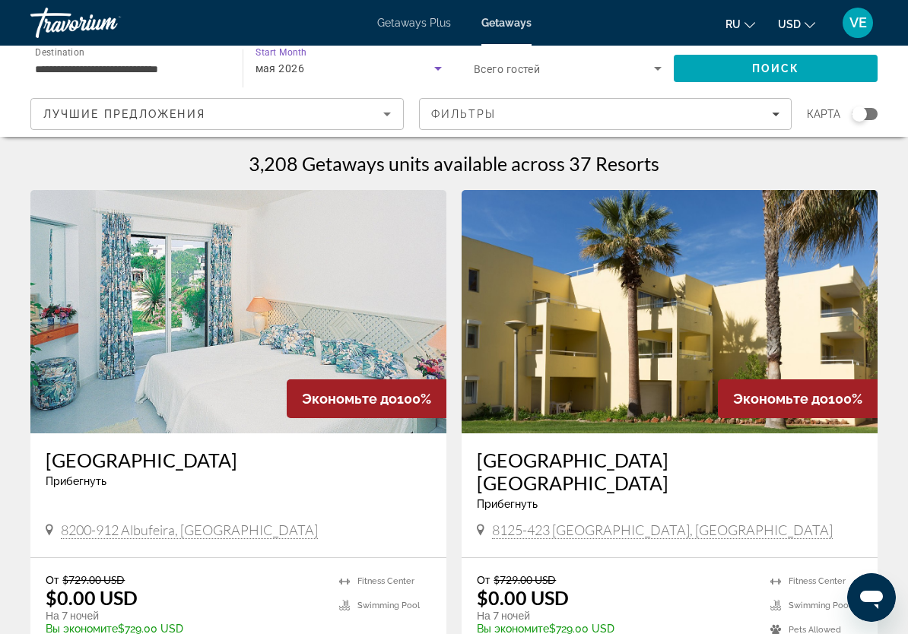
click at [744, 74] on span "Search" at bounding box center [776, 68] width 204 height 36
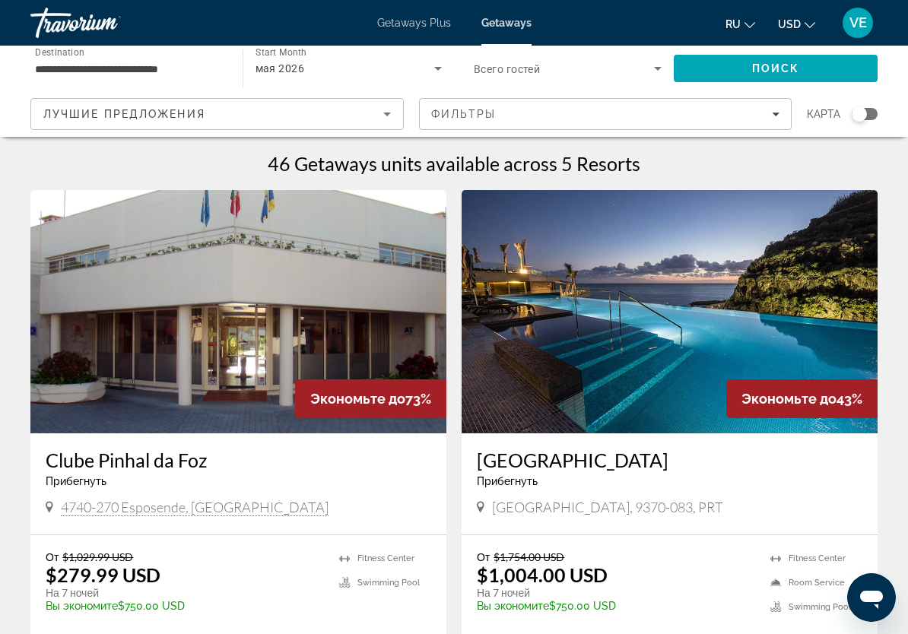
click at [442, 65] on icon "Search widget" at bounding box center [438, 68] width 18 height 18
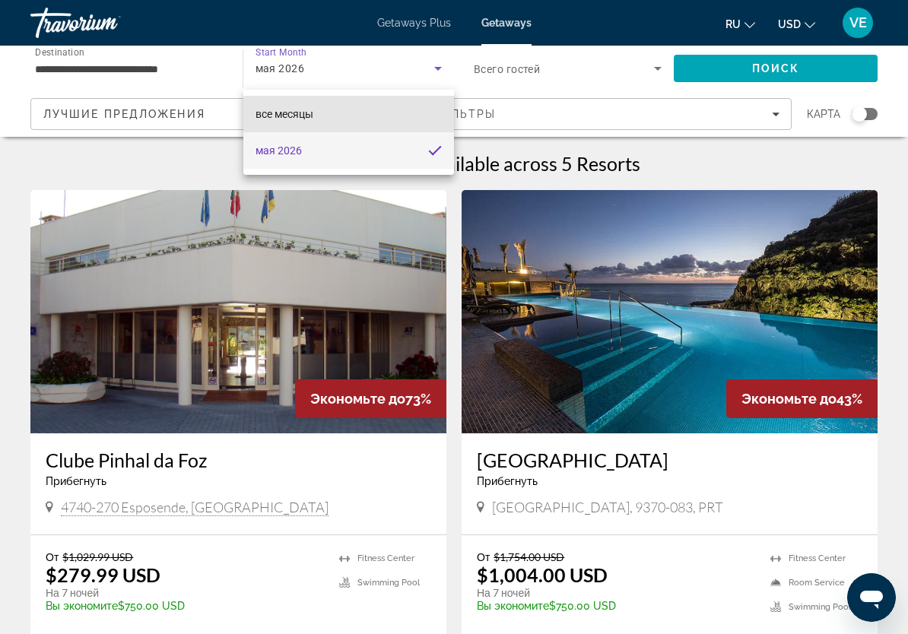
click at [419, 109] on mat-option "все месяцы" at bounding box center [348, 114] width 211 height 36
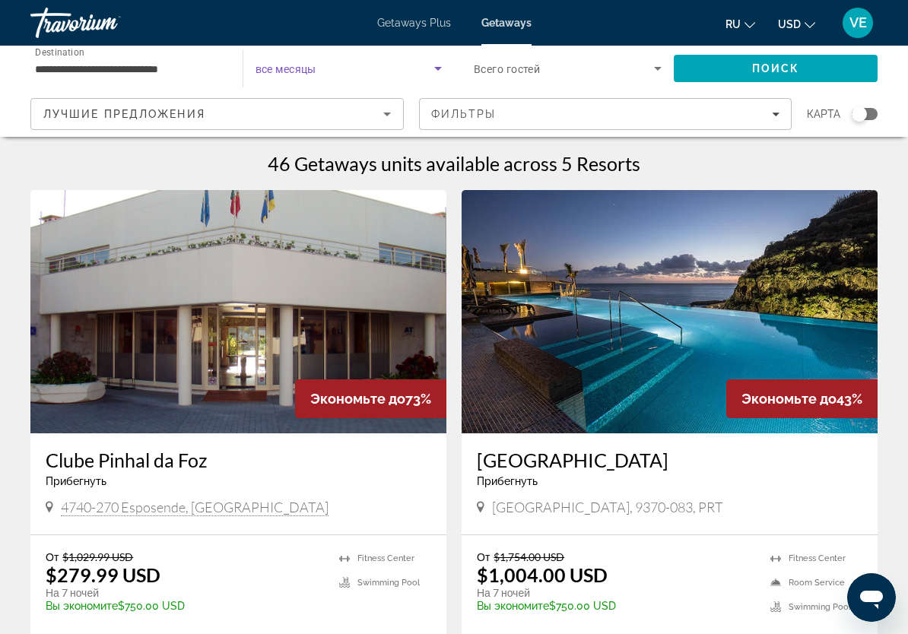
click at [766, 77] on span "Search" at bounding box center [776, 68] width 204 height 36
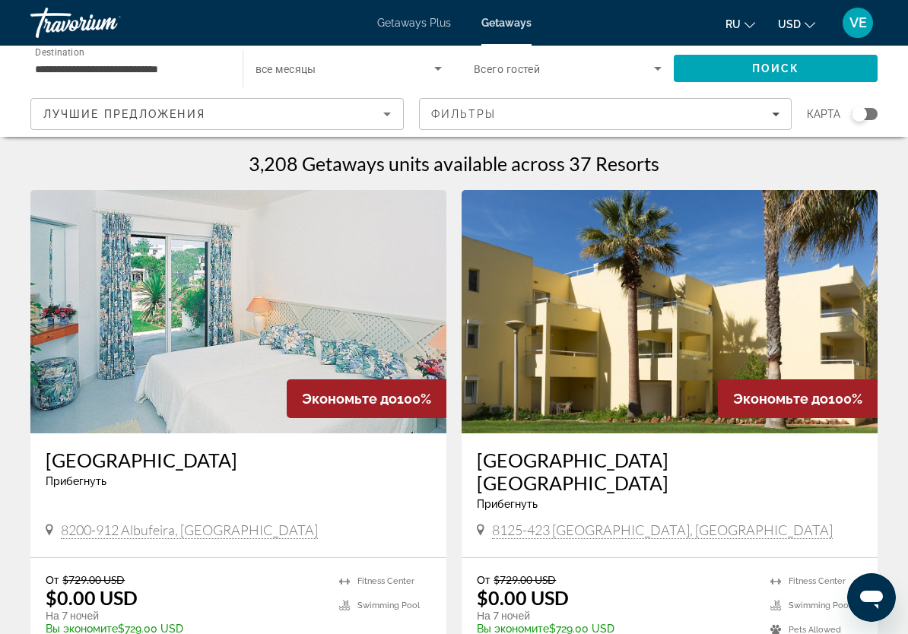
click at [436, 70] on icon "Search widget" at bounding box center [438, 68] width 18 height 18
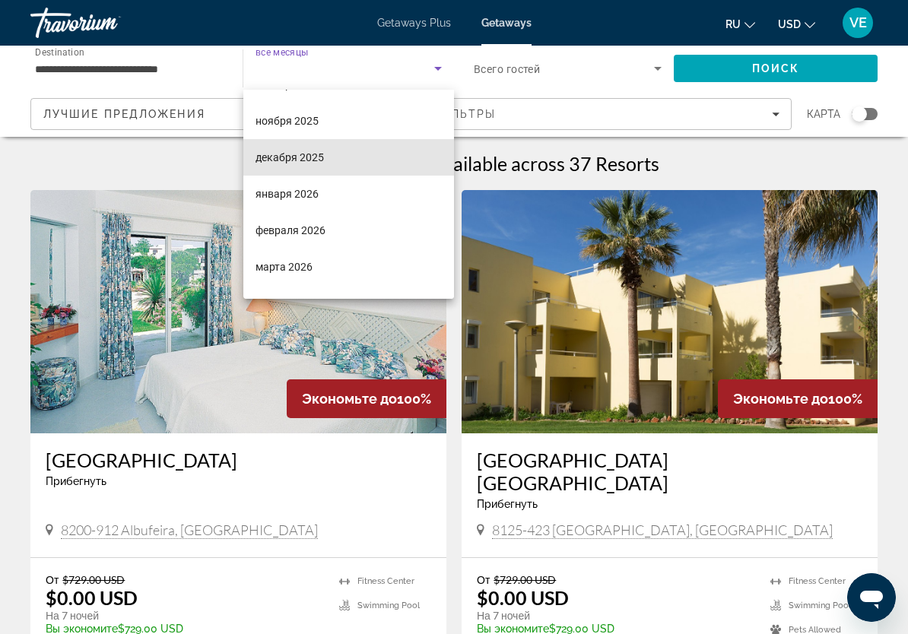
scroll to position [127, 0]
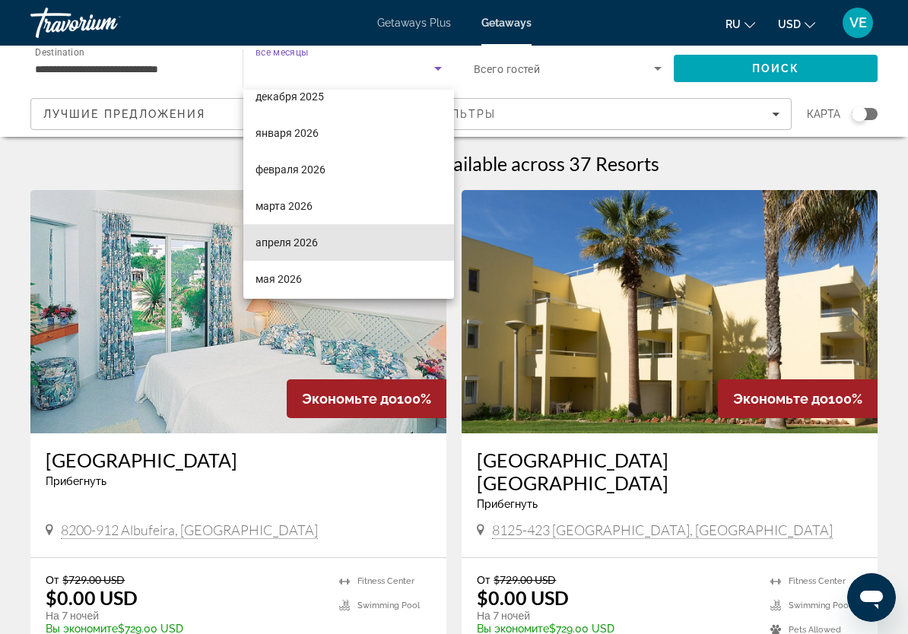
click at [353, 244] on mat-option "апреля 2026" at bounding box center [348, 242] width 211 height 36
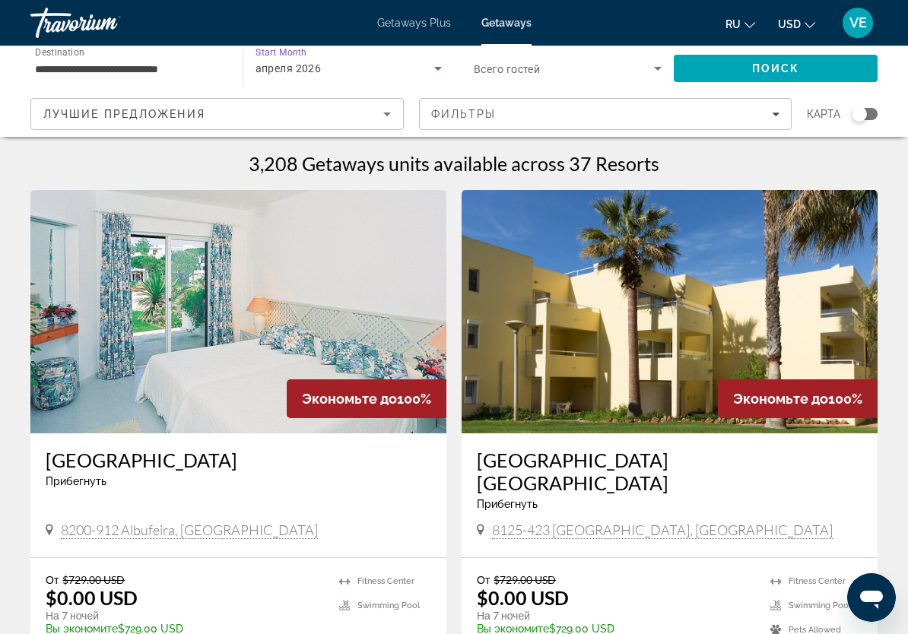
click at [744, 75] on span "Search" at bounding box center [776, 68] width 204 height 36
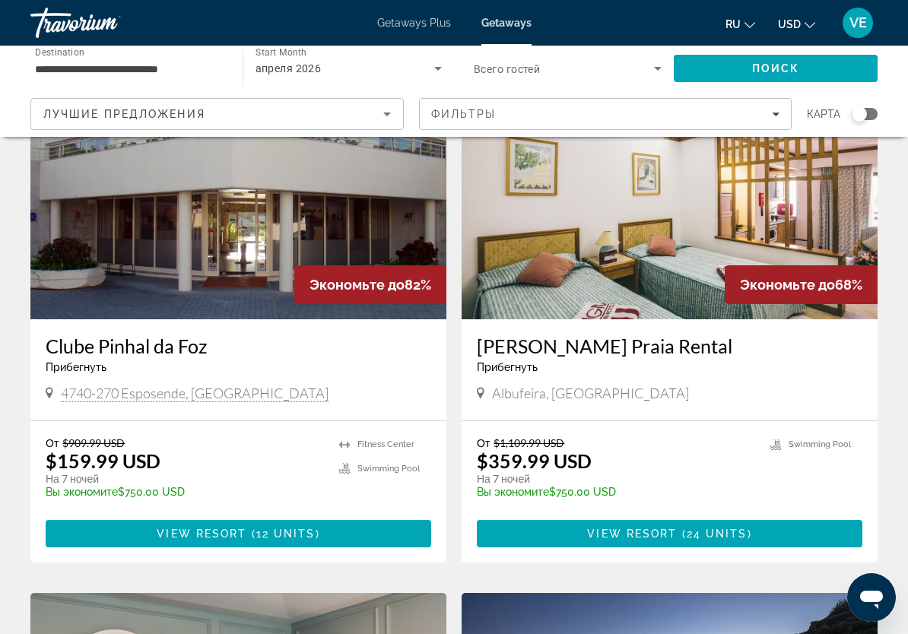
scroll to position [96, 0]
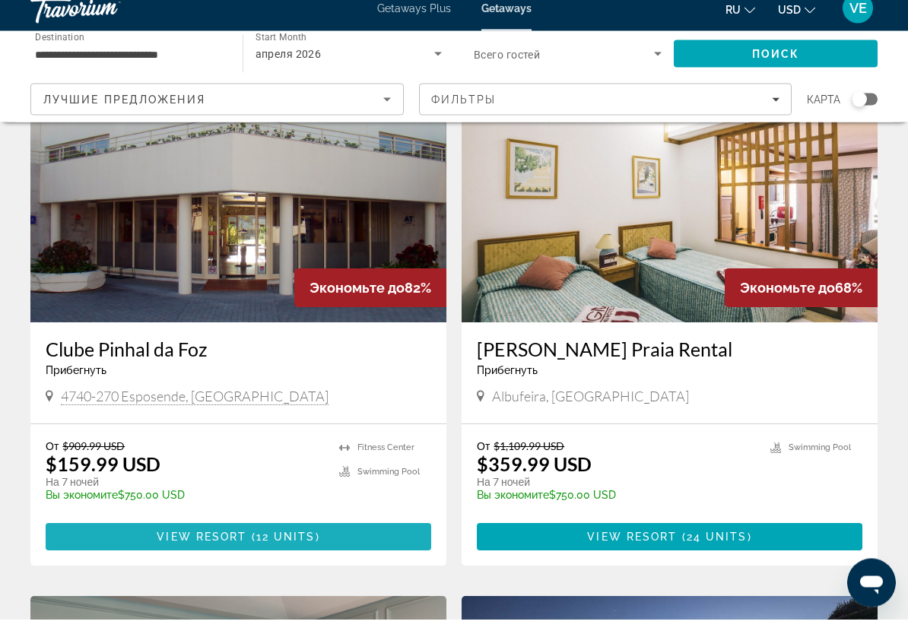
click at [361, 537] on span "Main content" at bounding box center [238, 552] width 385 height 36
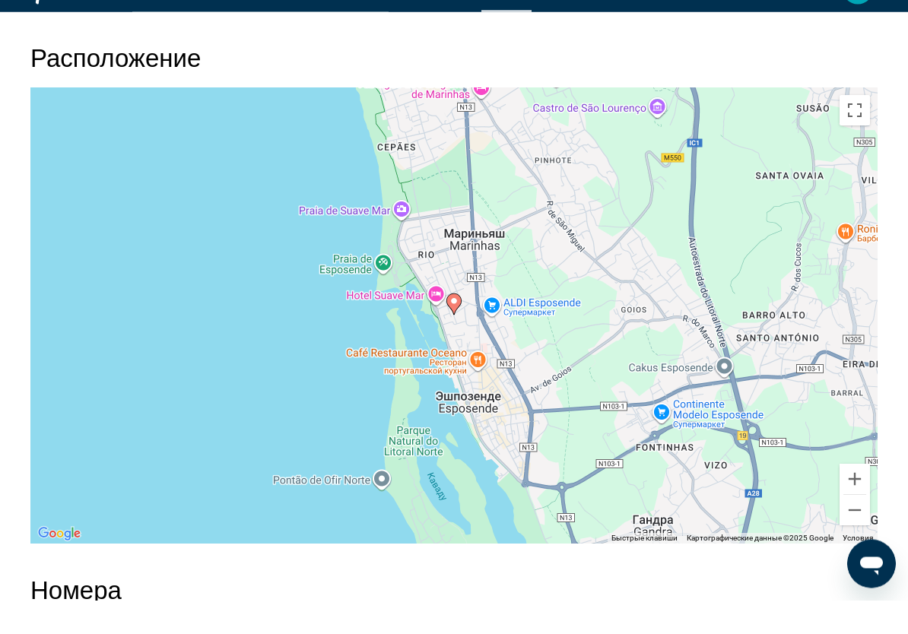
scroll to position [2348, 0]
click at [854, 528] on button "Уменьшить" at bounding box center [854, 543] width 30 height 30
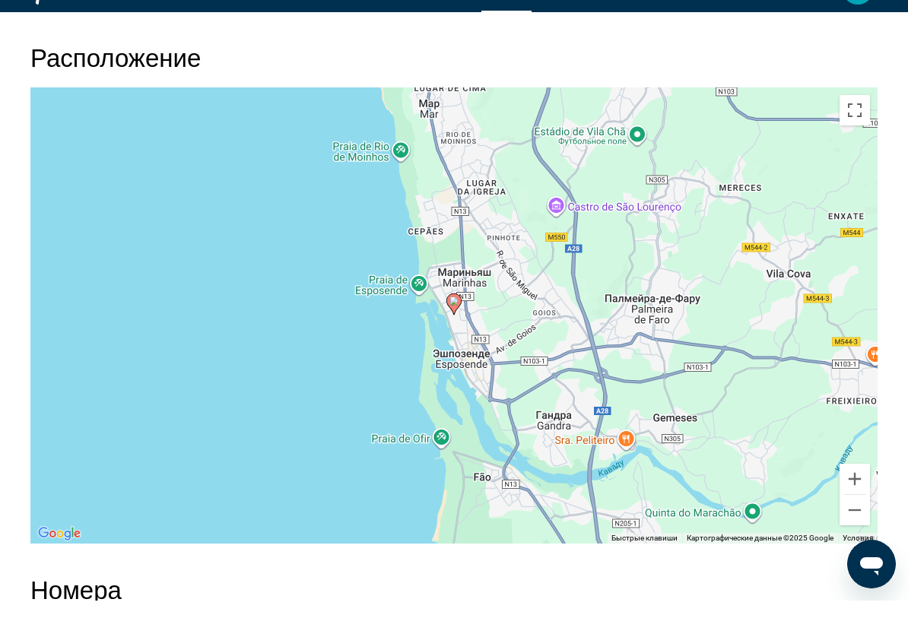
click at [851, 528] on button "Уменьшить" at bounding box center [854, 543] width 30 height 30
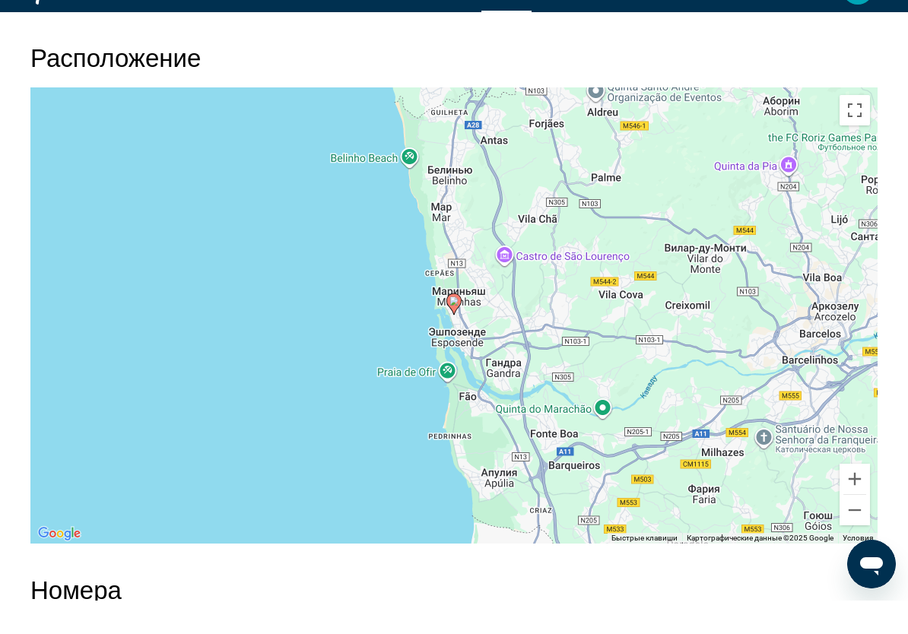
click at [854, 528] on button "Уменьшить" at bounding box center [854, 543] width 30 height 30
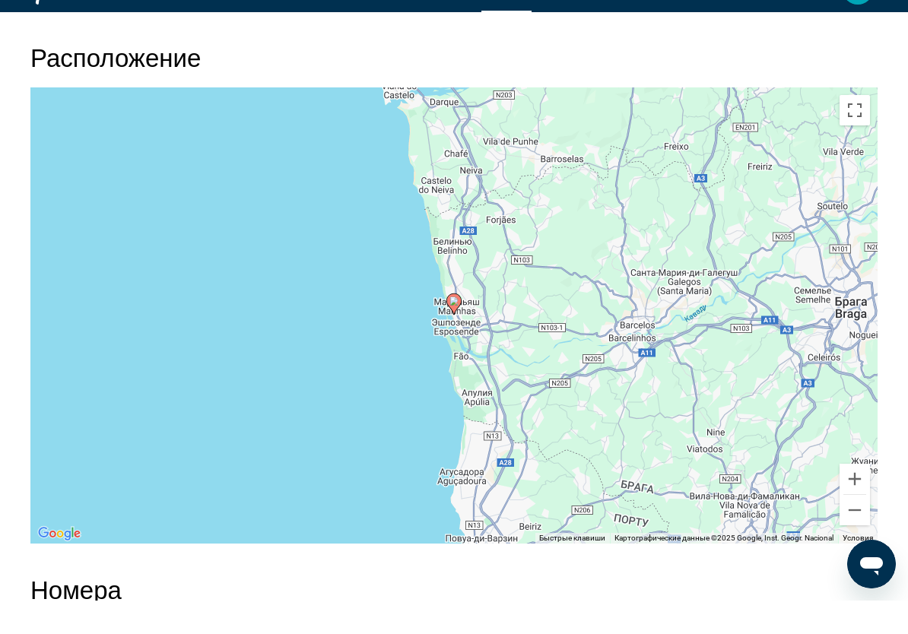
click at [851, 528] on button "Уменьшить" at bounding box center [854, 543] width 30 height 30
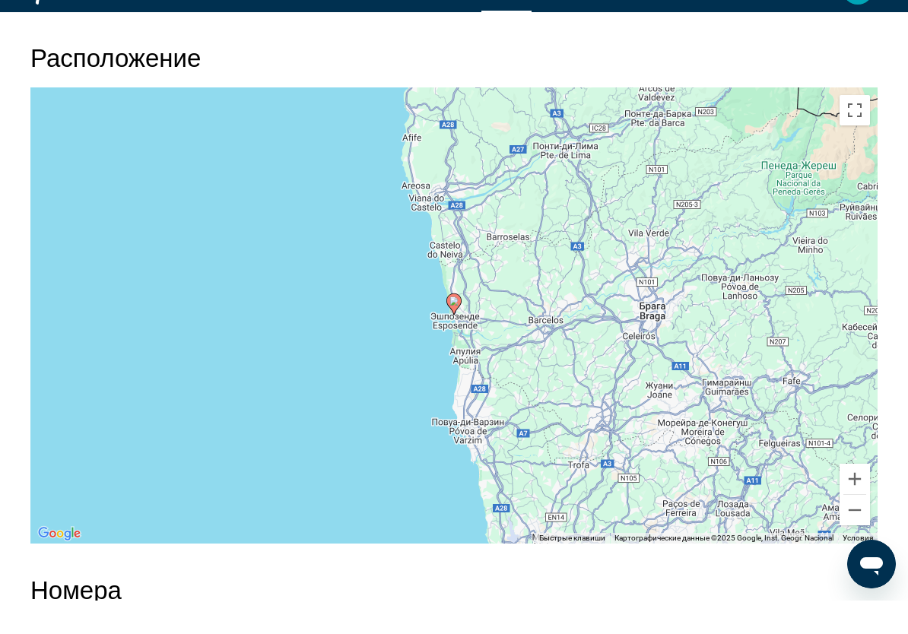
click at [854, 525] on div "Чтобы активировать перетаскивание с помощью клавиатуры, нажмите Alt + Ввод. Пос…" at bounding box center [453, 349] width 847 height 456
click at [853, 528] on button "Уменьшить" at bounding box center [854, 543] width 30 height 30
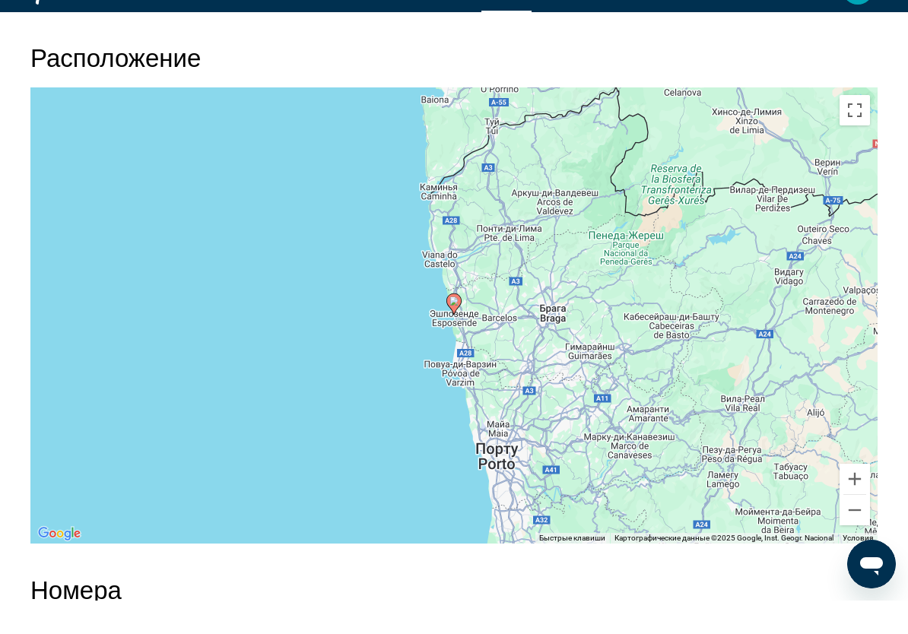
click at [851, 528] on button "Уменьшить" at bounding box center [854, 543] width 30 height 30
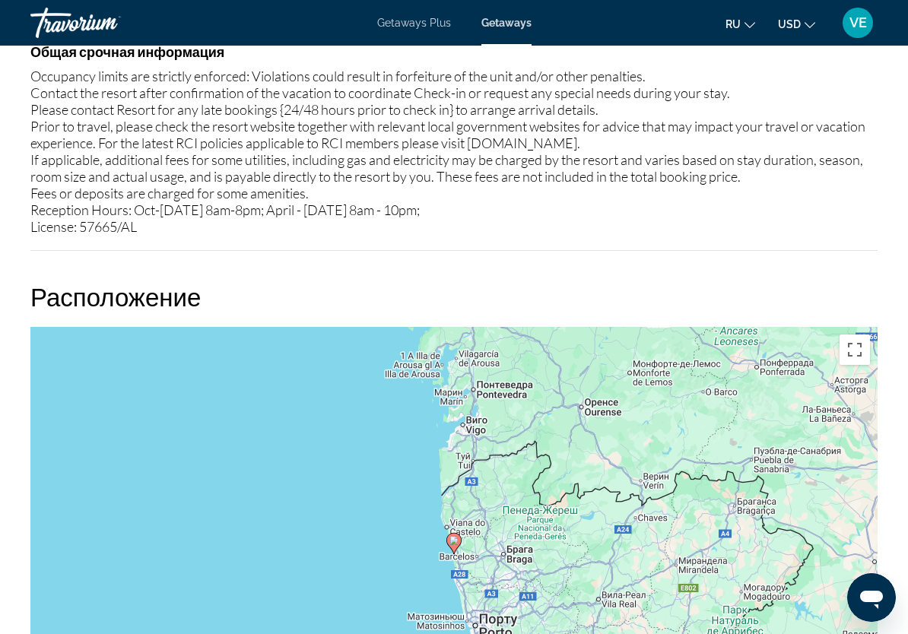
scroll to position [2040, 0]
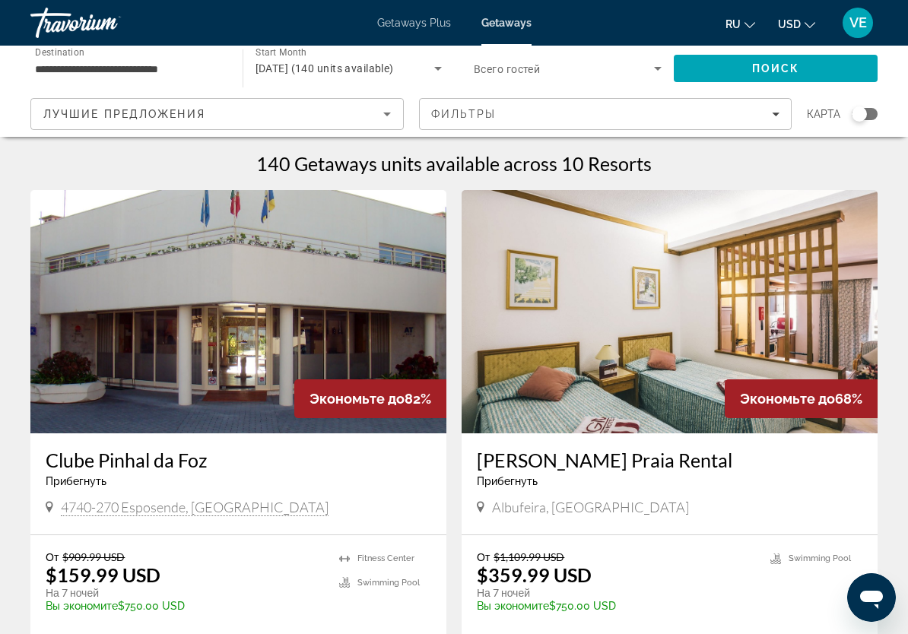
click at [61, 72] on input "**********" at bounding box center [129, 69] width 188 height 18
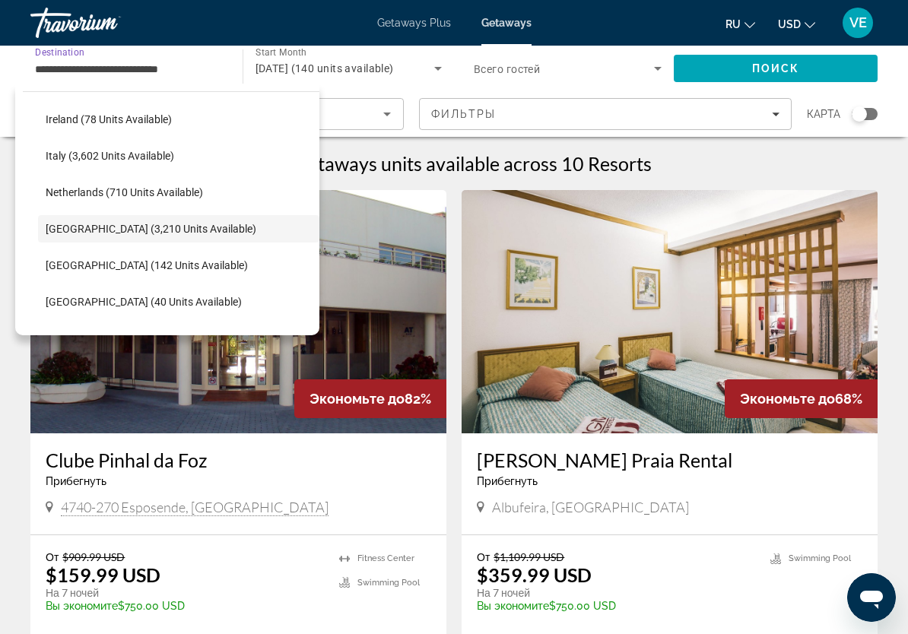
scroll to position [583, 0]
